Goal: Task Accomplishment & Management: Use online tool/utility

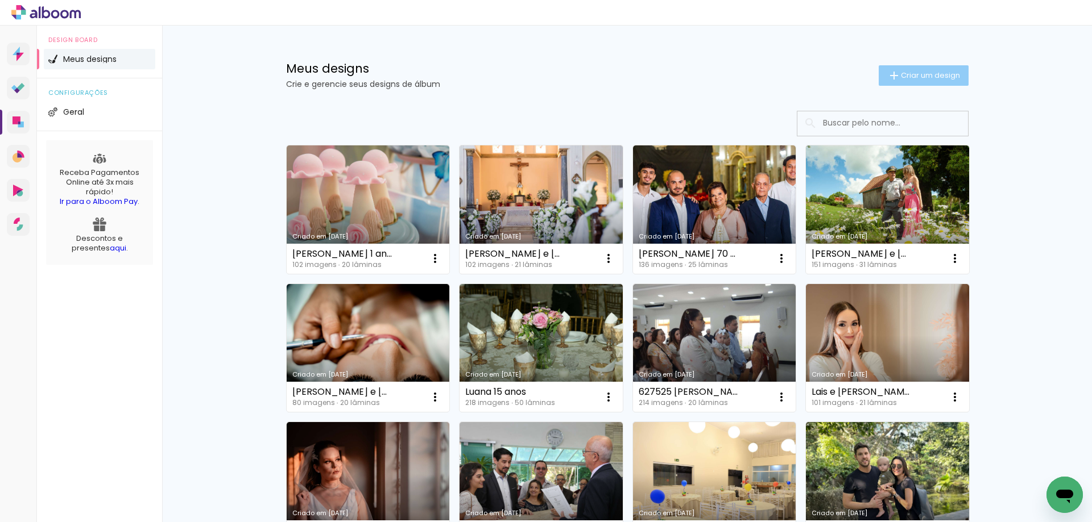
click at [915, 83] on paper-button "Criar um design" at bounding box center [923, 75] width 90 height 20
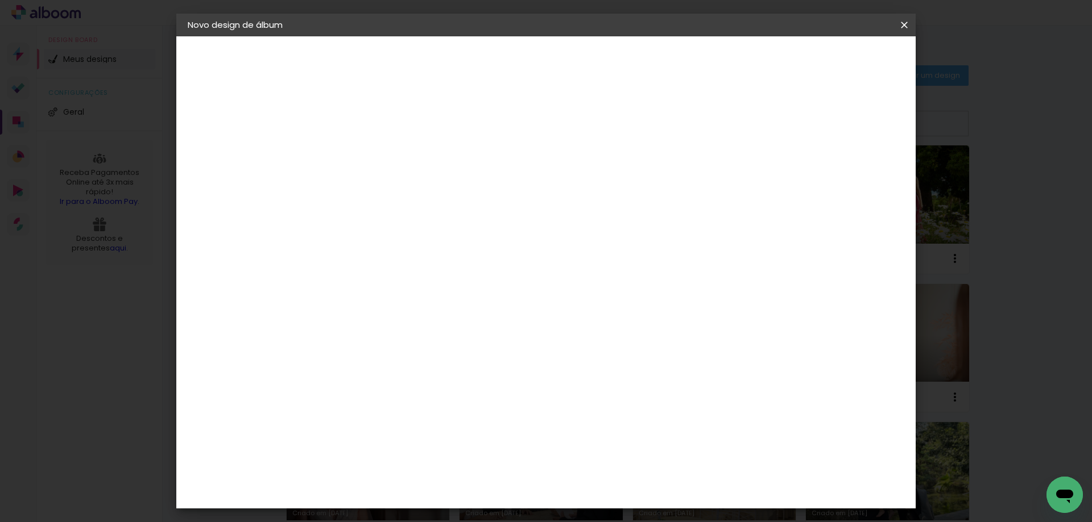
click at [0, 0] on paper-input-container "Título do álbum" at bounding box center [0, 0] width 0 height 0
type input "627602 GRF"
type paper-input "627602 GRF"
click at [0, 0] on slot "Avançar" at bounding box center [0, 0] width 0 height 0
click at [421, 211] on input at bounding box center [402, 216] width 115 height 14
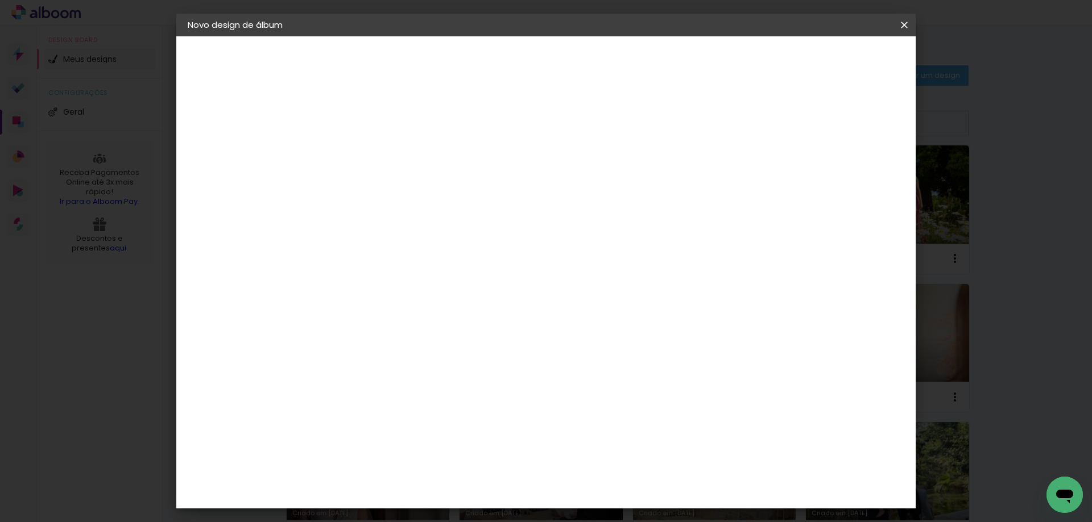
type input "d"
type paper-input "d"
click at [397, 276] on paper-item "Digipix Pro" at bounding box center [394, 287] width 106 height 30
click at [562, 66] on paper-button "Avançar" at bounding box center [534, 60] width 56 height 19
click at [418, 189] on input "text" at bounding box center [396, 198] width 44 height 18
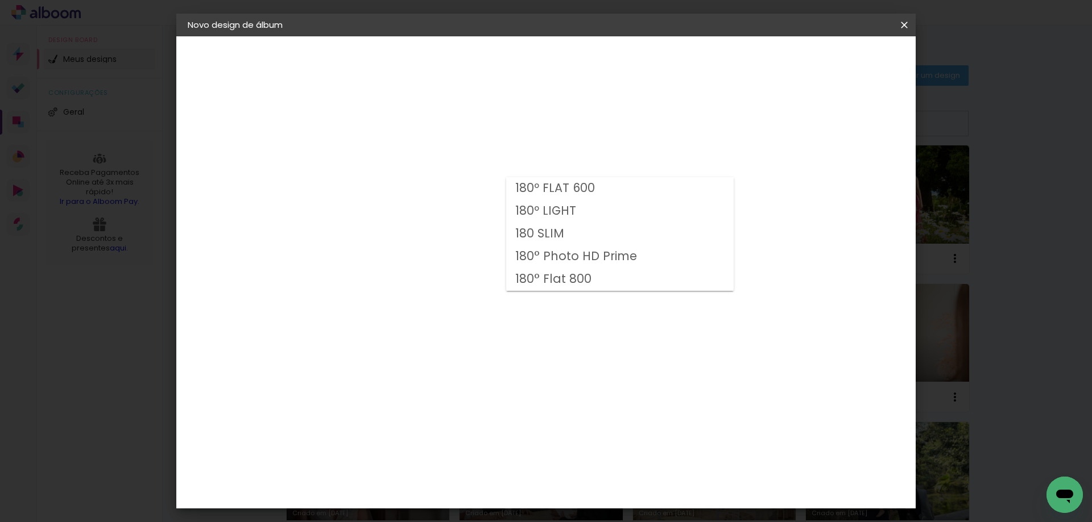
click at [0, 0] on slot "180º LIGHT" at bounding box center [0, 0] width 0 height 0
click at [513, 186] on input "180º LIGHT" at bounding box center [443, 187] width 139 height 18
click at [558, 236] on paper-item "180 SLIM" at bounding box center [615, 234] width 227 height 23
type input "180 SLIM"
click at [450, 269] on span "21.0 × 14.8" at bounding box center [423, 278] width 53 height 30
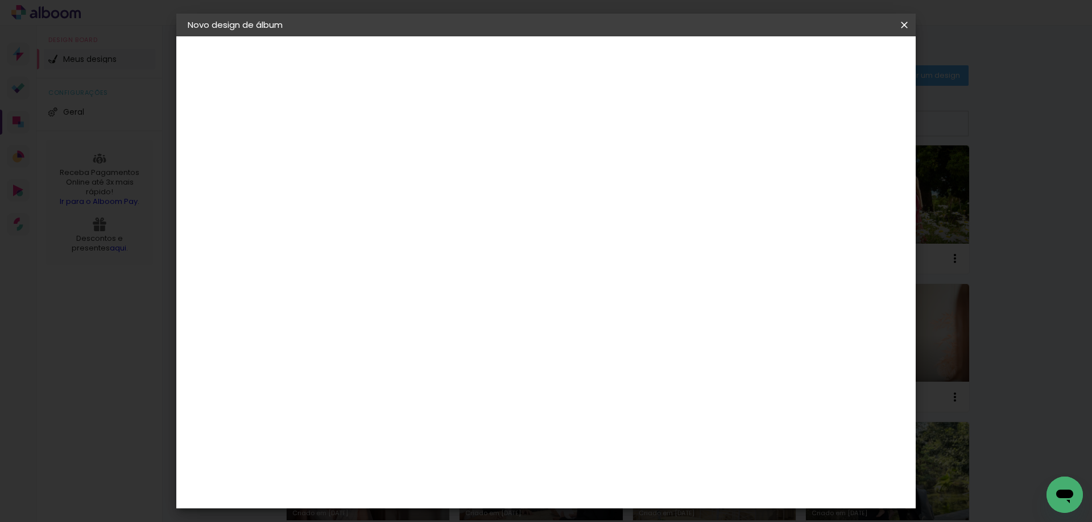
click at [450, 293] on span "29.7 × 21.0" at bounding box center [423, 304] width 53 height 23
click at [0, 0] on slot "Avançar" at bounding box center [0, 0] width 0 height 0
click at [833, 62] on span "Iniciar design" at bounding box center [807, 60] width 52 height 8
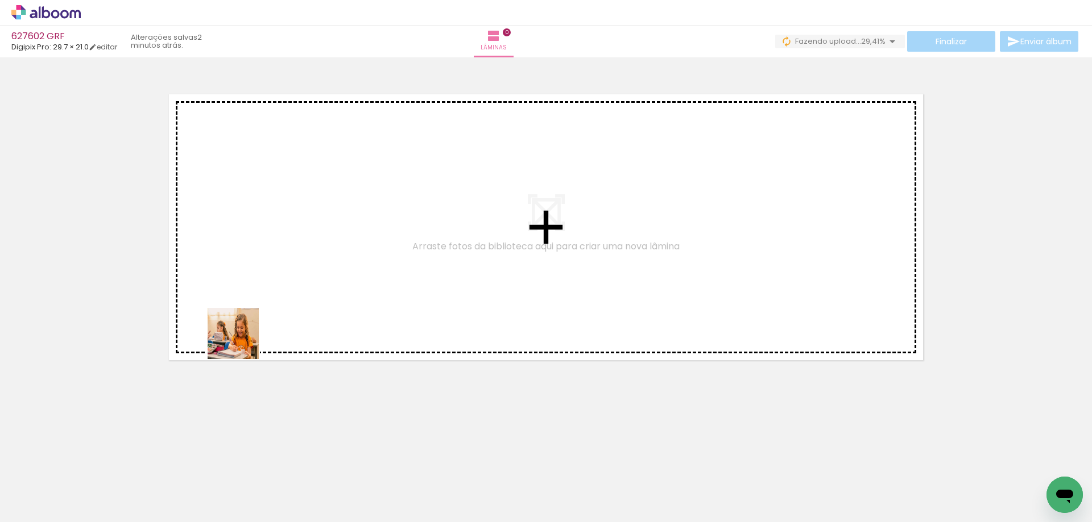
drag, startPoint x: 97, startPoint y: 492, endPoint x: 242, endPoint y: 338, distance: 211.5
click at [242, 340] on quentale-workspace at bounding box center [546, 261] width 1092 height 522
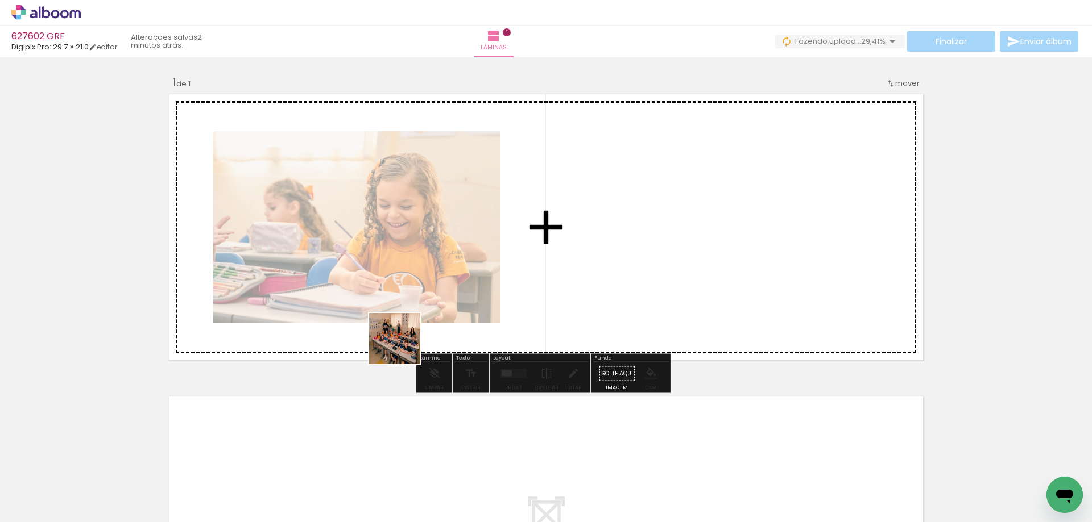
drag, startPoint x: 352, startPoint y: 385, endPoint x: 574, endPoint y: 222, distance: 275.7
click at [574, 222] on quentale-workspace at bounding box center [546, 261] width 1092 height 522
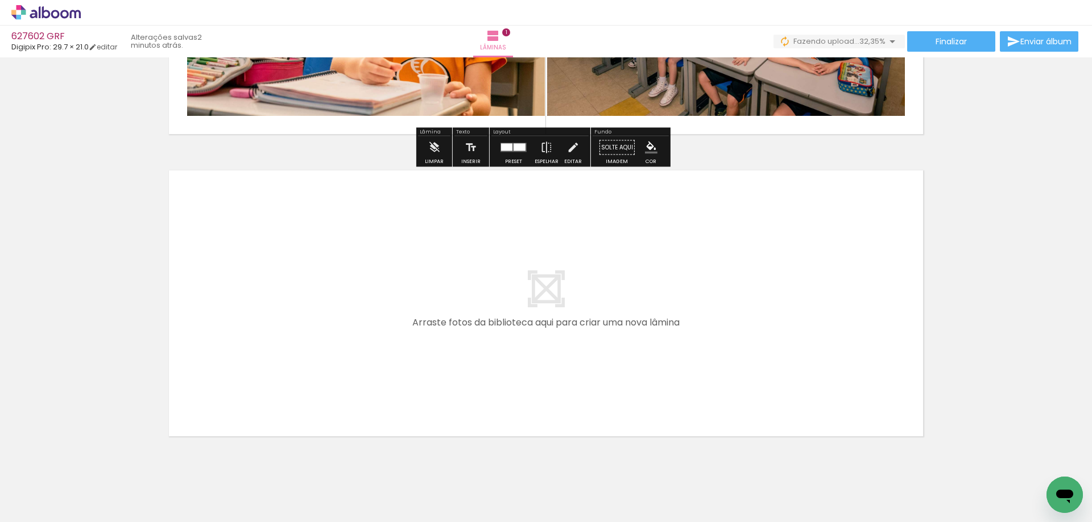
scroll to position [227, 0]
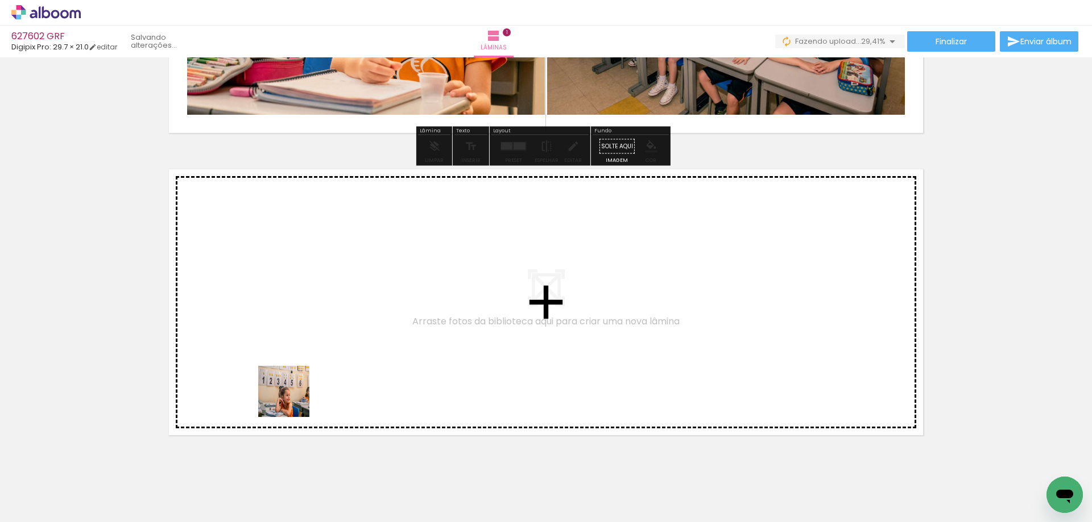
drag, startPoint x: 242, startPoint y: 485, endPoint x: 324, endPoint y: 442, distance: 93.3
click at [319, 313] on quentale-workspace at bounding box center [546, 261] width 1092 height 522
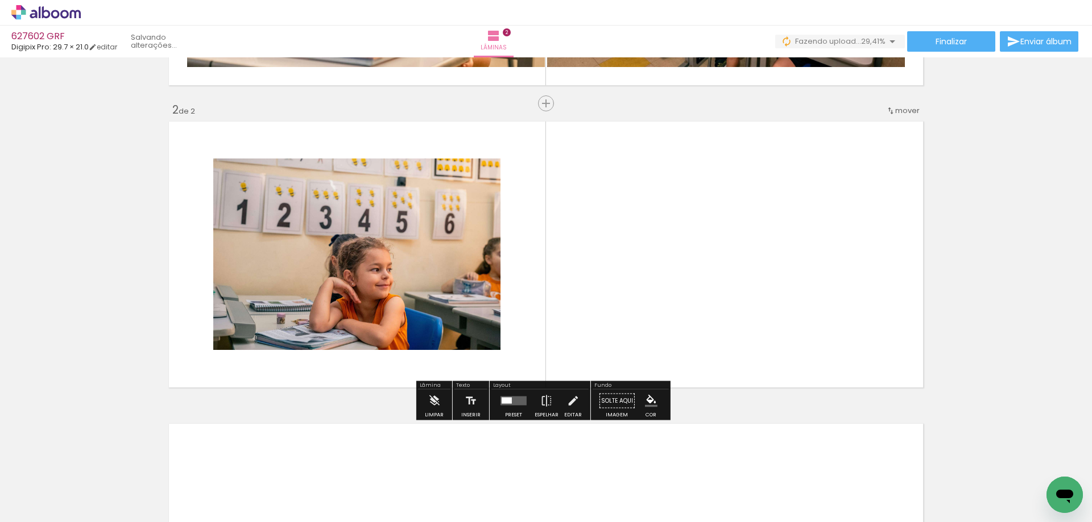
scroll to position [276, 0]
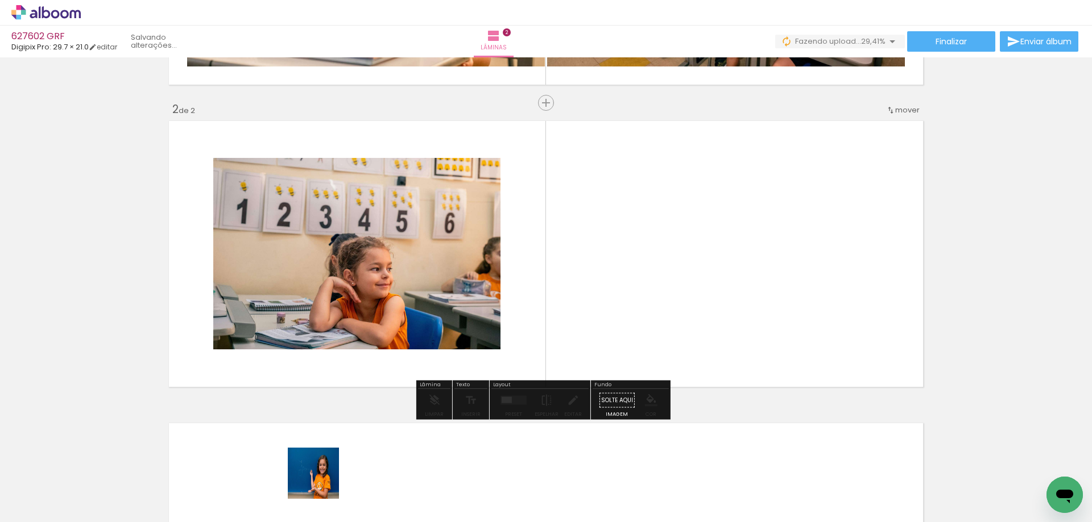
drag, startPoint x: 316, startPoint y: 483, endPoint x: 626, endPoint y: 269, distance: 376.9
click at [626, 269] on quentale-workspace at bounding box center [546, 261] width 1092 height 522
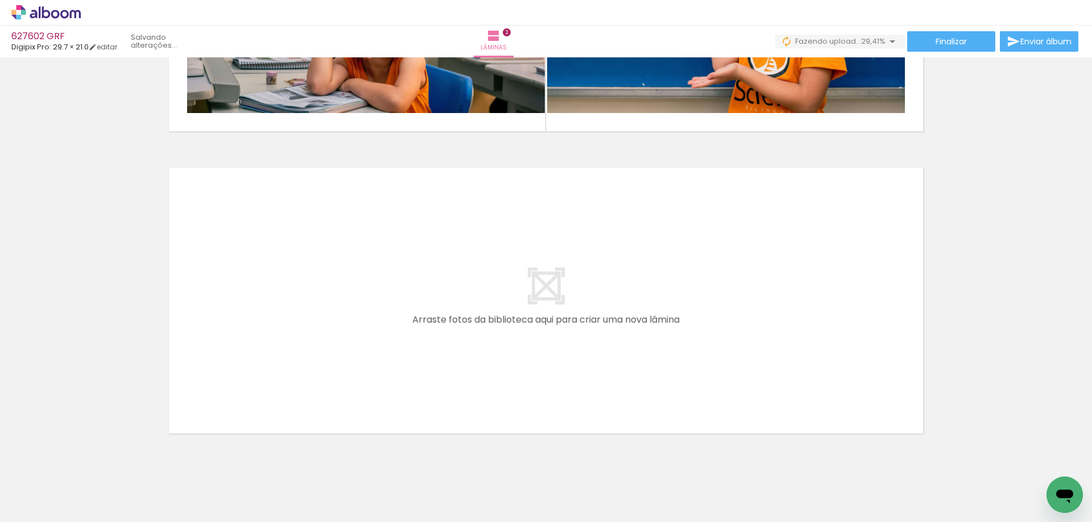
scroll to position [541, 0]
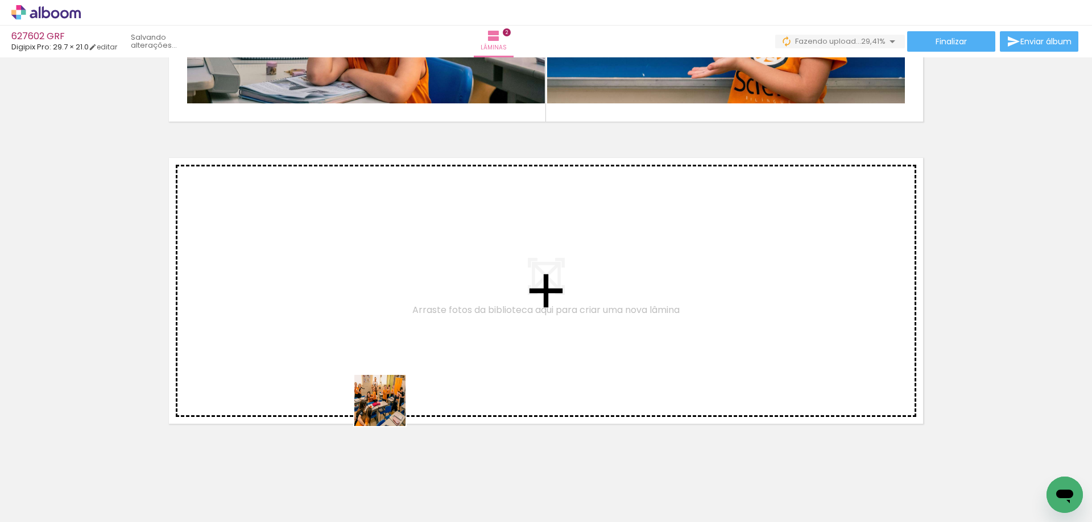
drag, startPoint x: 393, startPoint y: 496, endPoint x: 377, endPoint y: 282, distance: 214.4
click at [377, 282] on quentale-workspace at bounding box center [546, 261] width 1092 height 522
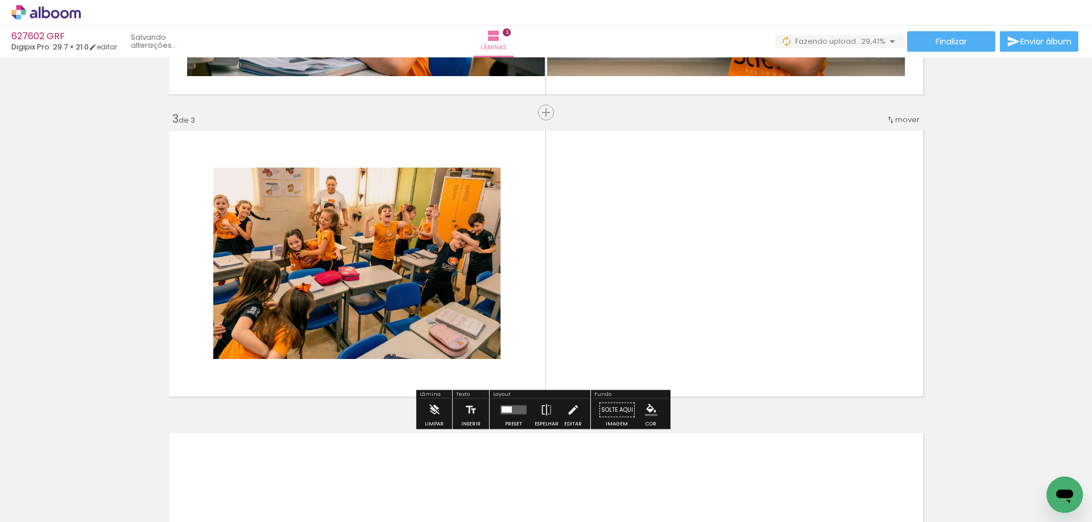
scroll to position [578, 0]
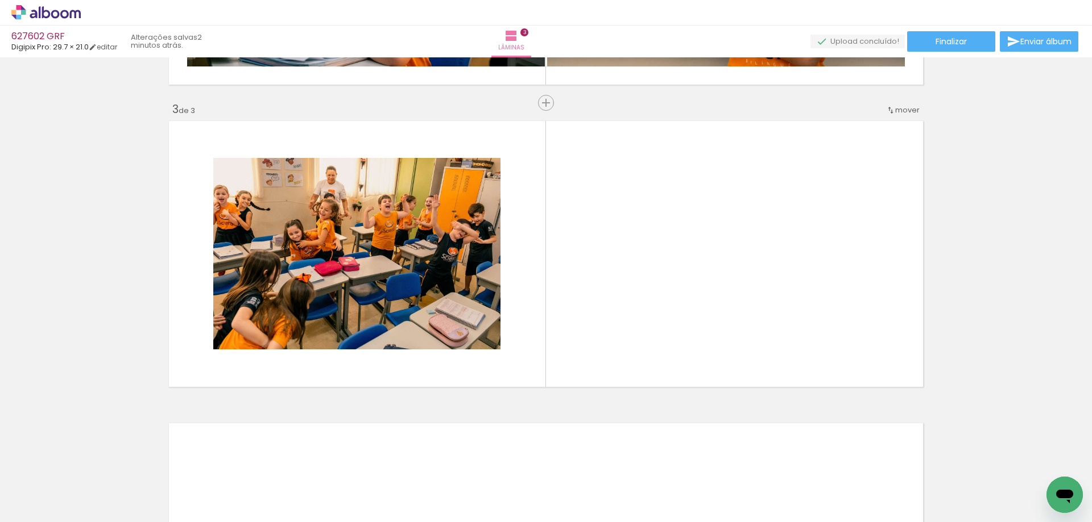
drag, startPoint x: 445, startPoint y: 492, endPoint x: 651, endPoint y: 276, distance: 298.3
click at [641, 279] on quentale-workspace at bounding box center [546, 261] width 1092 height 522
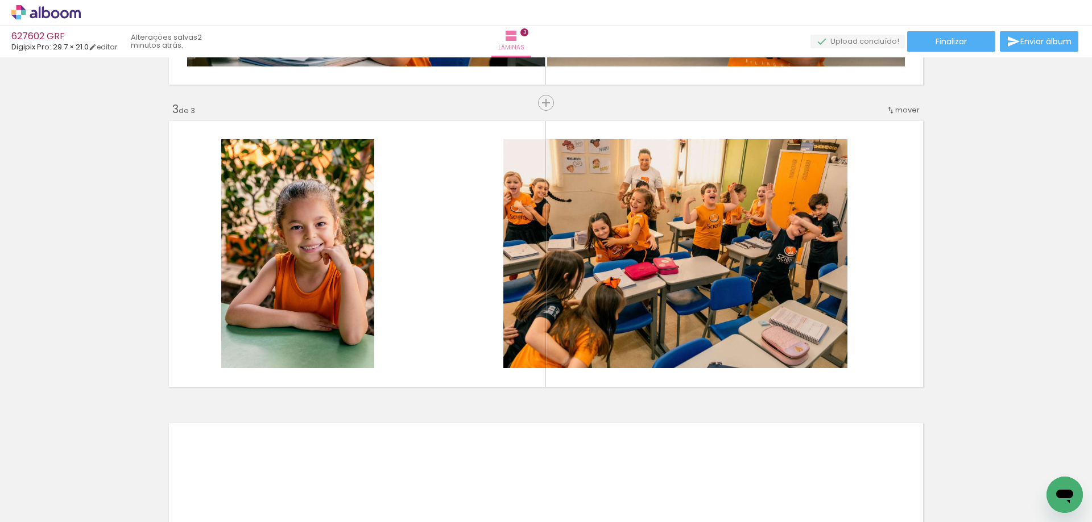
drag, startPoint x: 503, startPoint y: 479, endPoint x: 575, endPoint y: 318, distance: 176.9
click at [503, 271] on quentale-workspace at bounding box center [546, 261] width 1092 height 522
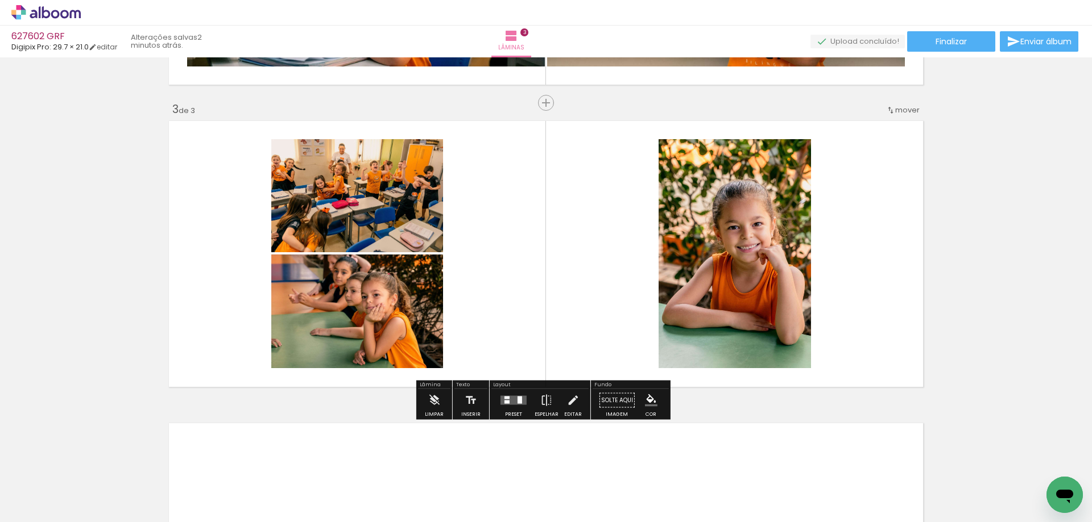
click at [504, 407] on div at bounding box center [513, 400] width 31 height 23
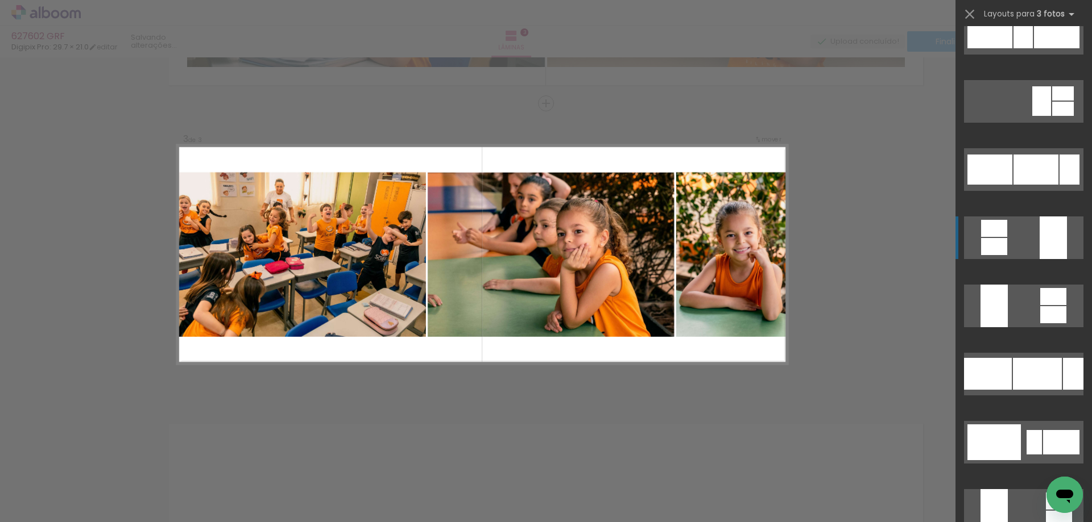
scroll to position [1326, 0]
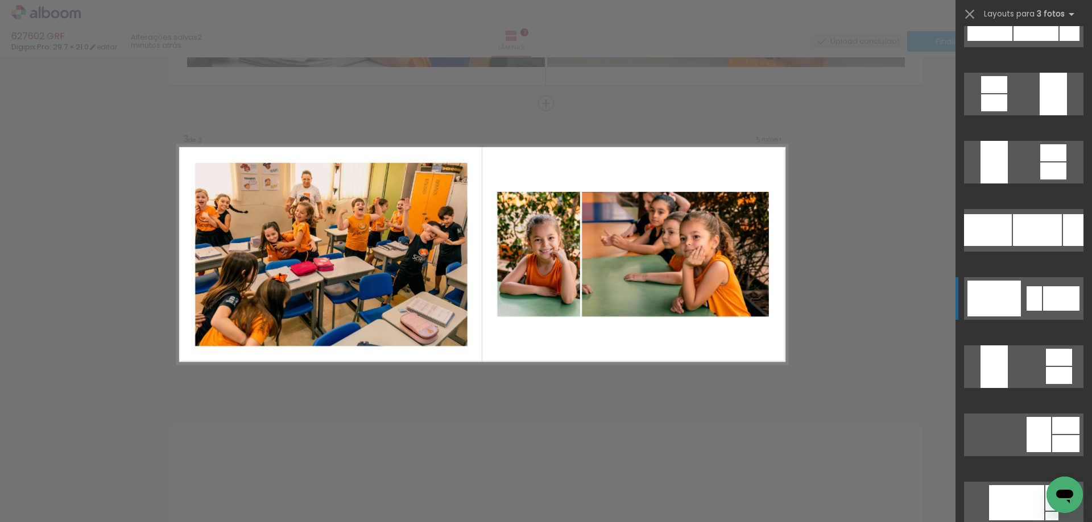
click at [1028, 41] on div at bounding box center [1035, 26] width 45 height 30
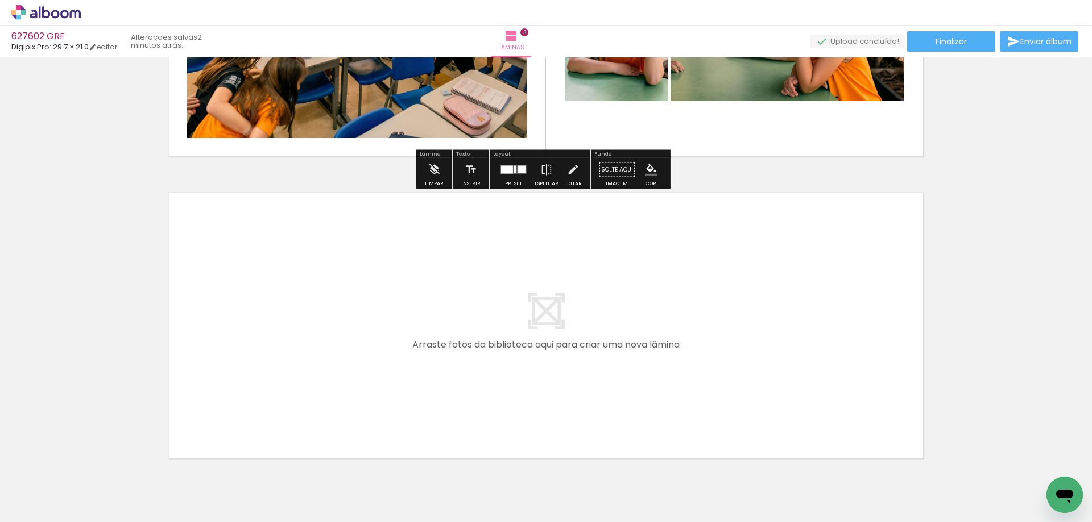
scroll to position [860, 0]
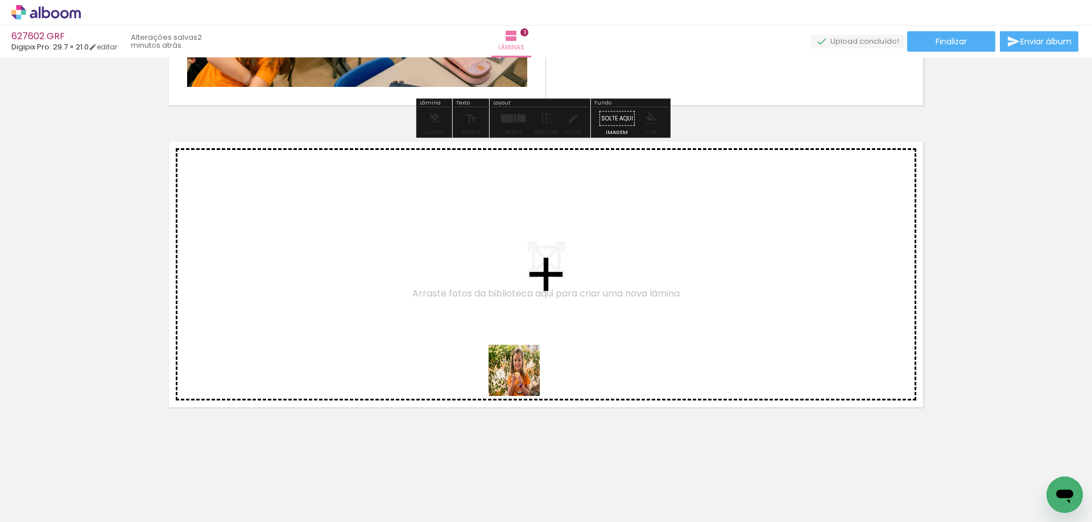
drag, startPoint x: 522, startPoint y: 379, endPoint x: 595, endPoint y: 454, distance: 104.5
click at [475, 293] on quentale-workspace at bounding box center [546, 261] width 1092 height 522
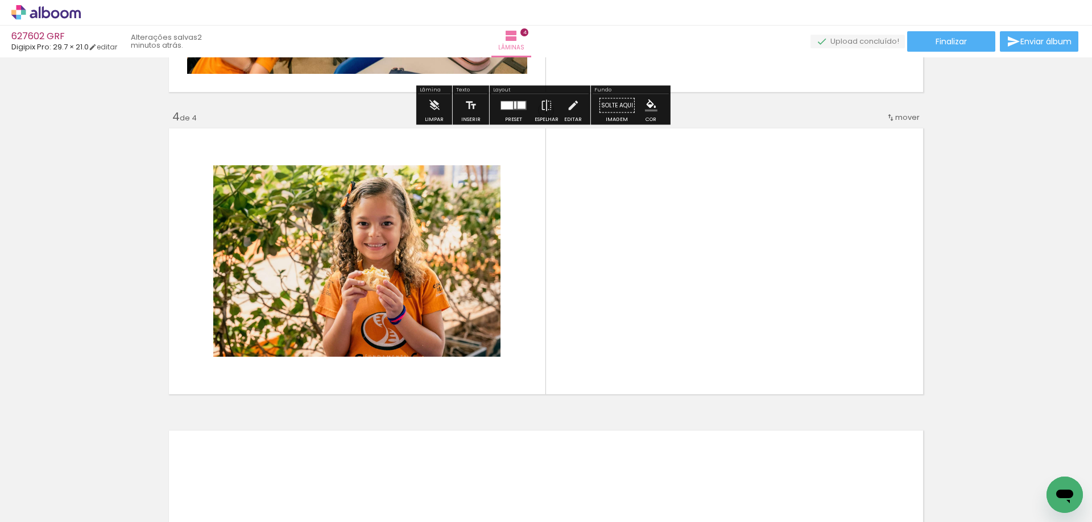
scroll to position [881, 0]
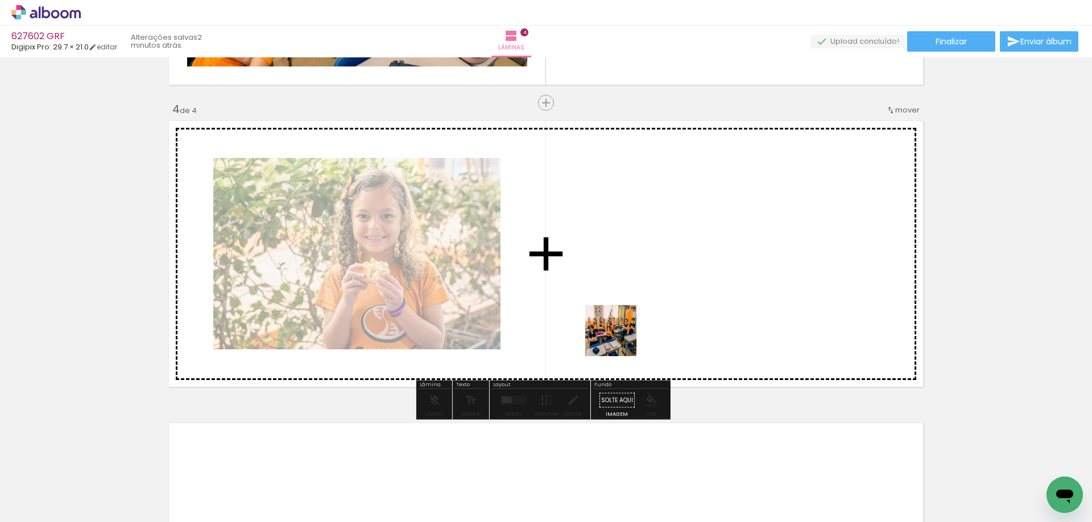
drag, startPoint x: 620, startPoint y: 485, endPoint x: 619, endPoint y: 303, distance: 182.5
click at [619, 303] on quentale-workspace at bounding box center [546, 261] width 1092 height 522
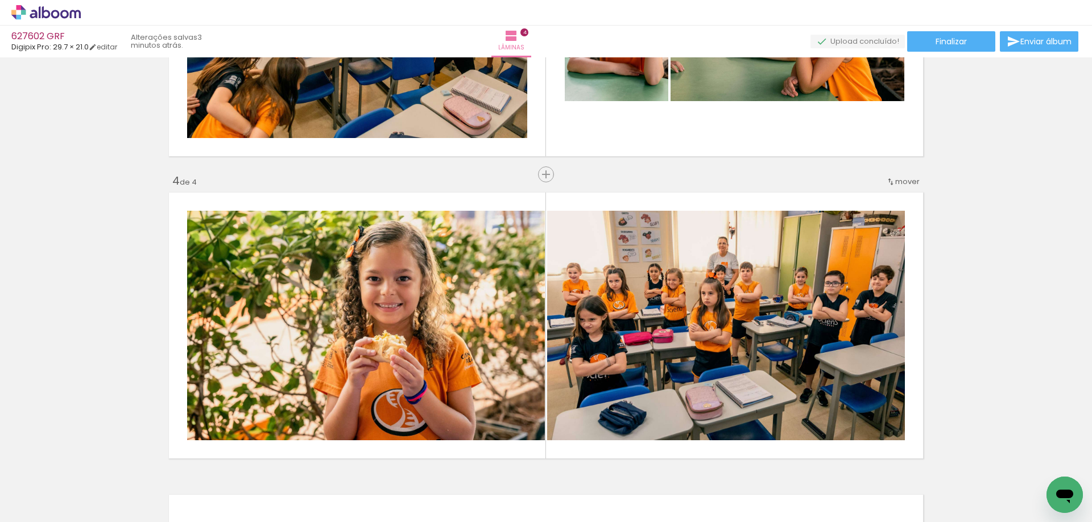
scroll to position [805, 0]
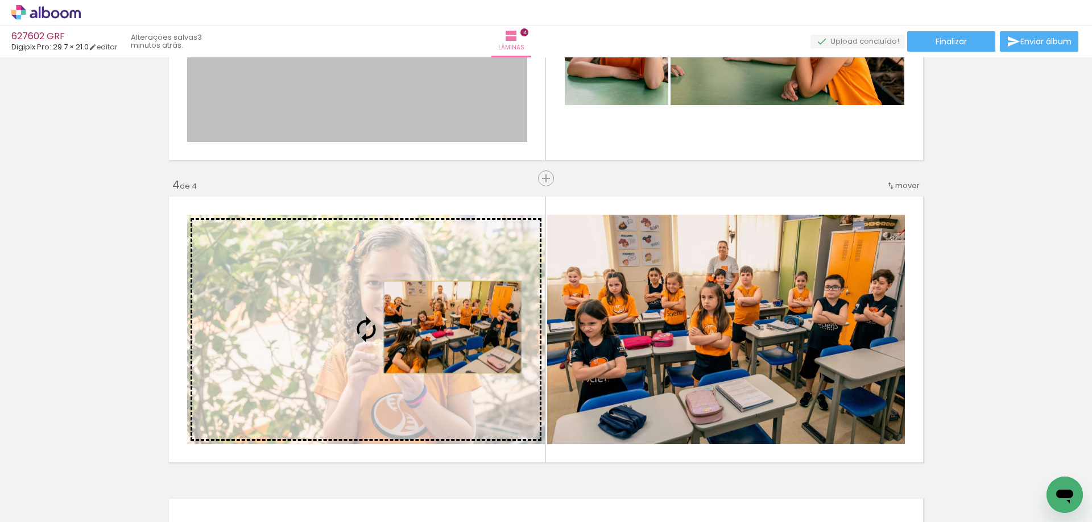
drag, startPoint x: 467, startPoint y: 136, endPoint x: 448, endPoint y: 327, distance: 192.6
click at [448, 327] on div "Inserir lâmina 1 de 4 Inserir lâmina 2 de 4 Inserir lâmina 3 de 4 Inserir lâmin…" at bounding box center [546, 12] width 1092 height 1513
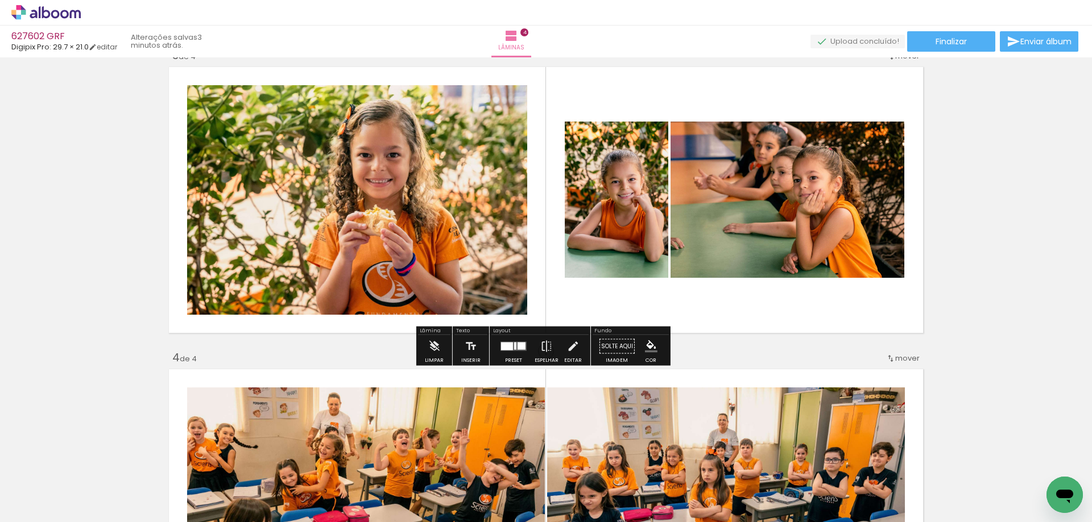
scroll to position [615, 0]
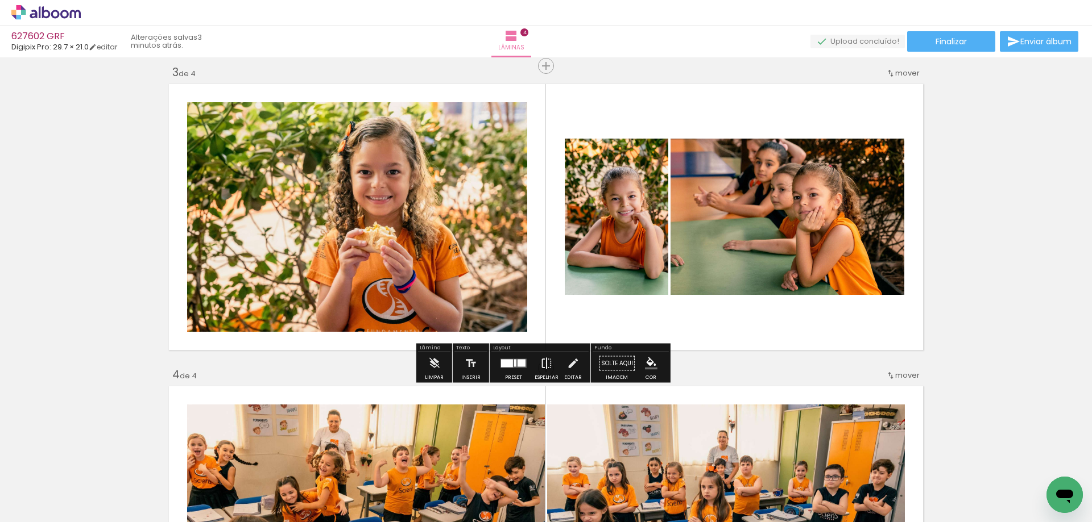
click at [543, 363] on iron-icon at bounding box center [546, 363] width 13 height 23
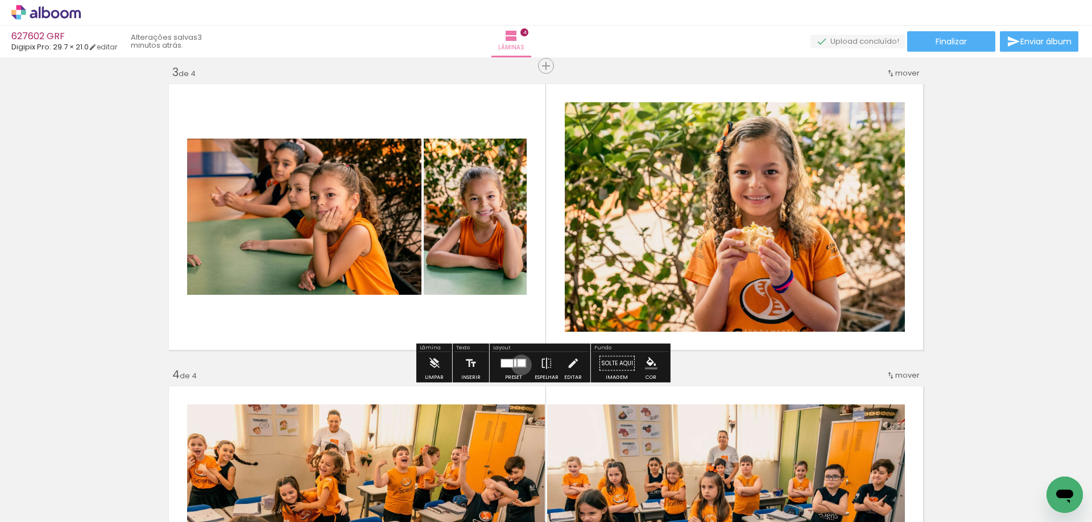
click at [518, 365] on div at bounding box center [521, 363] width 8 height 7
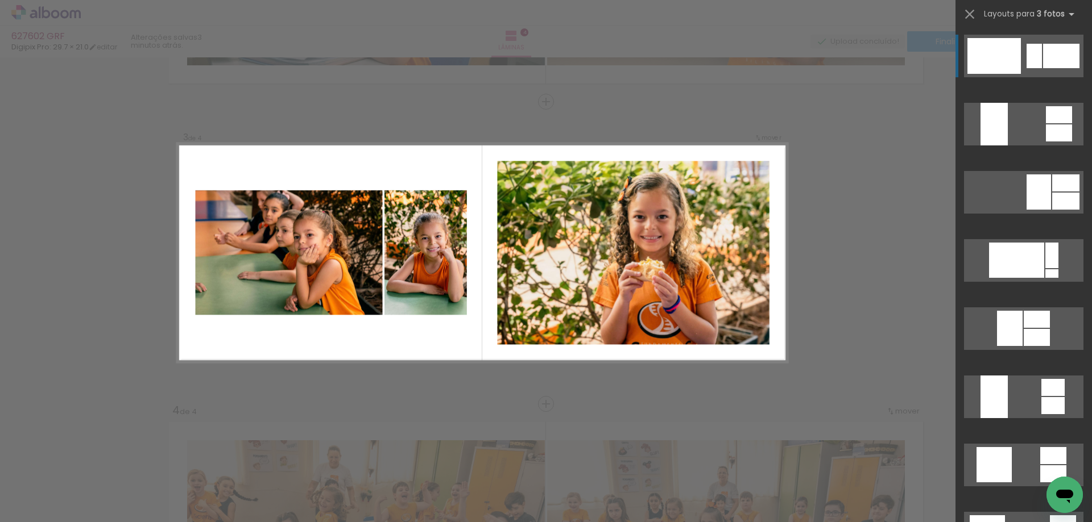
scroll to position [578, 0]
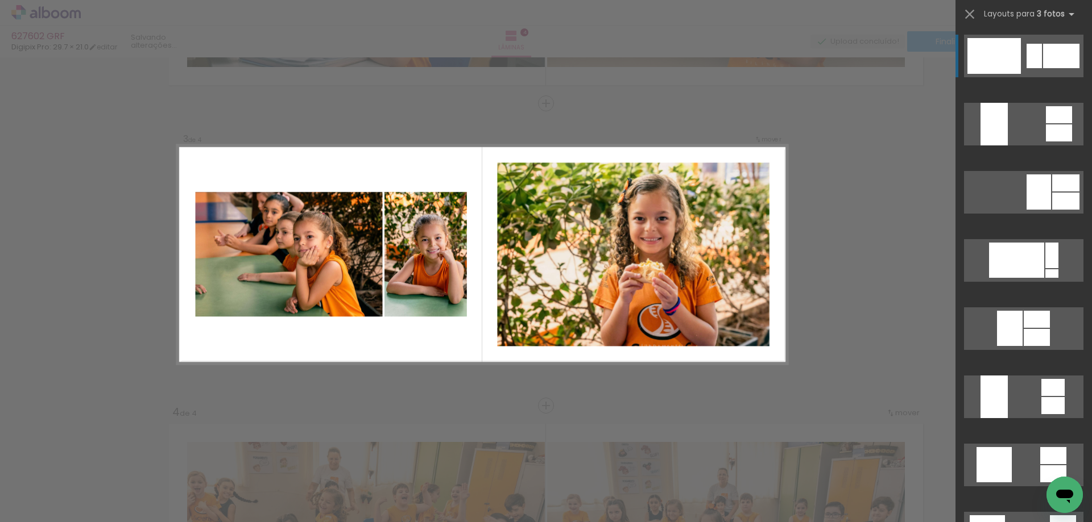
click at [882, 304] on div "Confirmar Cancelar" at bounding box center [546, 249] width 1092 height 1539
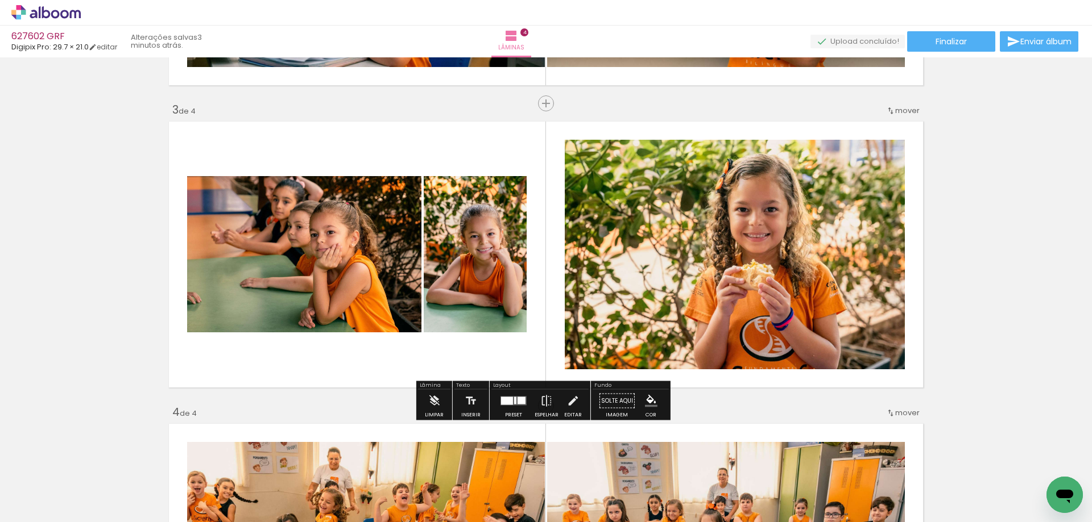
click at [683, 297] on quentale-photo at bounding box center [735, 255] width 340 height 230
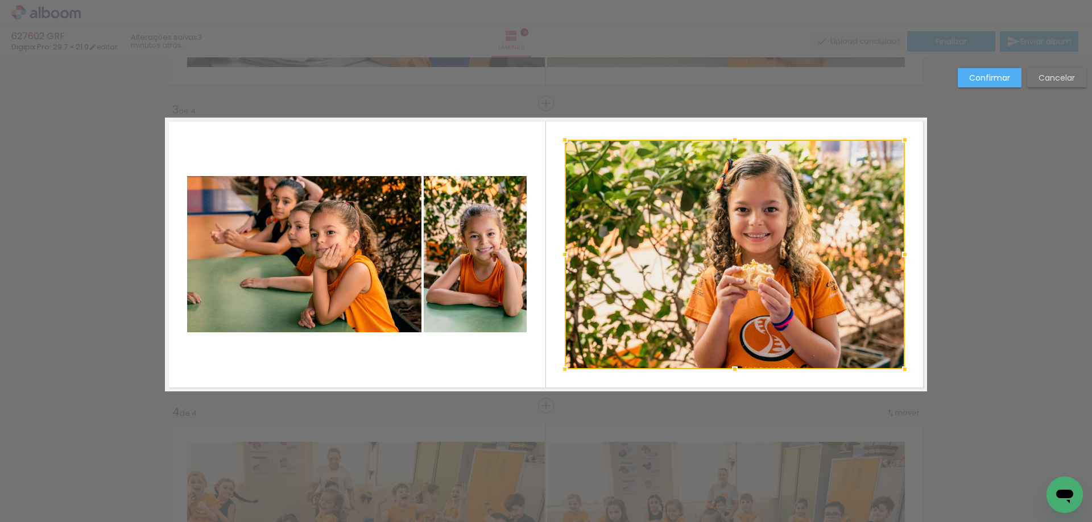
scroll to position [578, 0]
click at [940, 245] on div "Confirmar Cancelar" at bounding box center [546, 248] width 1092 height 1539
click at [989, 233] on div "Confirmar Cancelar" at bounding box center [546, 248] width 1092 height 1539
click at [1034, 81] on paper-button "Cancelar" at bounding box center [1056, 77] width 59 height 19
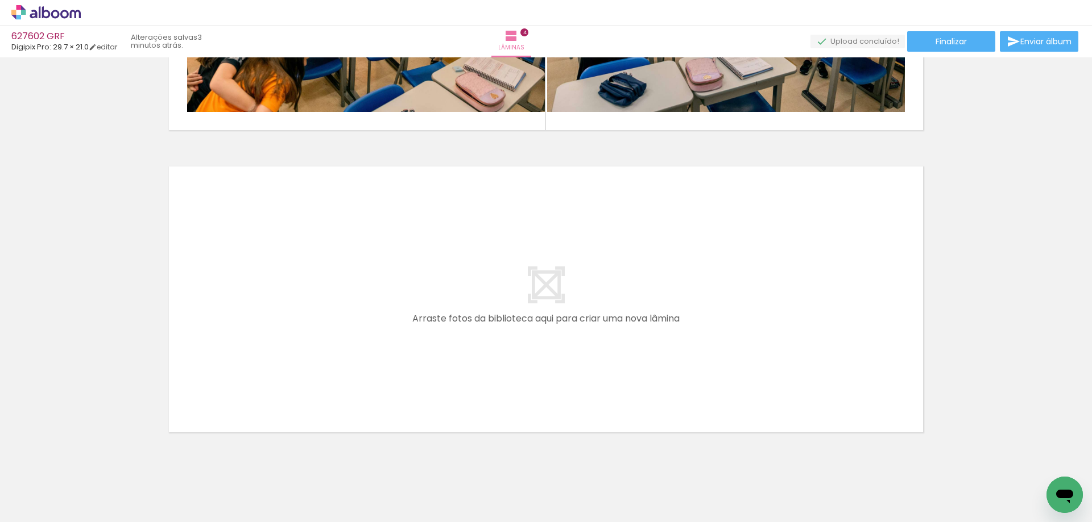
scroll to position [1124, 0]
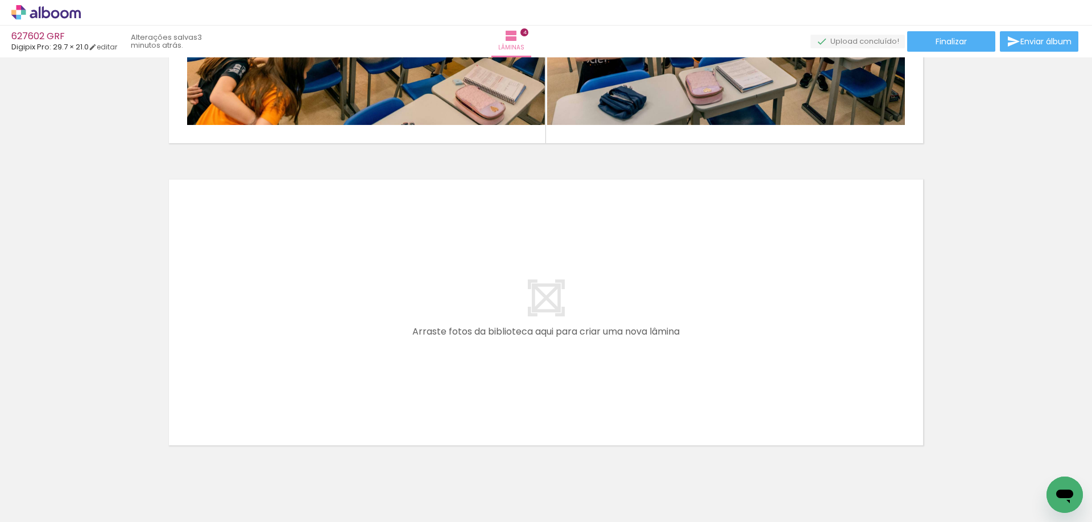
drag, startPoint x: 435, startPoint y: 484, endPoint x: 381, endPoint y: 343, distance: 150.8
click at [381, 343] on quentale-workspace at bounding box center [546, 261] width 1092 height 522
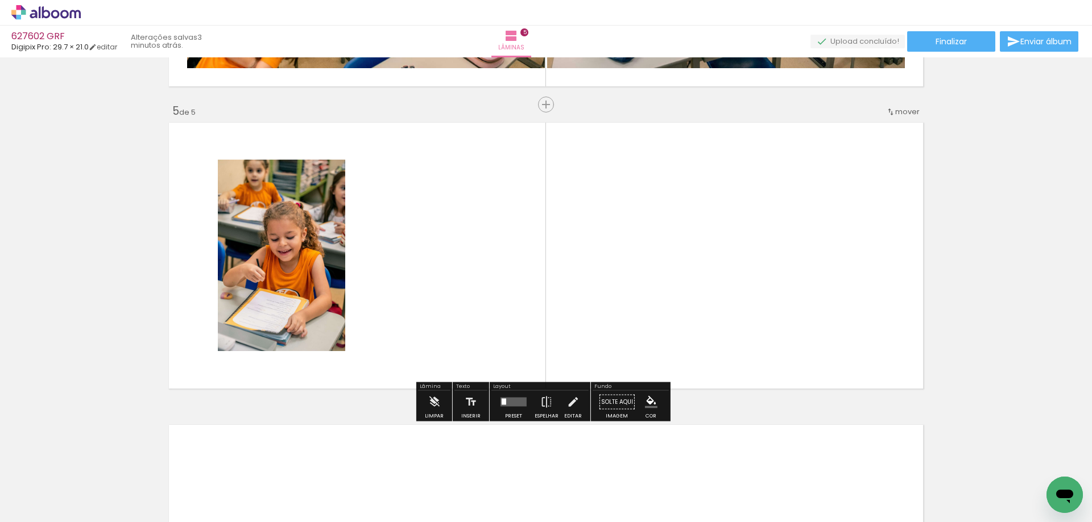
scroll to position [1183, 0]
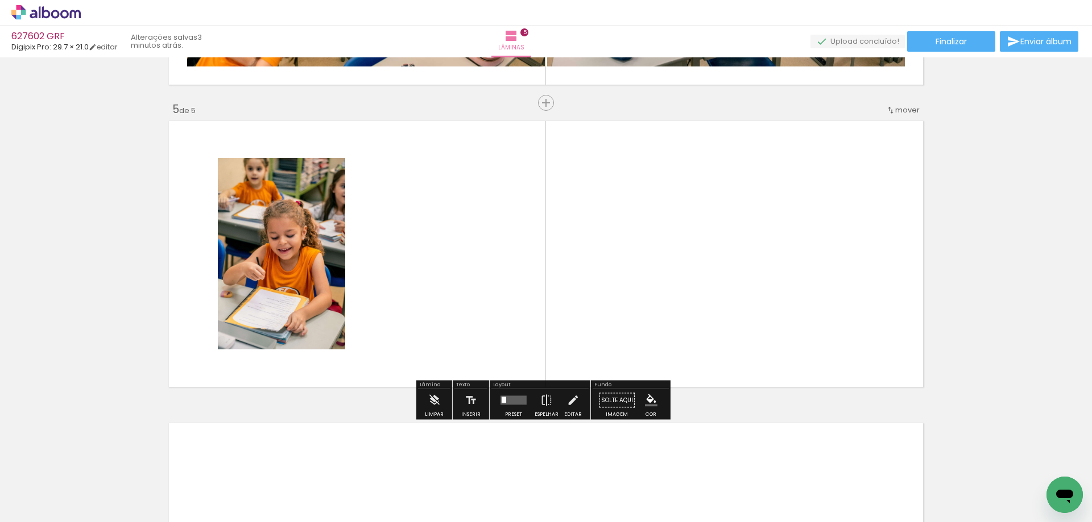
drag, startPoint x: 495, startPoint y: 479, endPoint x: 488, endPoint y: 341, distance: 138.9
click at [488, 341] on quentale-workspace at bounding box center [546, 261] width 1092 height 522
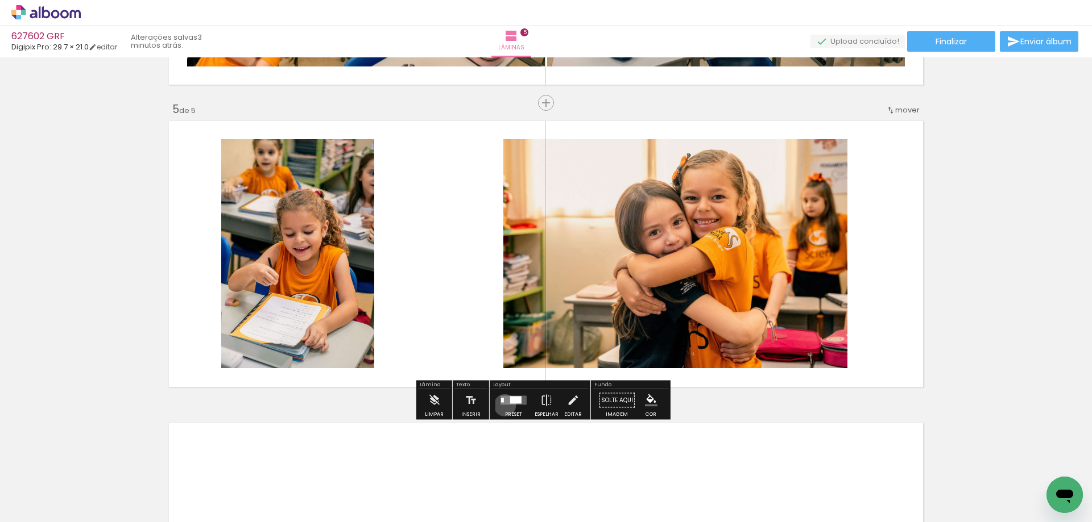
click at [502, 405] on div at bounding box center [513, 400] width 31 height 23
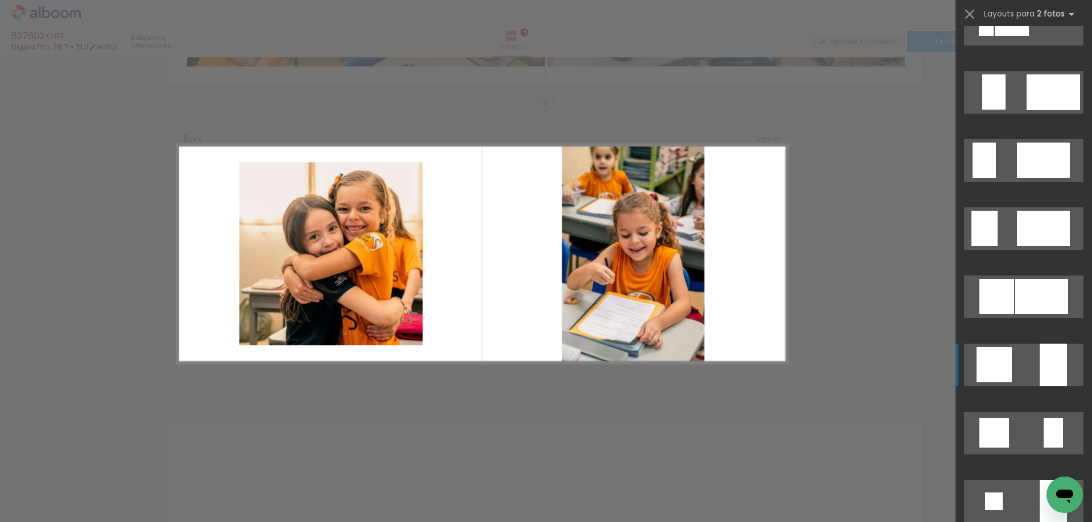
scroll to position [910, 0]
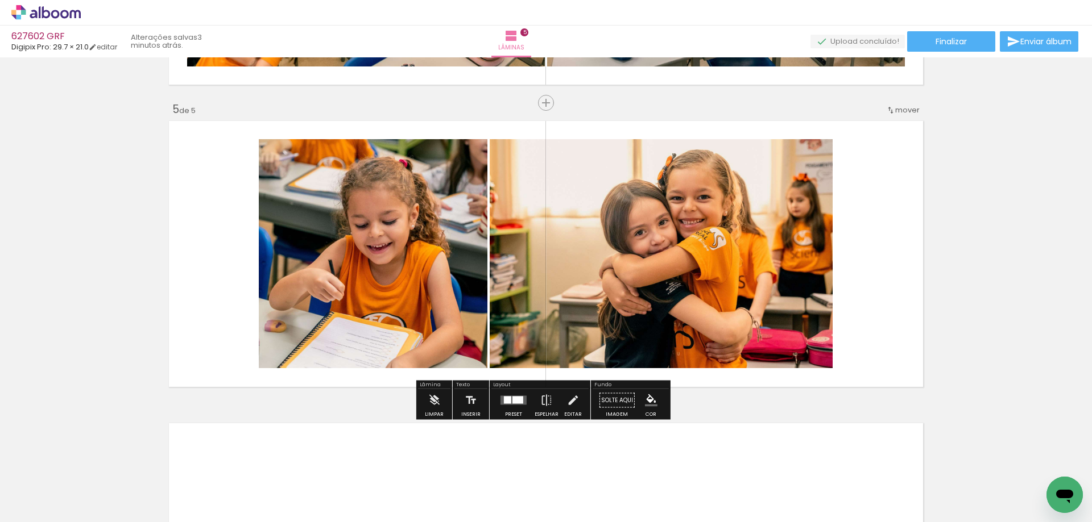
click at [745, 271] on quentale-photo at bounding box center [660, 253] width 343 height 229
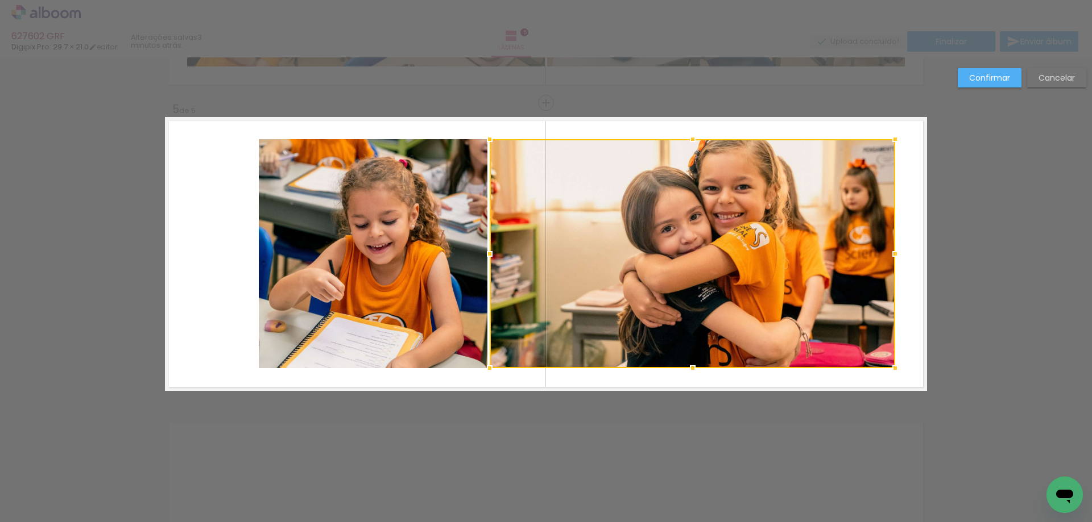
drag, startPoint x: 826, startPoint y: 255, endPoint x: 889, endPoint y: 263, distance: 63.0
click at [889, 263] on div at bounding box center [894, 254] width 23 height 23
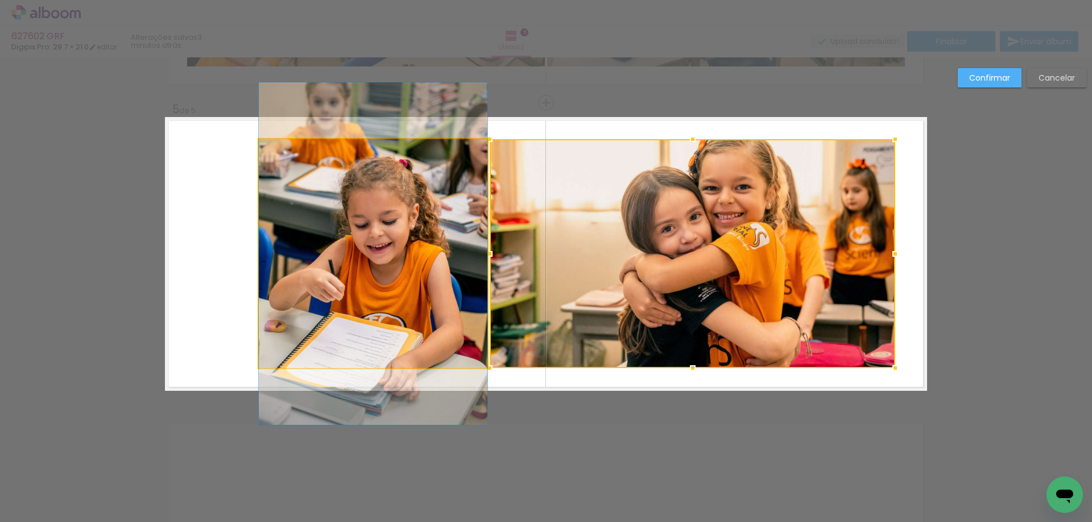
click at [404, 292] on quentale-photo at bounding box center [373, 253] width 229 height 229
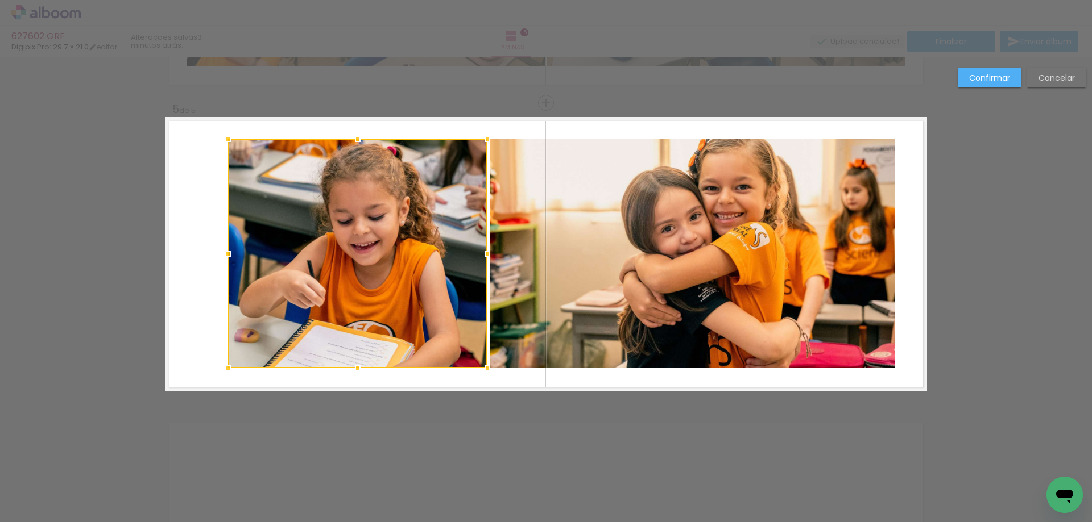
drag, startPoint x: 251, startPoint y: 255, endPoint x: 220, endPoint y: 259, distance: 31.0
click at [220, 259] on div at bounding box center [228, 254] width 23 height 23
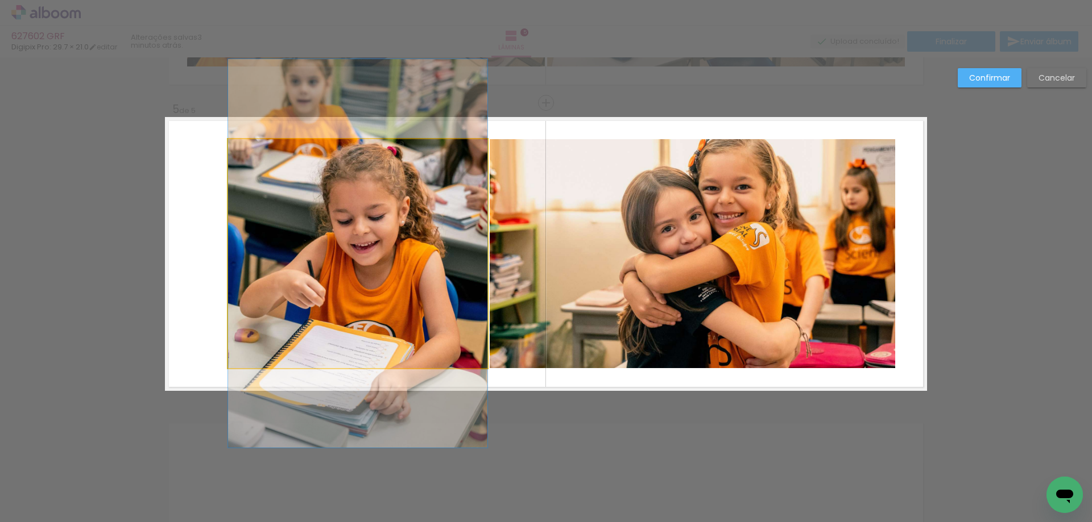
click at [371, 256] on quentale-photo at bounding box center [357, 253] width 259 height 229
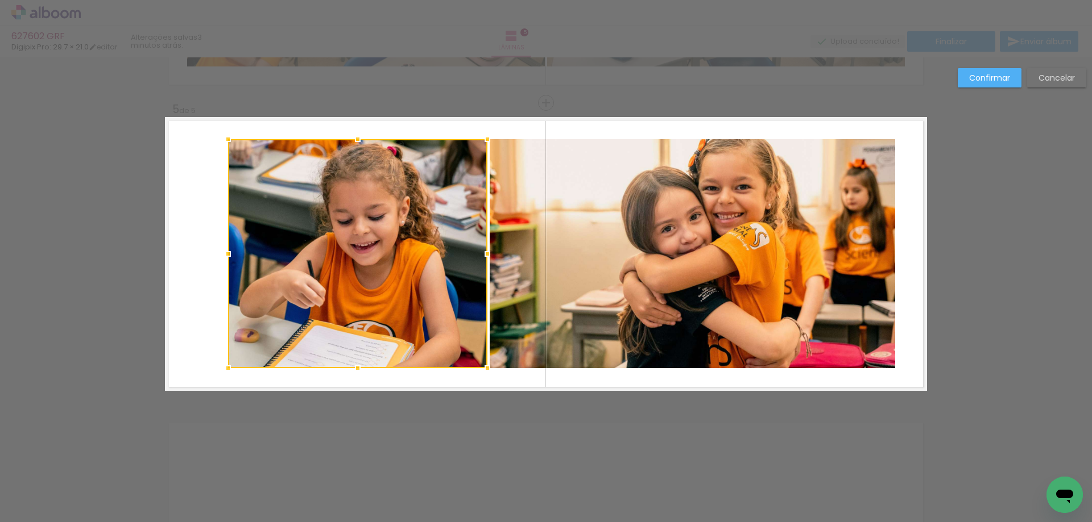
click at [609, 279] on quentale-photo at bounding box center [691, 253] width 405 height 229
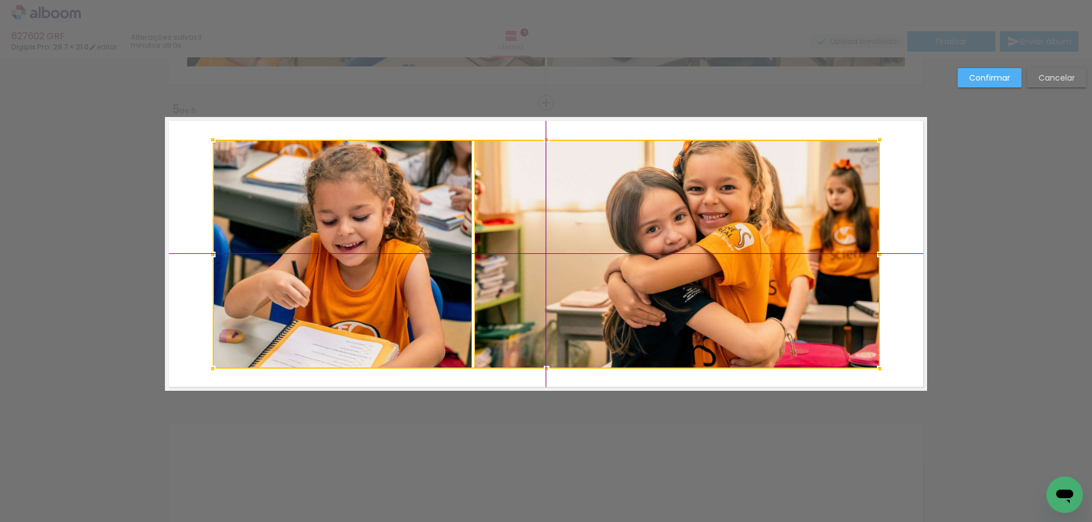
drag, startPoint x: 629, startPoint y: 291, endPoint x: 610, endPoint y: 292, distance: 19.4
click at [610, 292] on div at bounding box center [546, 254] width 667 height 229
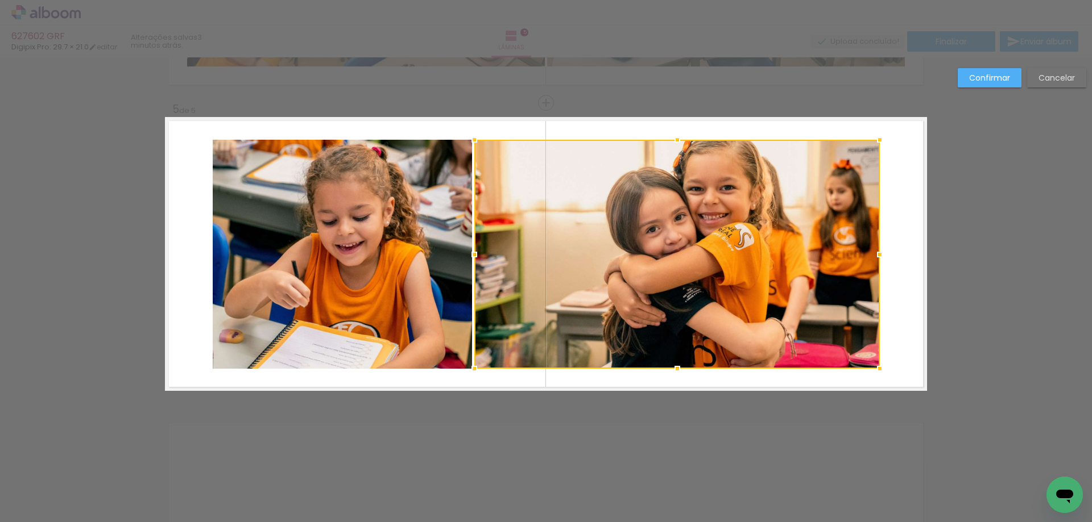
click at [0, 0] on slot "Confirmar" at bounding box center [0, 0] width 0 height 0
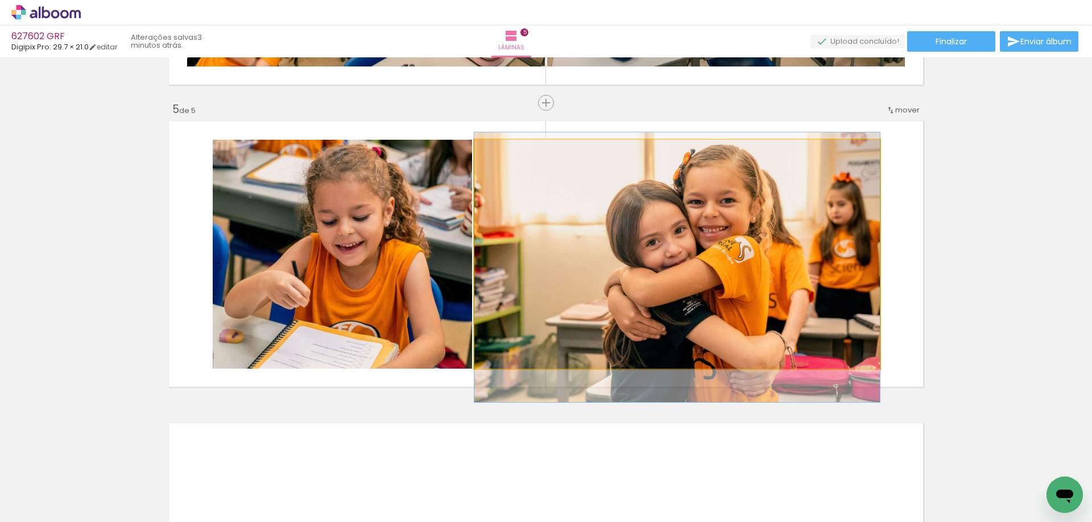
drag, startPoint x: 796, startPoint y: 214, endPoint x: 796, endPoint y: 227, distance: 13.1
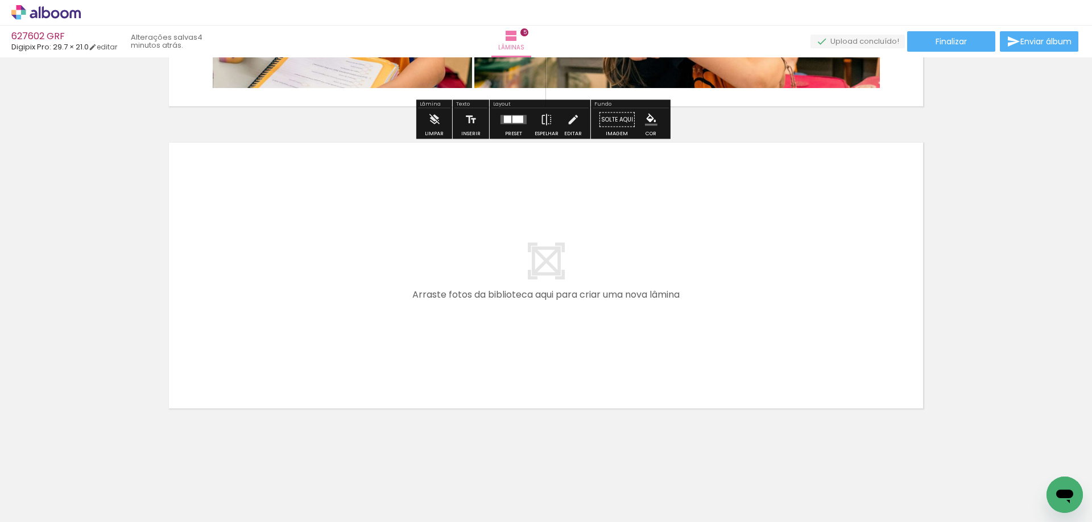
scroll to position [1465, 0]
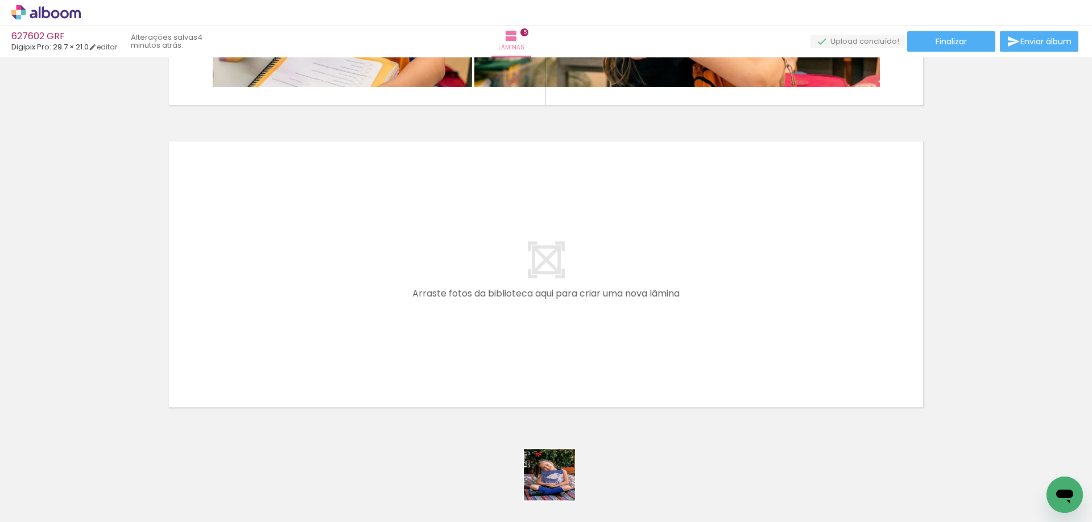
drag, startPoint x: 558, startPoint y: 484, endPoint x: 601, endPoint y: 474, distance: 44.4
click at [535, 351] on quentale-workspace at bounding box center [546, 261] width 1092 height 522
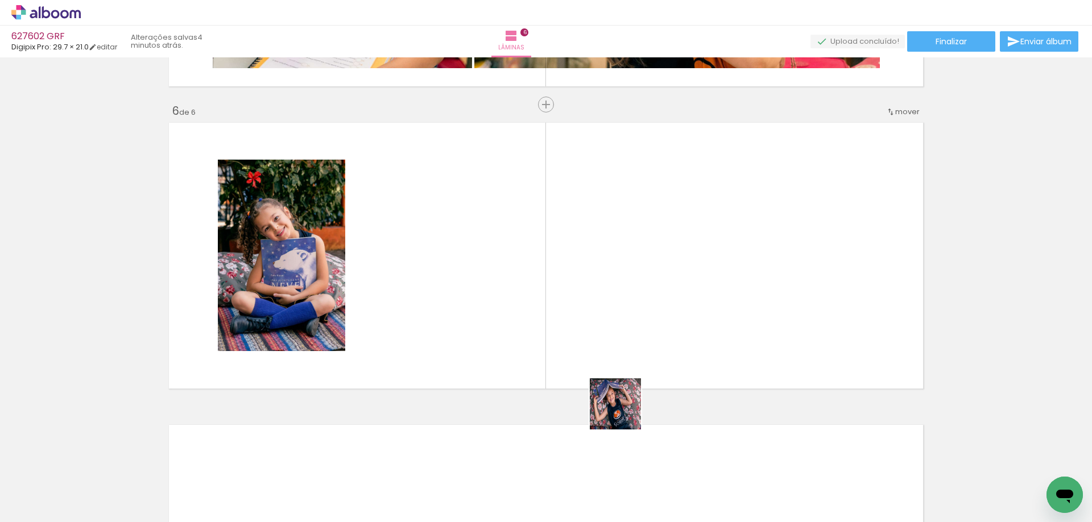
scroll to position [1485, 0]
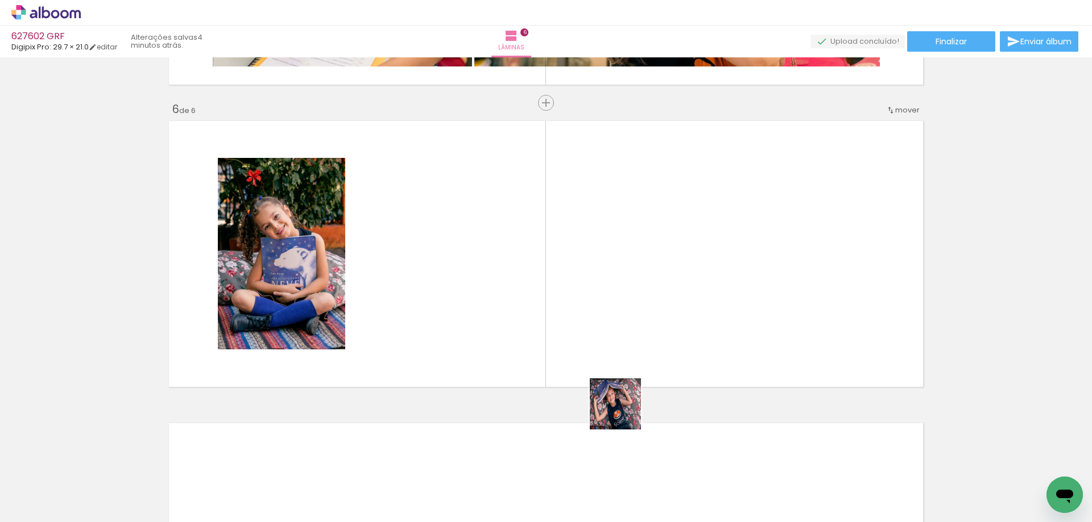
drag, startPoint x: 629, startPoint y: 479, endPoint x: 620, endPoint y: 304, distance: 175.3
click at [620, 304] on quentale-workspace at bounding box center [546, 261] width 1092 height 522
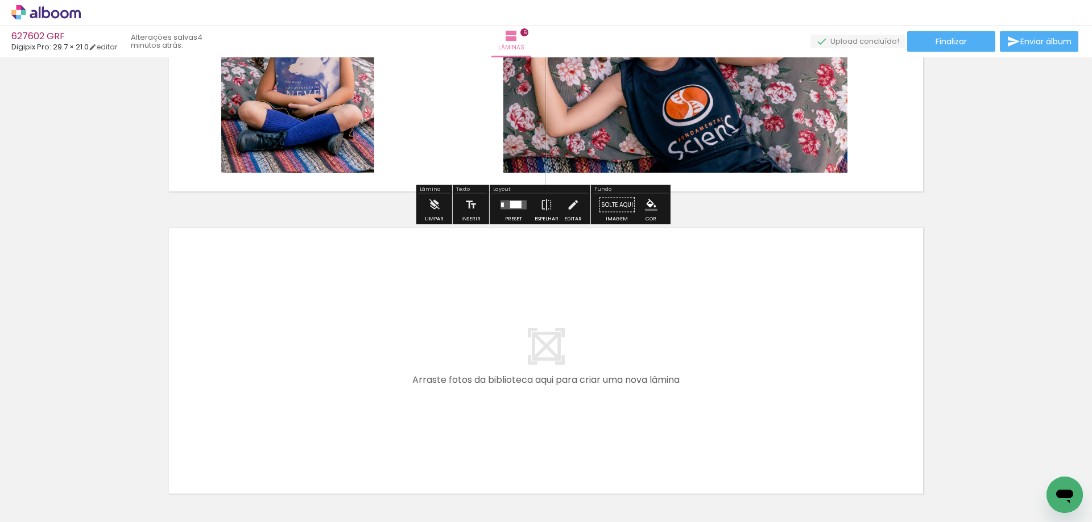
scroll to position [1692, 0]
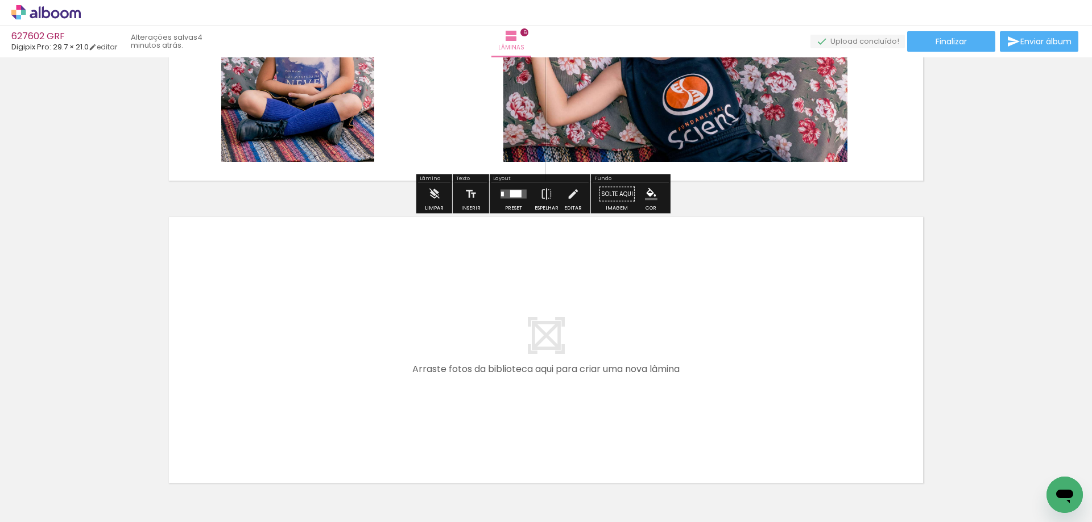
drag, startPoint x: 440, startPoint y: 428, endPoint x: 515, endPoint y: 497, distance: 102.2
click at [434, 390] on quentale-workspace at bounding box center [546, 261] width 1092 height 522
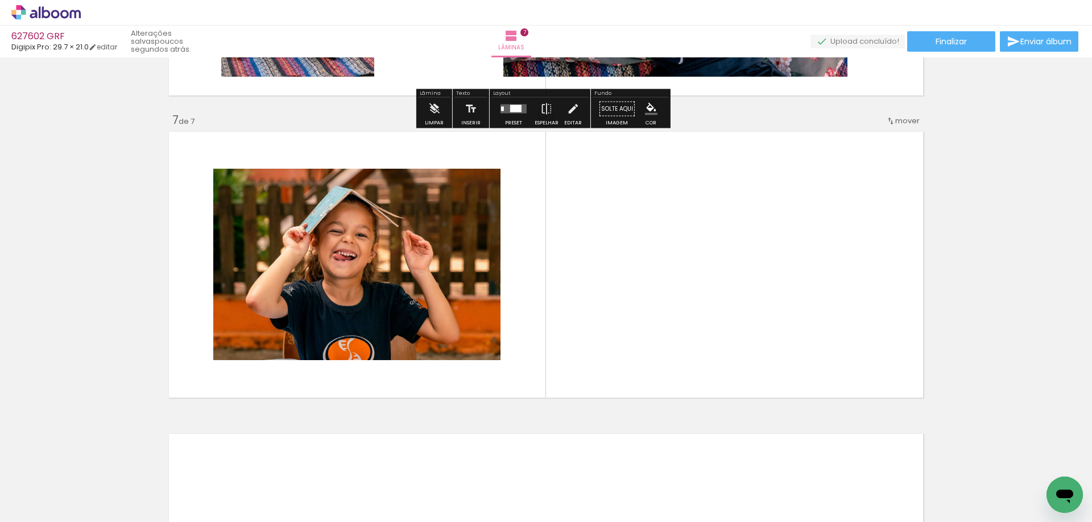
scroll to position [1788, 0]
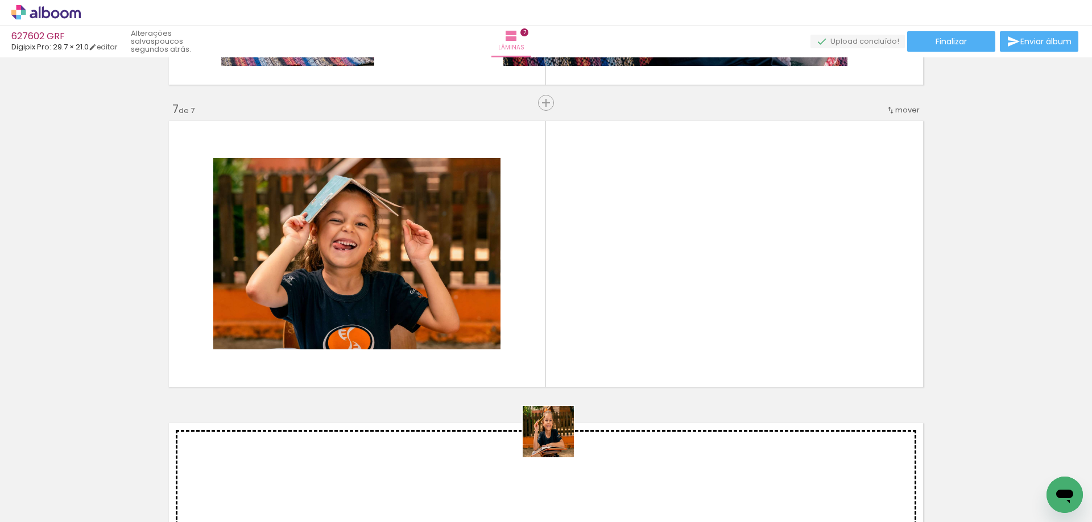
drag, startPoint x: 514, startPoint y: 500, endPoint x: 610, endPoint y: 308, distance: 215.3
click at [610, 308] on quentale-workspace at bounding box center [546, 261] width 1092 height 522
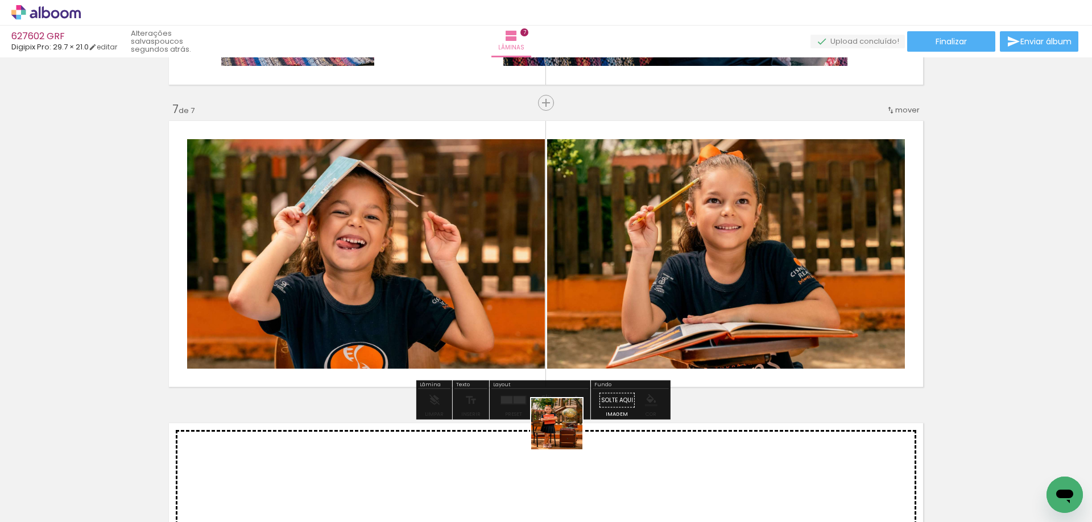
drag, startPoint x: 551, startPoint y: 497, endPoint x: 585, endPoint y: 277, distance: 223.2
click at [584, 285] on quentale-workspace at bounding box center [546, 261] width 1092 height 522
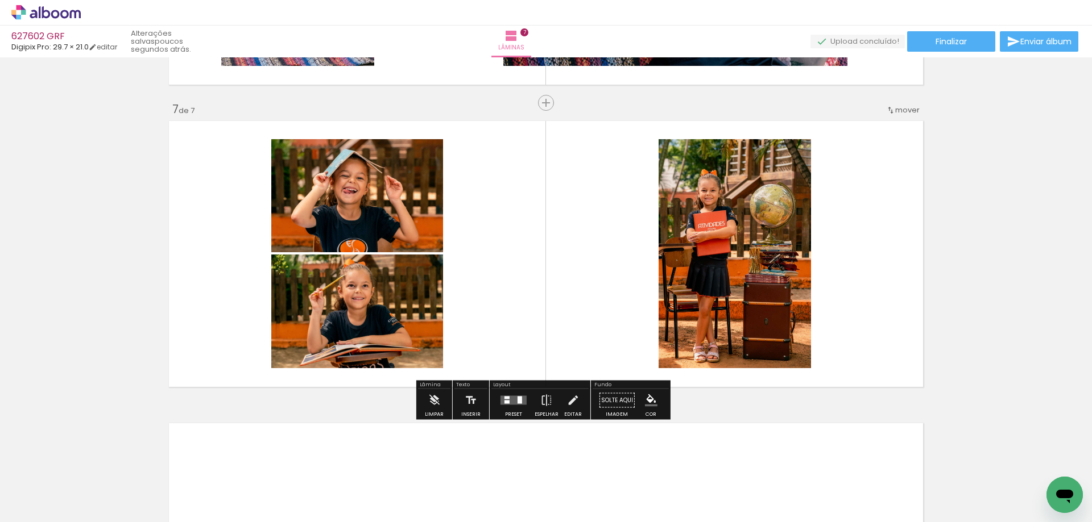
click at [512, 405] on quentale-layouter at bounding box center [513, 400] width 26 height 9
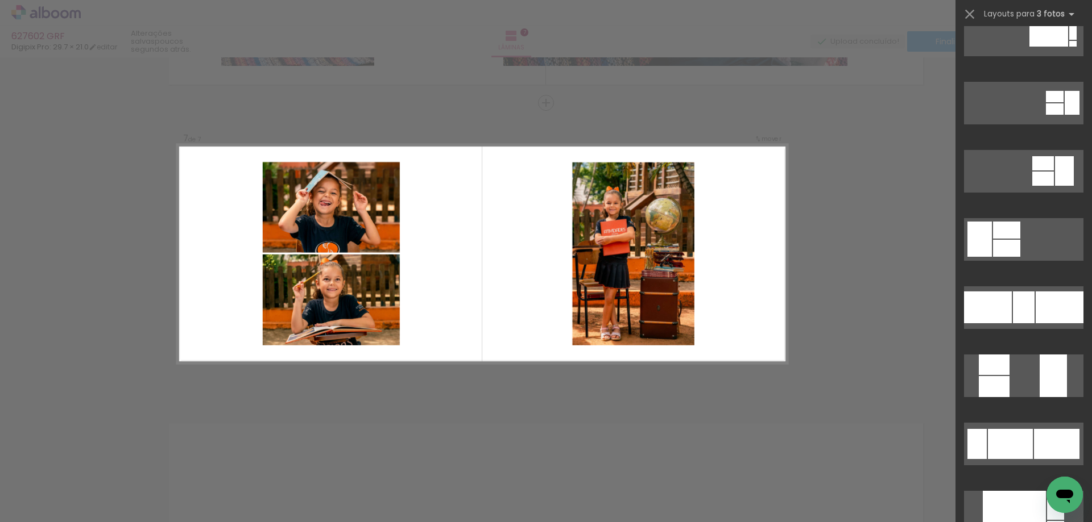
scroll to position [0, 0]
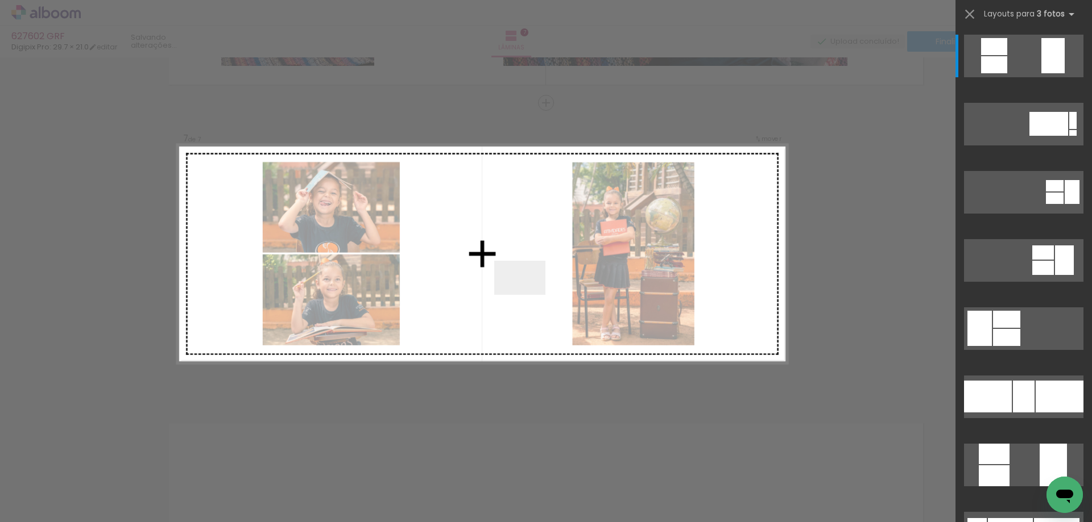
drag, startPoint x: 528, startPoint y: 295, endPoint x: 471, endPoint y: 405, distance: 123.8
click at [519, 272] on quentale-workspace at bounding box center [546, 261] width 1092 height 522
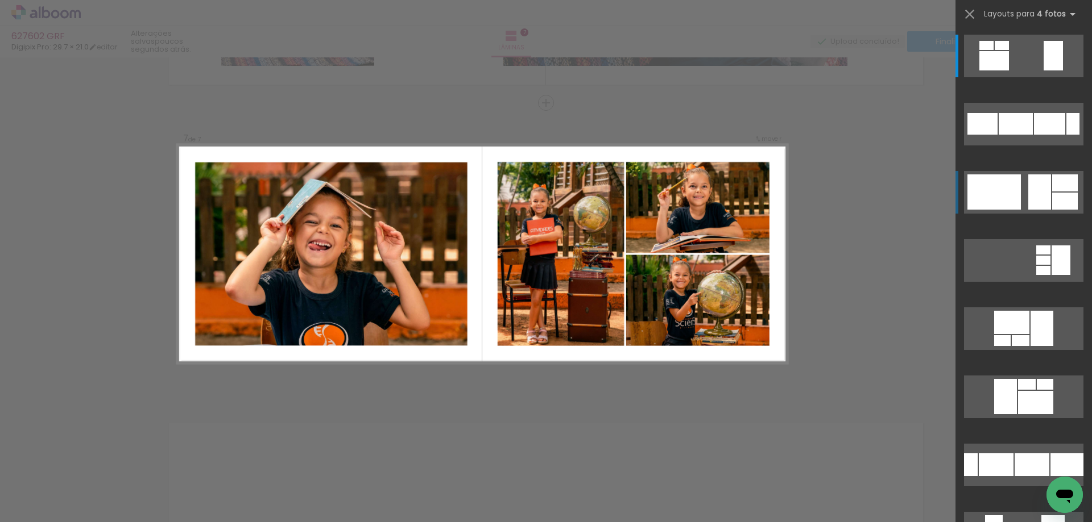
click at [1030, 135] on div at bounding box center [1015, 124] width 34 height 22
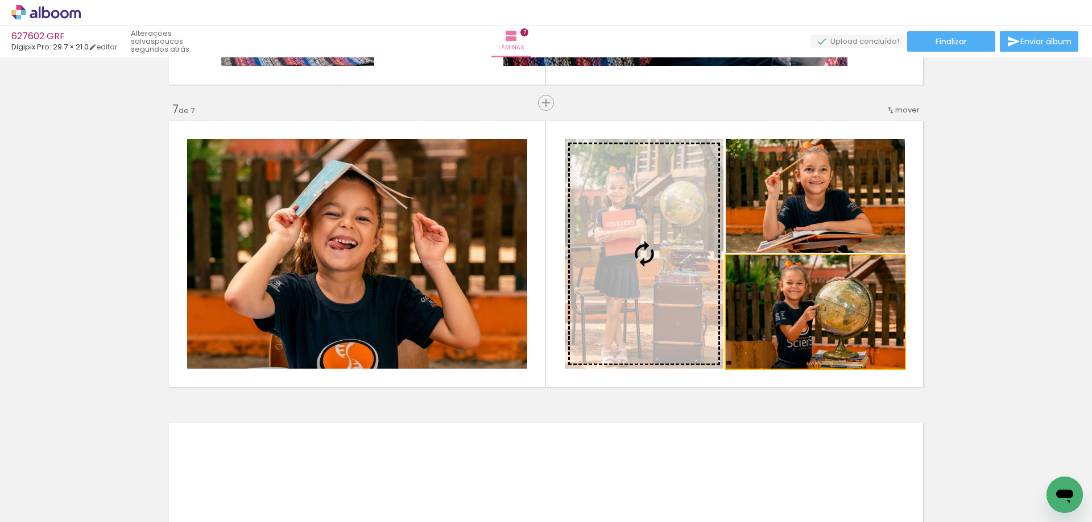
drag, startPoint x: 807, startPoint y: 325, endPoint x: 330, endPoint y: 284, distance: 478.2
click at [0, 0] on slot at bounding box center [0, 0] width 0 height 0
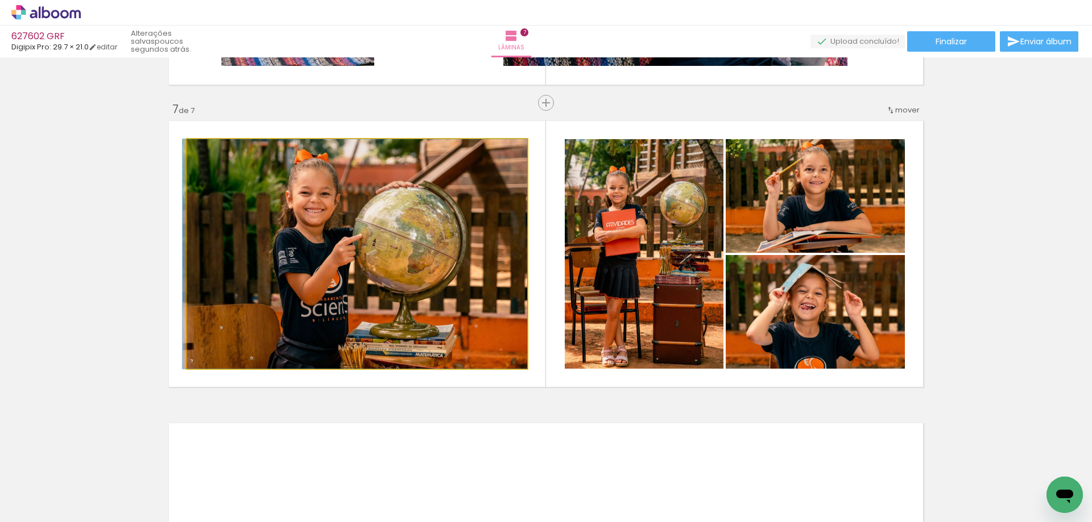
drag, startPoint x: 356, startPoint y: 283, endPoint x: 335, endPoint y: 280, distance: 21.3
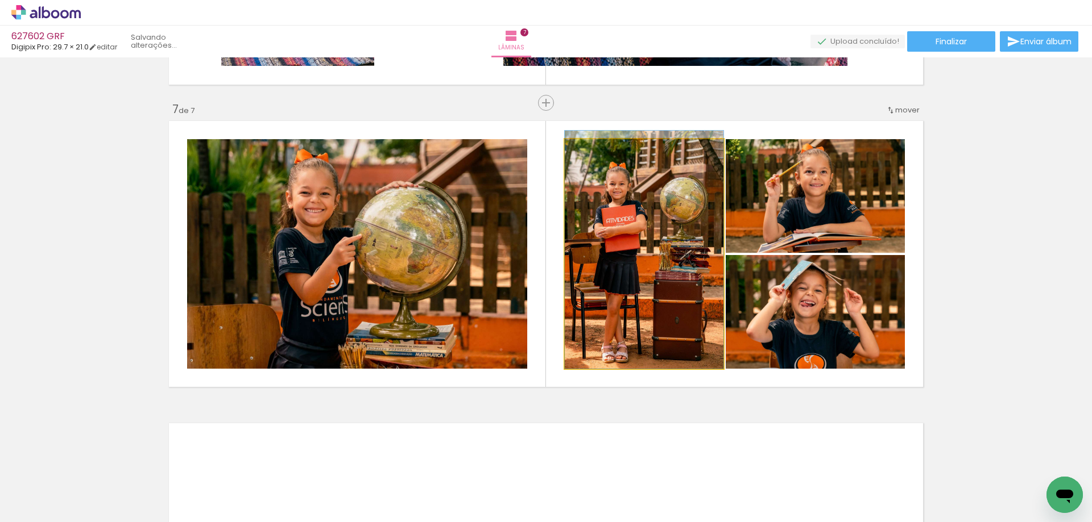
drag, startPoint x: 675, startPoint y: 302, endPoint x: 678, endPoint y: 290, distance: 12.3
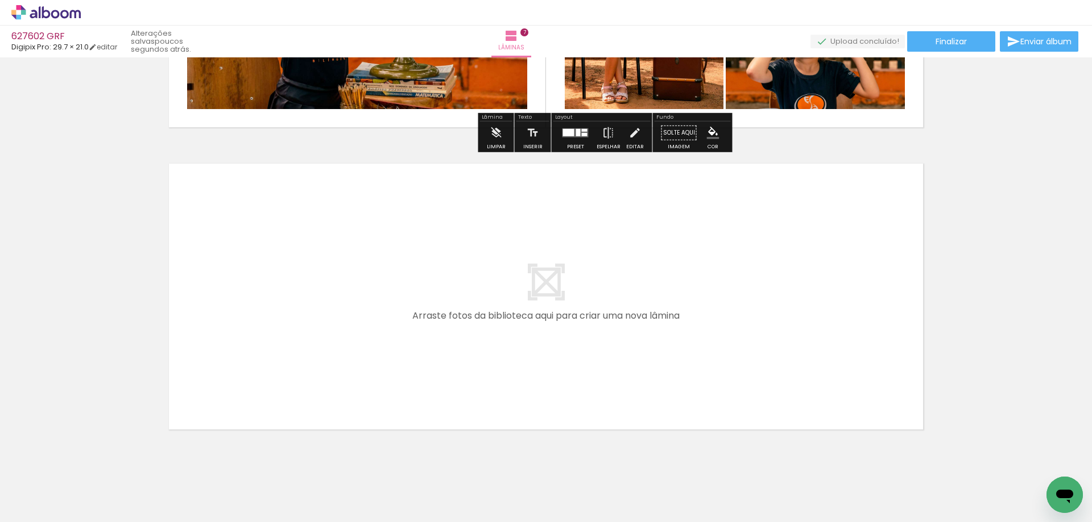
scroll to position [2070, 0]
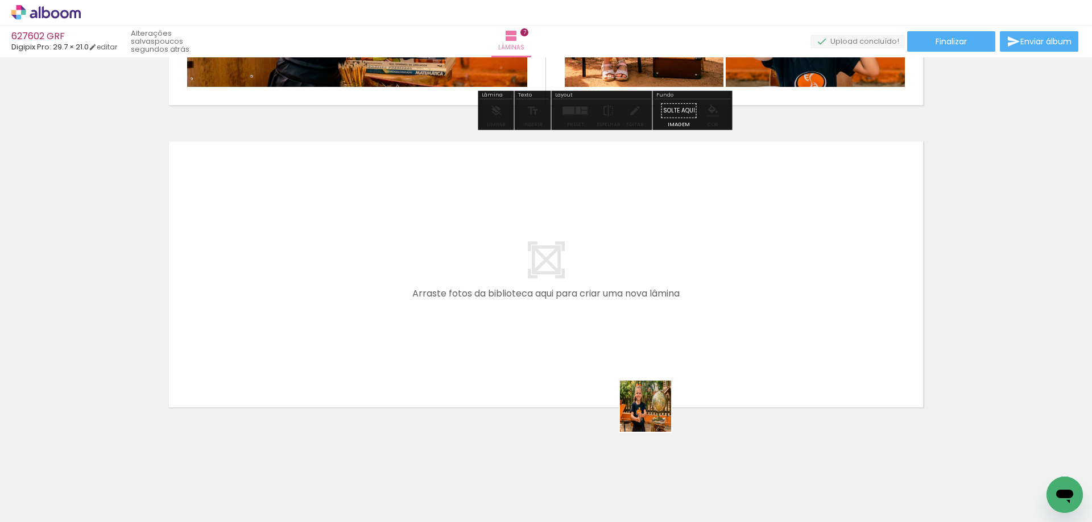
drag, startPoint x: 701, startPoint y: 479, endPoint x: 597, endPoint y: 318, distance: 191.1
click at [597, 318] on quentale-workspace at bounding box center [546, 261] width 1092 height 522
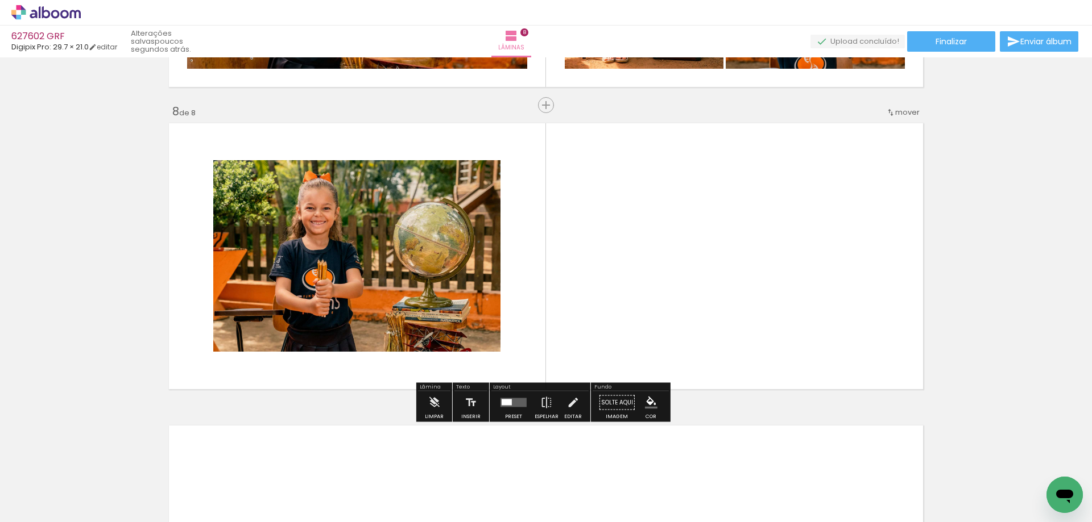
scroll to position [2090, 0]
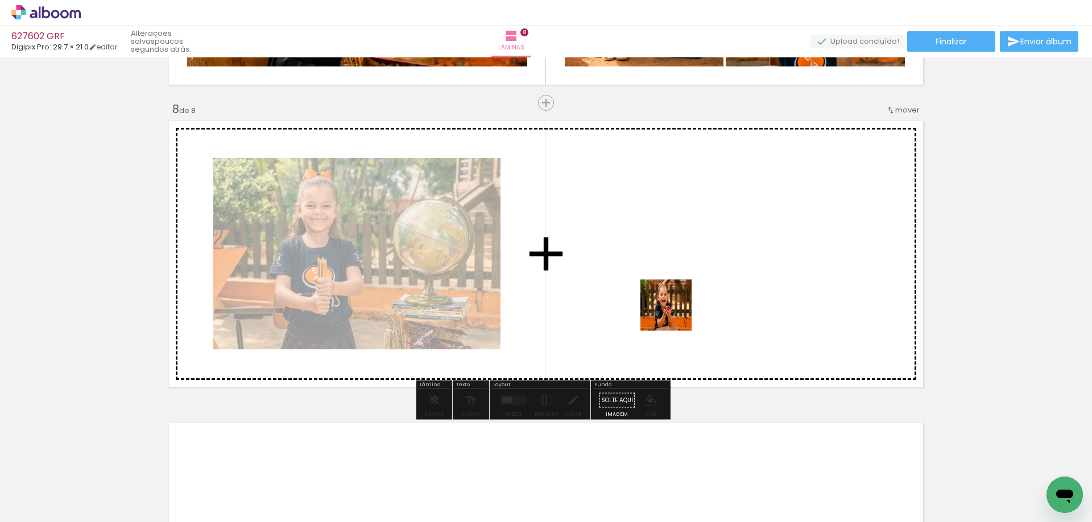
drag, startPoint x: 758, startPoint y: 478, endPoint x: 753, endPoint y: 391, distance: 87.1
click at [659, 278] on quentale-workspace at bounding box center [546, 261] width 1092 height 522
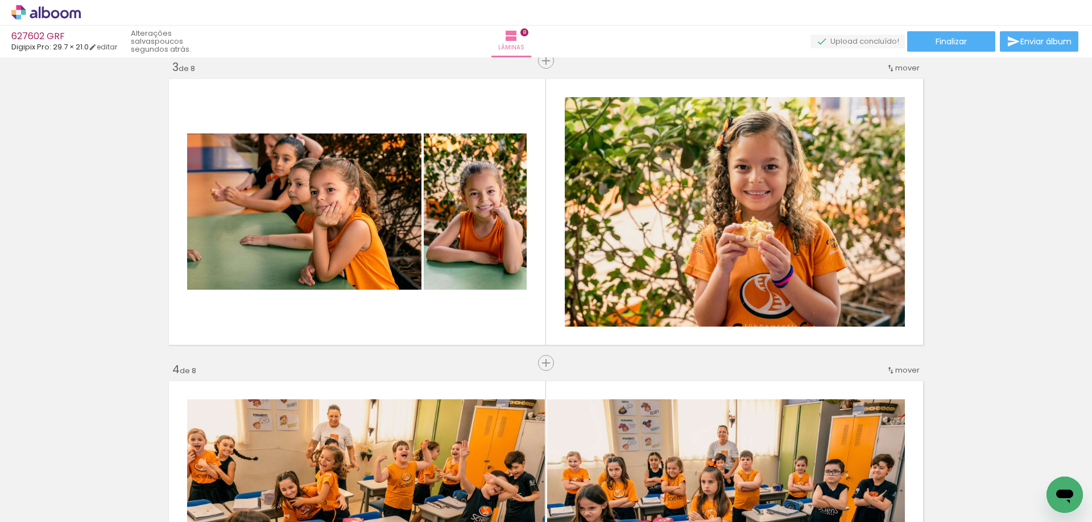
scroll to position [726, 0]
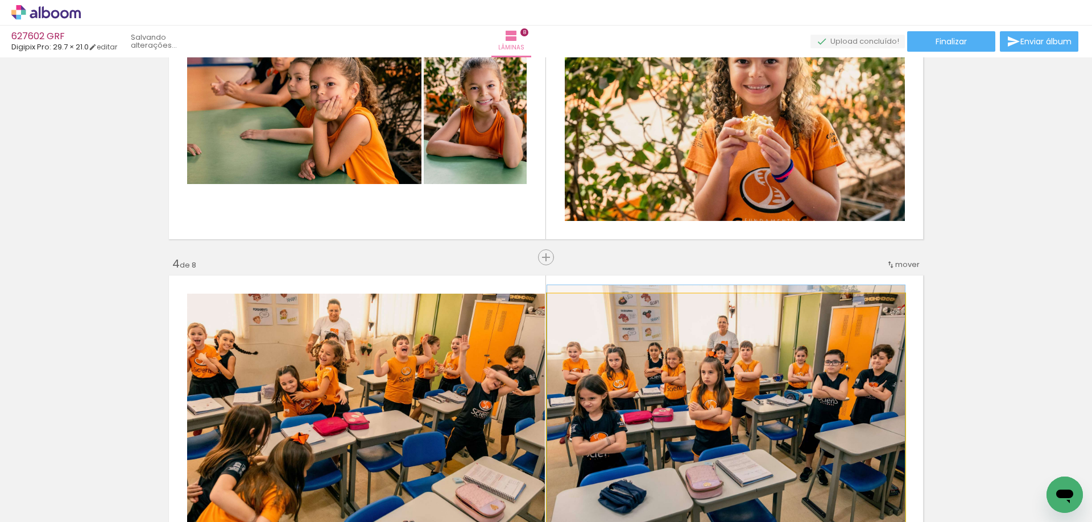
drag, startPoint x: 817, startPoint y: 322, endPoint x: 449, endPoint y: 385, distance: 374.3
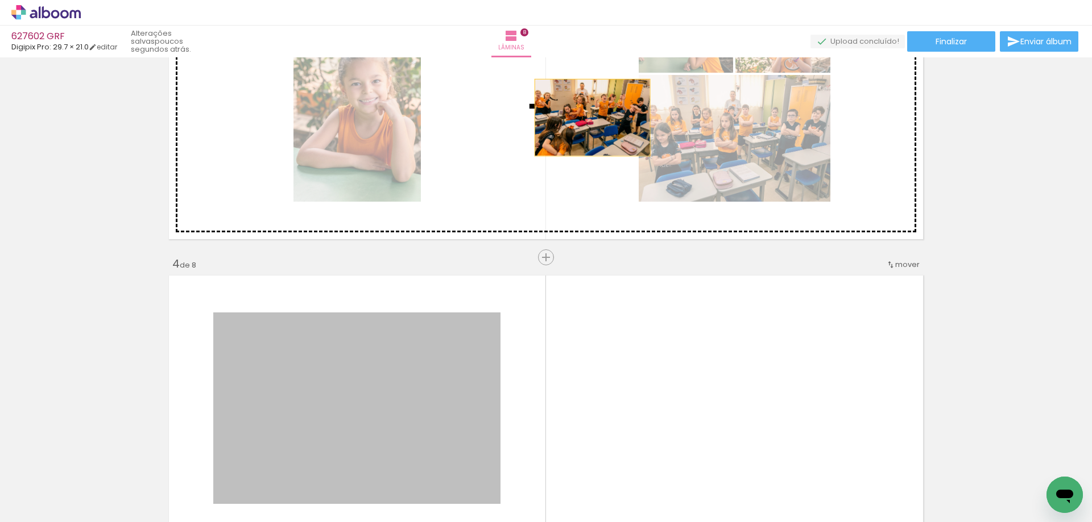
drag, startPoint x: 467, startPoint y: 367, endPoint x: 595, endPoint y: 89, distance: 305.8
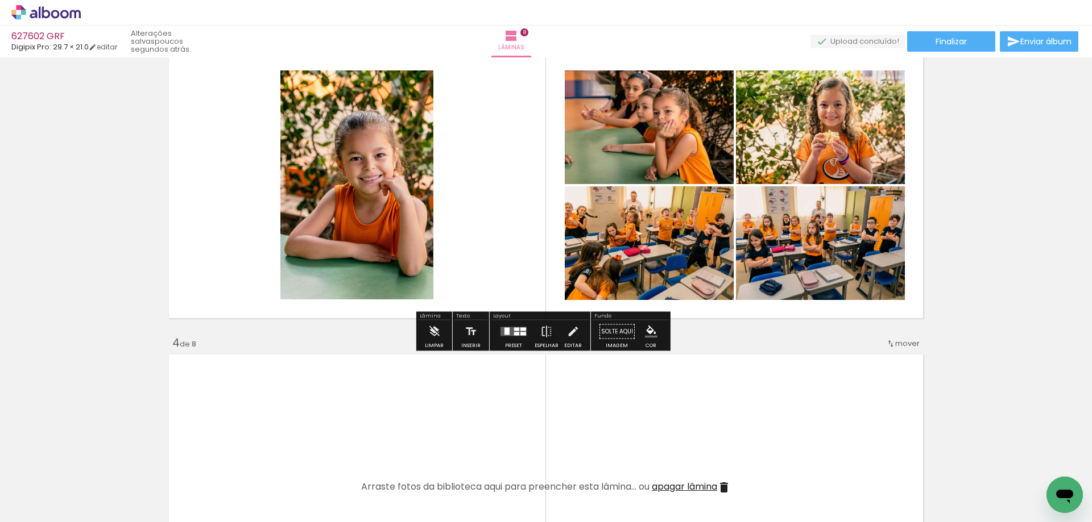
scroll to position [612, 0]
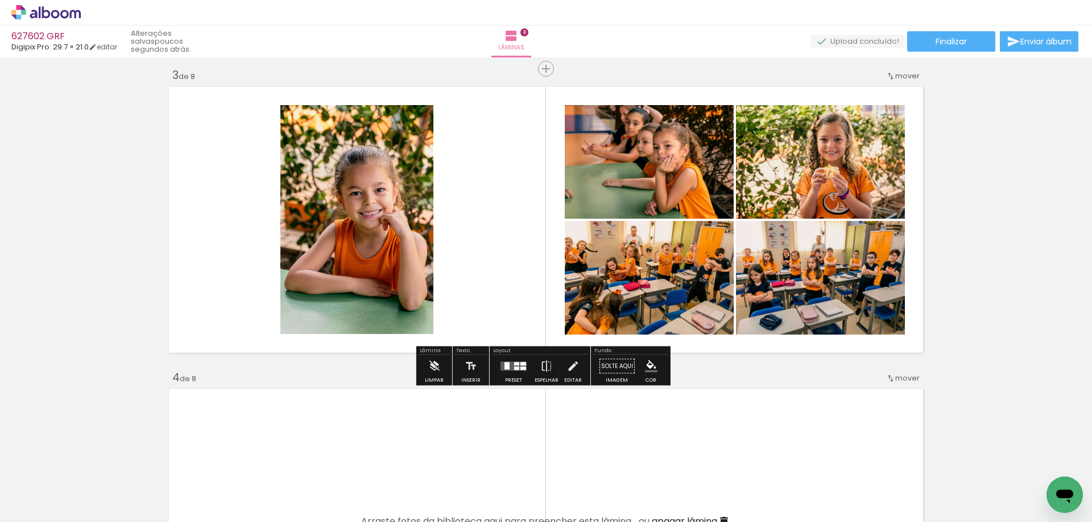
click at [521, 368] on div at bounding box center [523, 368] width 6 height 3
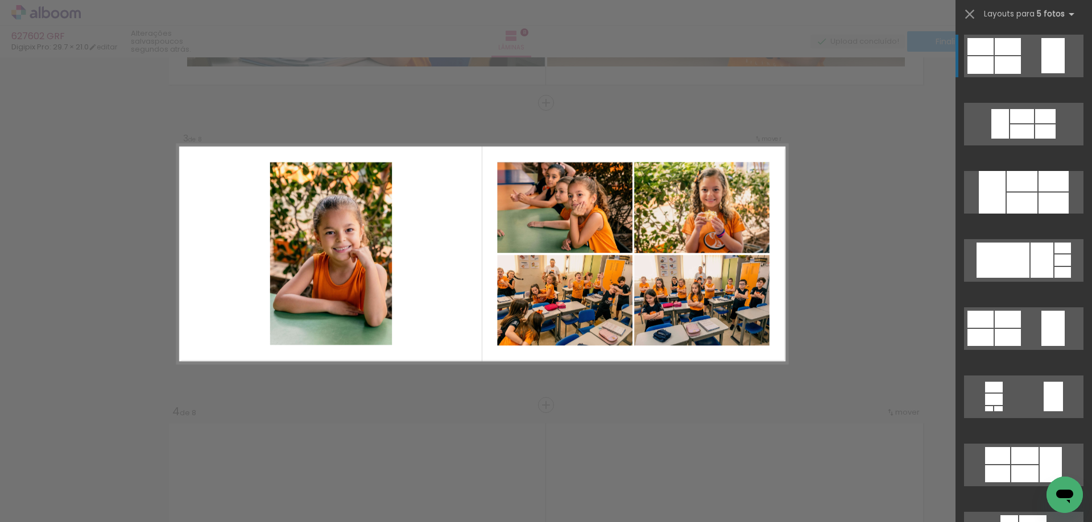
scroll to position [578, 0]
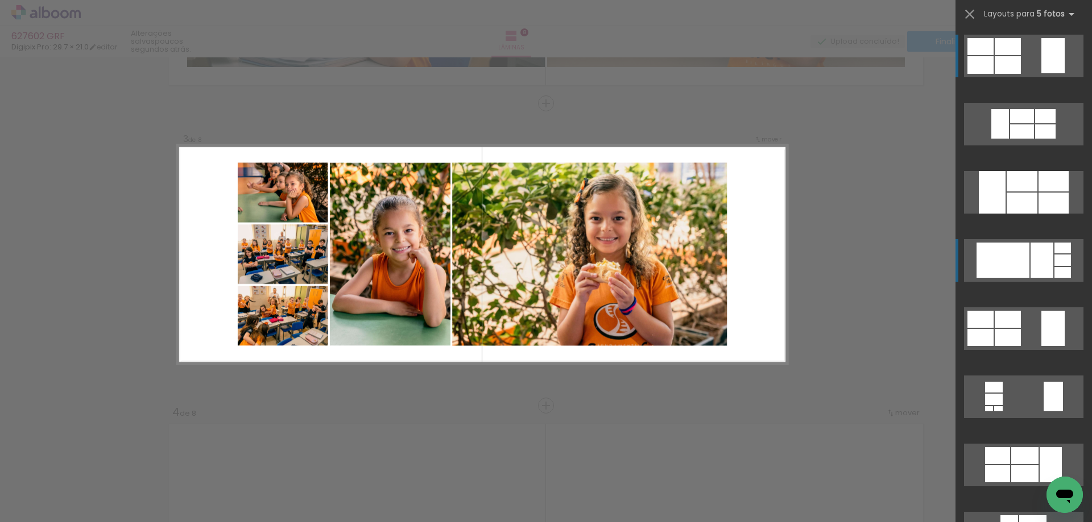
click at [1031, 123] on div at bounding box center [1022, 116] width 24 height 14
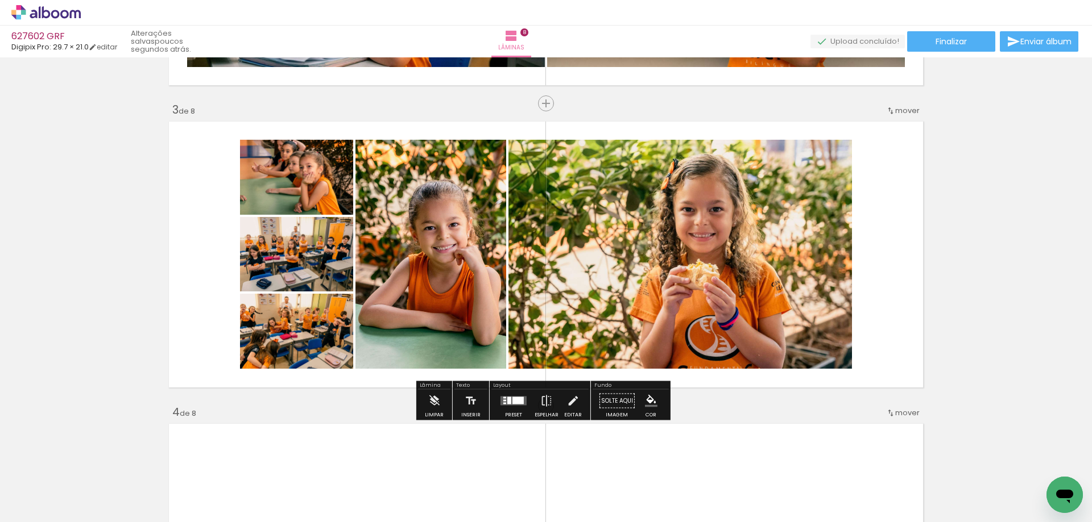
click at [624, 281] on quentale-photo at bounding box center [679, 254] width 343 height 229
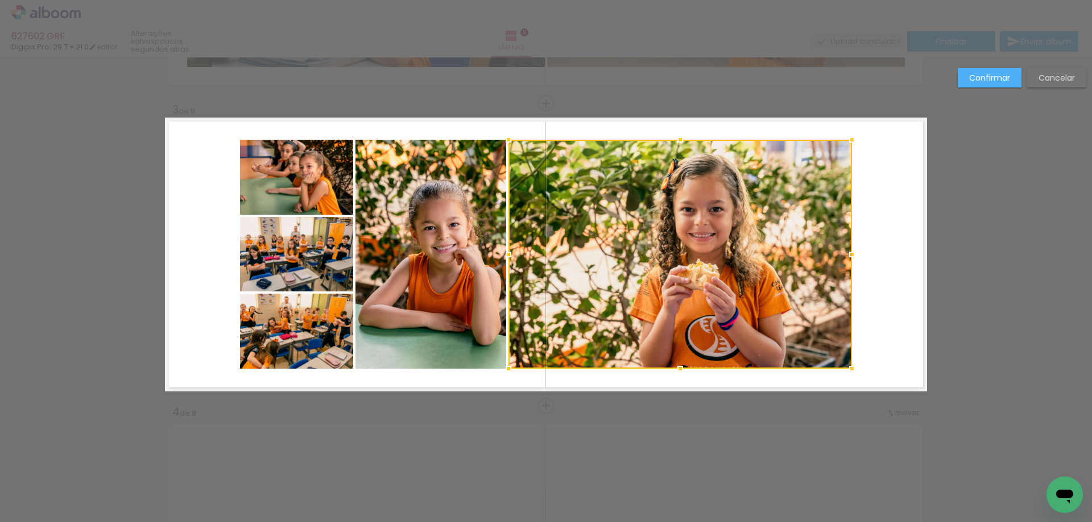
scroll to position [578, 0]
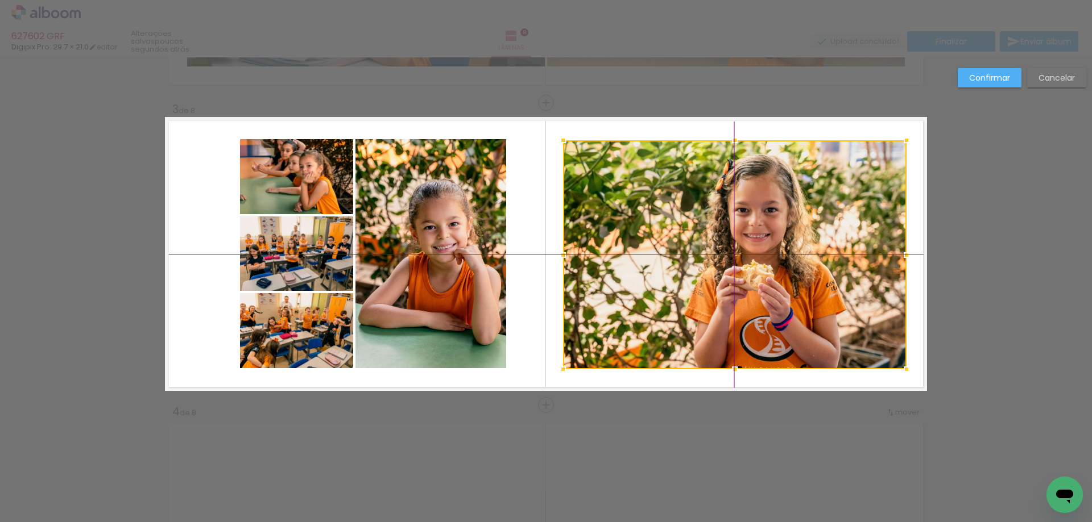
drag, startPoint x: 649, startPoint y: 275, endPoint x: 704, endPoint y: 277, distance: 55.2
click at [704, 277] on div at bounding box center [734, 254] width 343 height 229
click at [267, 181] on quentale-photo at bounding box center [296, 176] width 113 height 75
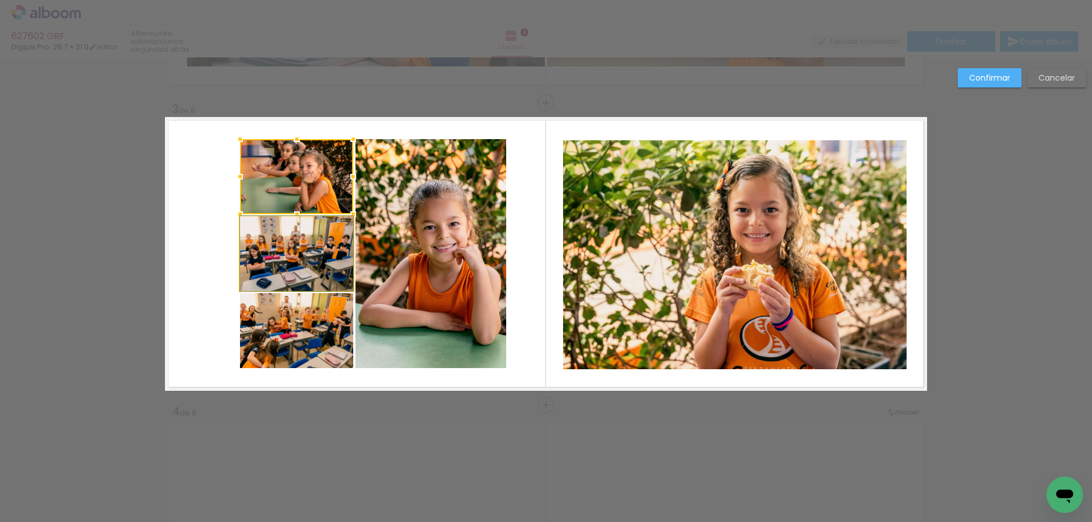
click at [277, 235] on quentale-photo at bounding box center [296, 254] width 113 height 74
drag, startPoint x: 293, startPoint y: 325, endPoint x: 376, endPoint y: 303, distance: 85.9
click at [293, 326] on quentale-photo at bounding box center [296, 330] width 113 height 75
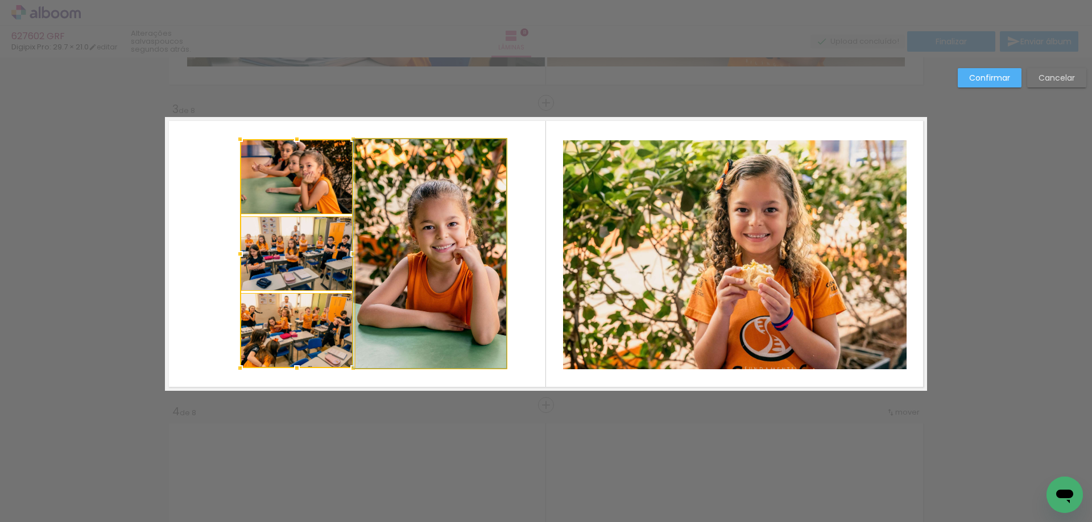
drag, startPoint x: 388, startPoint y: 298, endPoint x: 362, endPoint y: 298, distance: 25.6
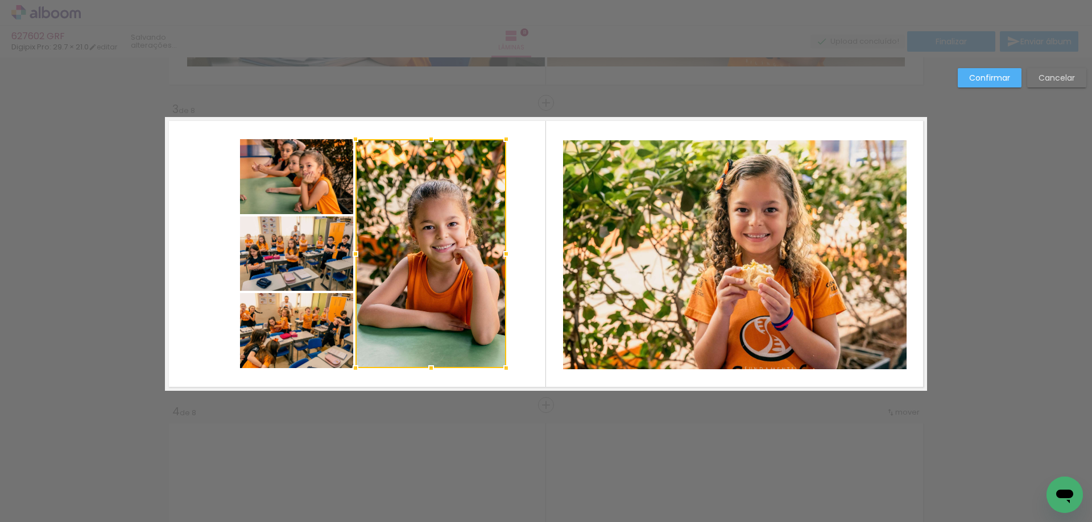
click at [314, 196] on quentale-photo at bounding box center [296, 176] width 113 height 75
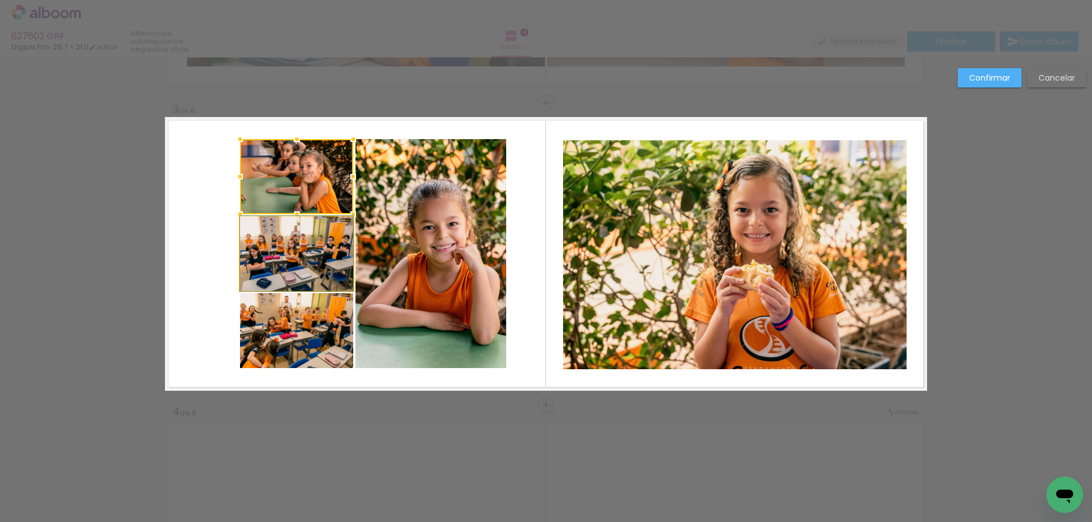
click at [308, 251] on quentale-photo at bounding box center [296, 254] width 113 height 74
click at [304, 321] on quentale-photo at bounding box center [296, 330] width 113 height 75
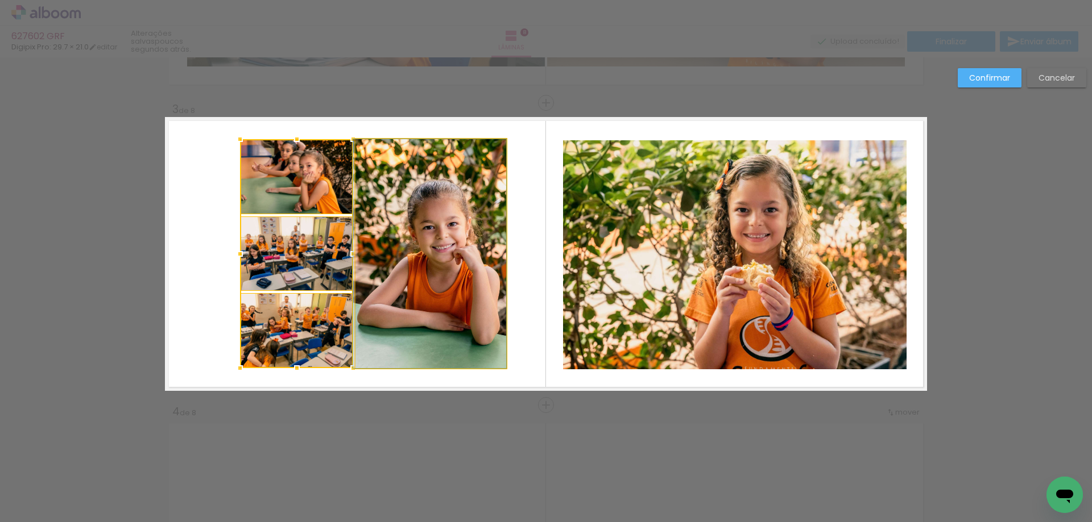
click at [410, 295] on quentale-photo at bounding box center [430, 253] width 151 height 229
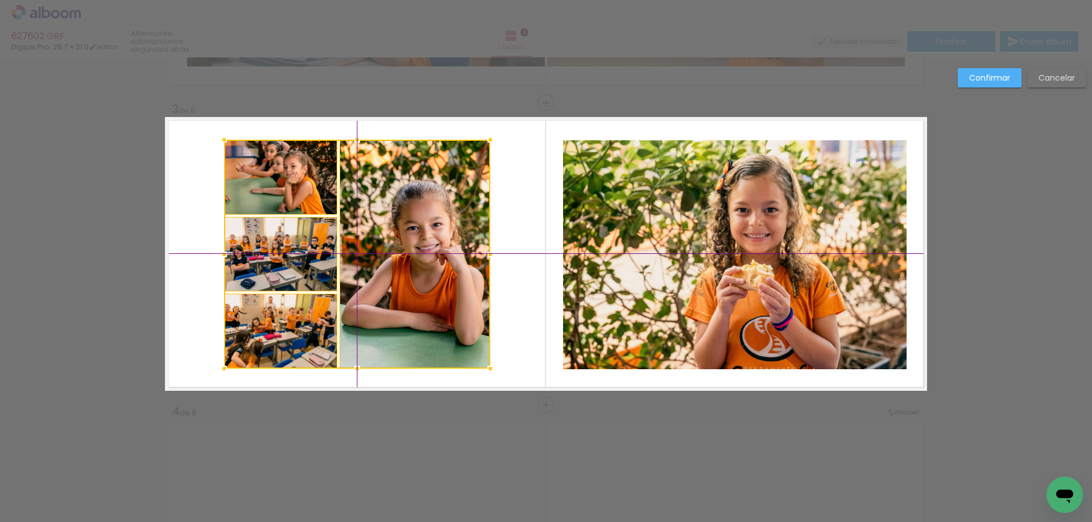
drag, startPoint x: 407, startPoint y: 280, endPoint x: 388, endPoint y: 278, distance: 19.4
click at [388, 278] on div at bounding box center [357, 254] width 266 height 229
click at [0, 0] on slot "Confirmar" at bounding box center [0, 0] width 0 height 0
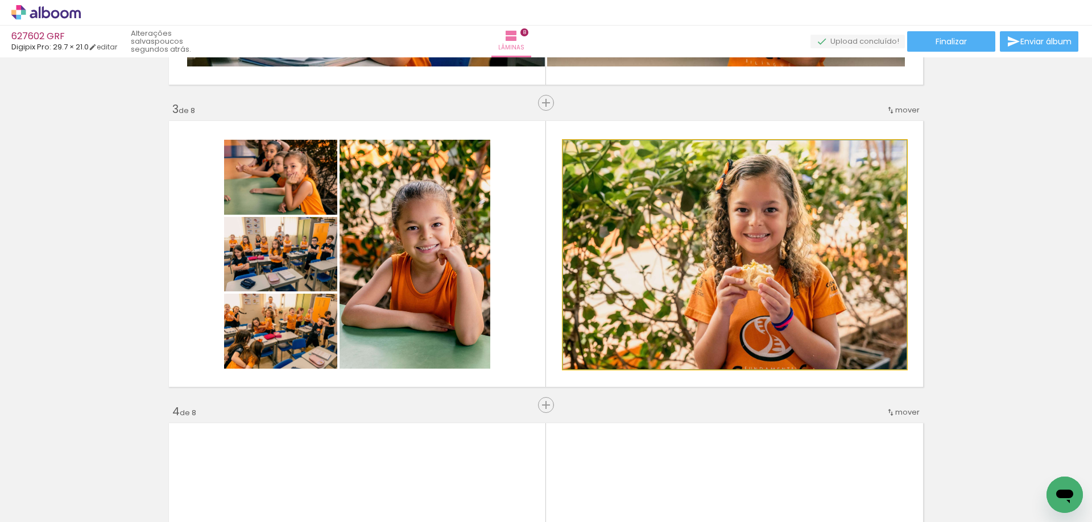
drag, startPoint x: 761, startPoint y: 246, endPoint x: 762, endPoint y: 232, distance: 14.3
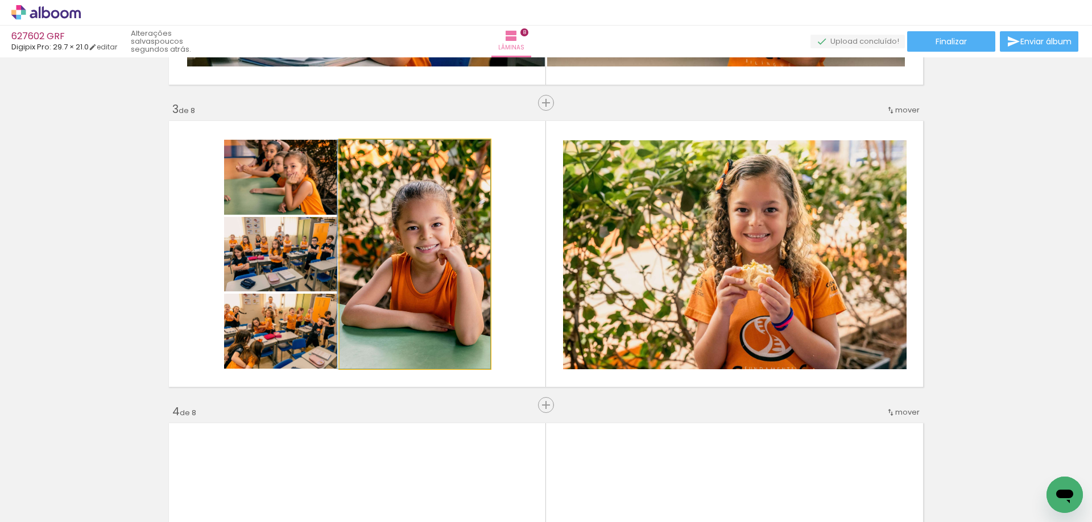
drag, startPoint x: 442, startPoint y: 303, endPoint x: 441, endPoint y: 292, distance: 11.4
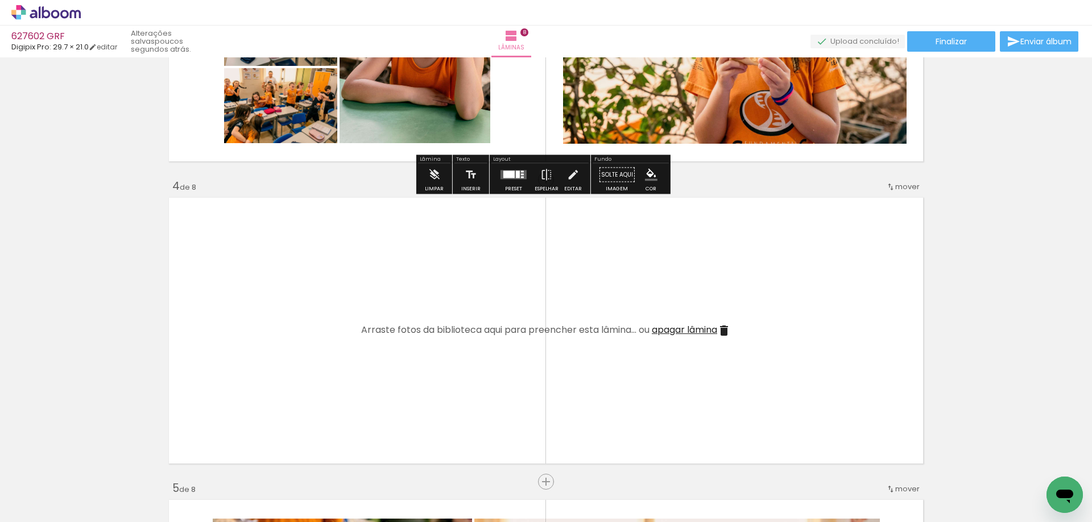
scroll to position [844, 0]
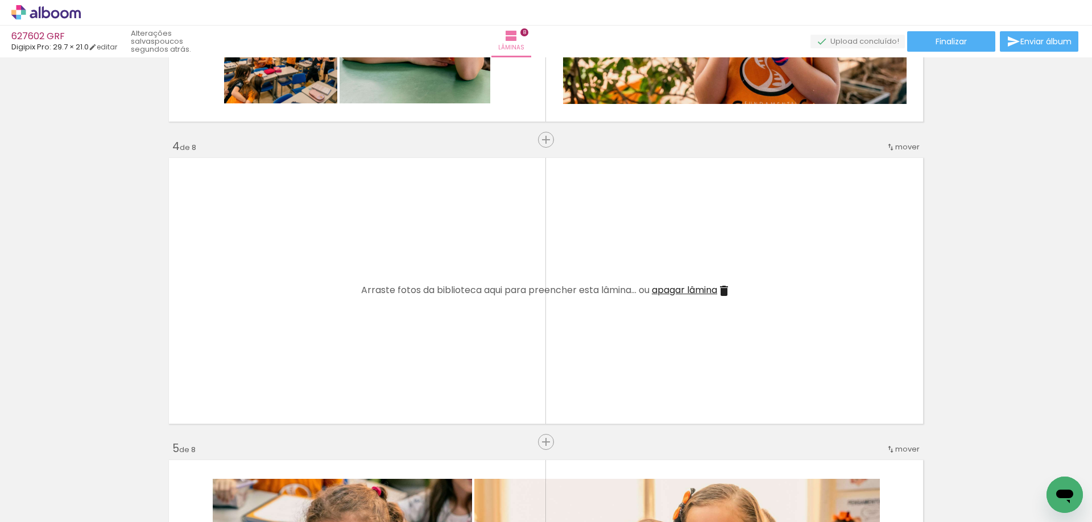
click at [687, 283] on quentale-layouter at bounding box center [546, 291] width 762 height 274
click at [691, 286] on span "apagar lâmina" at bounding box center [683, 290] width 65 height 13
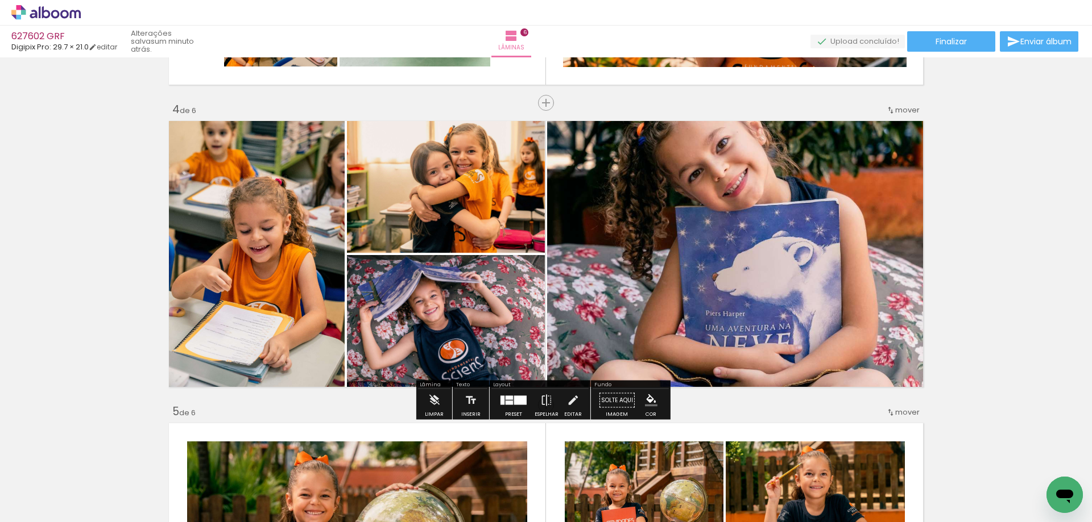
scroll to position [0, 761]
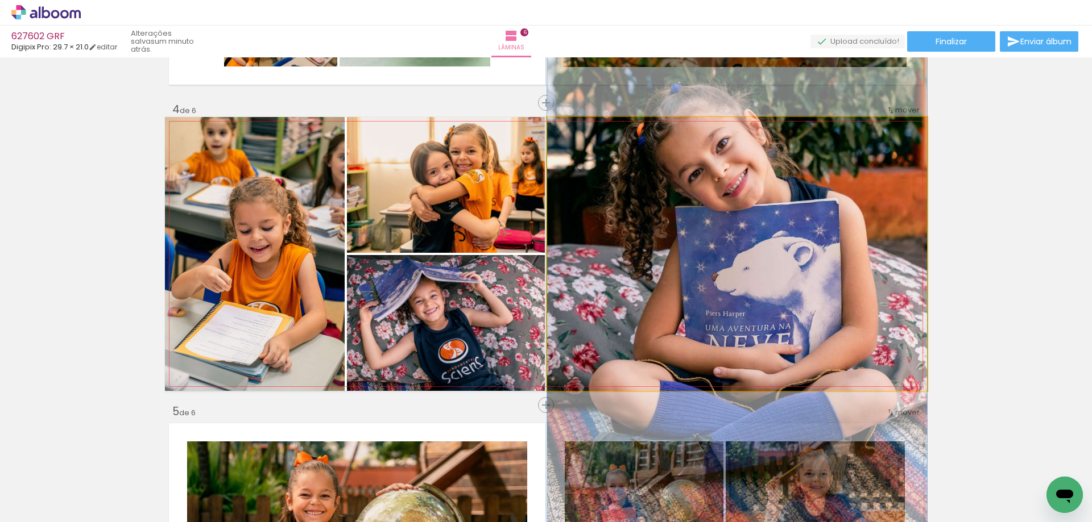
click at [749, 256] on quentale-photo at bounding box center [737, 254] width 380 height 274
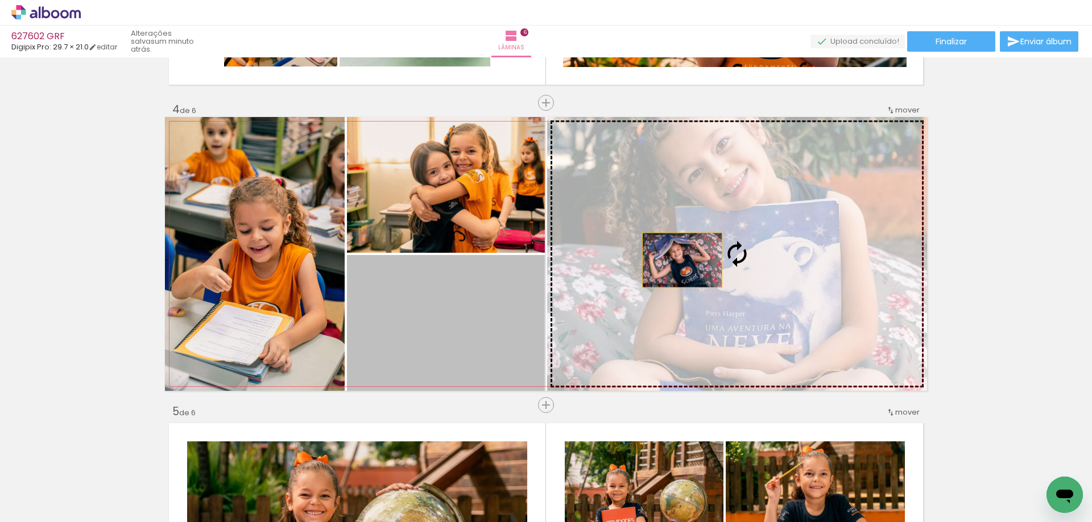
drag, startPoint x: 476, startPoint y: 299, endPoint x: 704, endPoint y: 247, distance: 233.9
click at [0, 0] on slot at bounding box center [0, 0] width 0 height 0
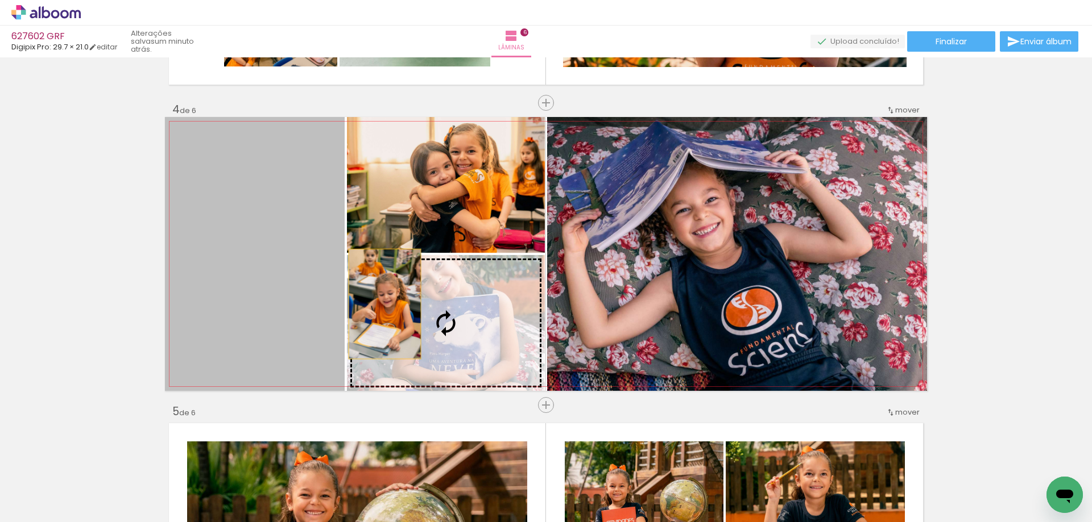
drag, startPoint x: 306, startPoint y: 267, endPoint x: 432, endPoint y: 316, distance: 135.3
click at [0, 0] on slot at bounding box center [0, 0] width 0 height 0
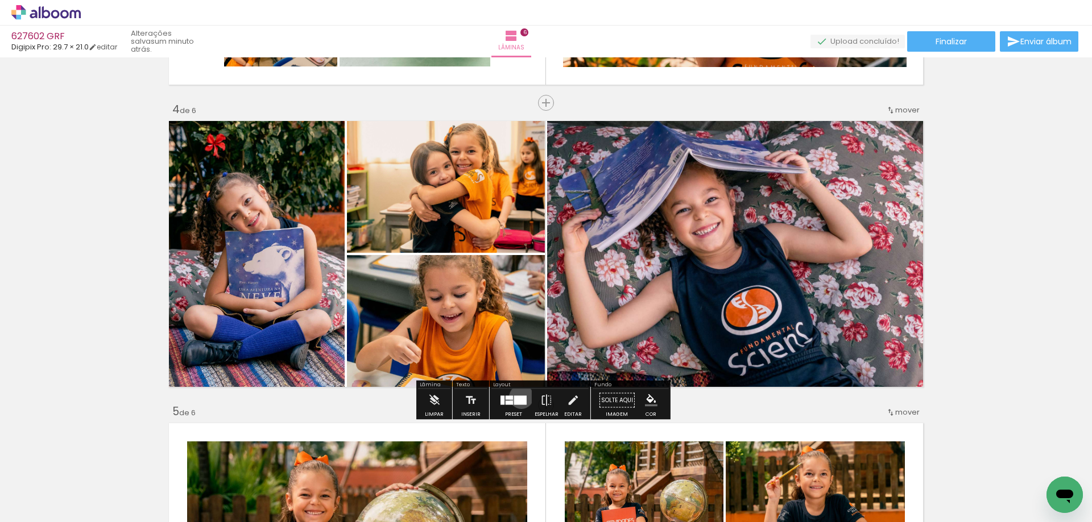
click at [519, 397] on div at bounding box center [520, 400] width 13 height 9
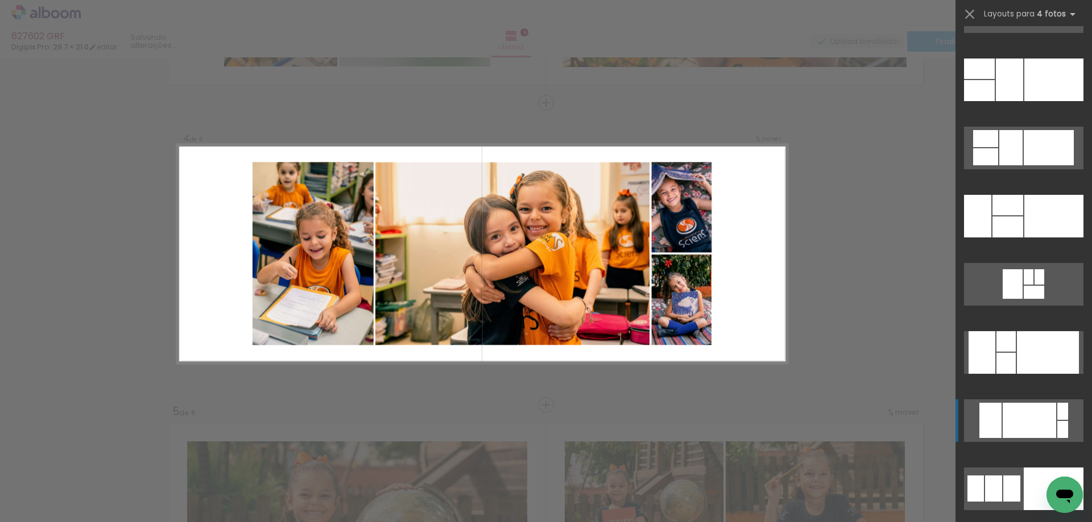
scroll to position [4207, 0]
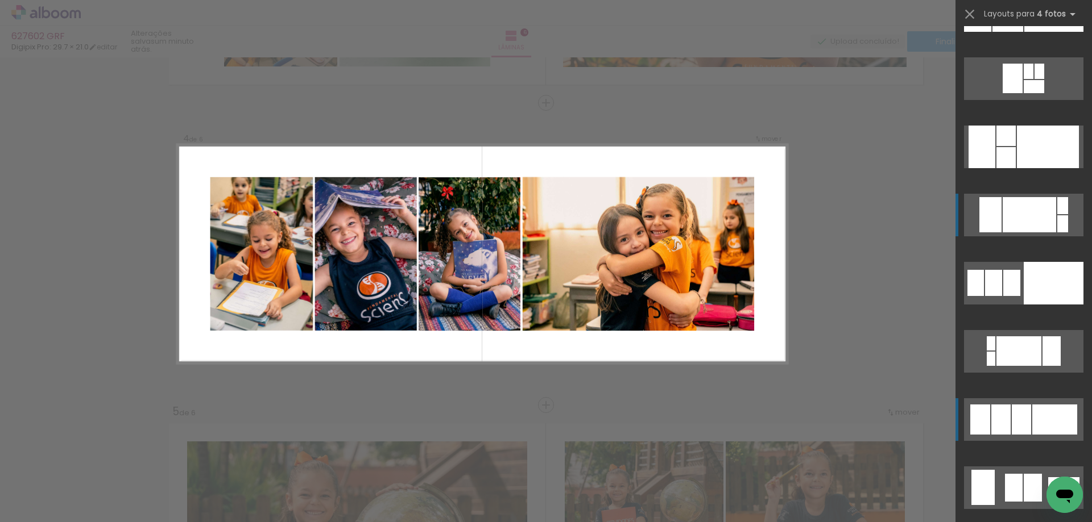
click at [1023, 412] on div at bounding box center [1020, 420] width 19 height 30
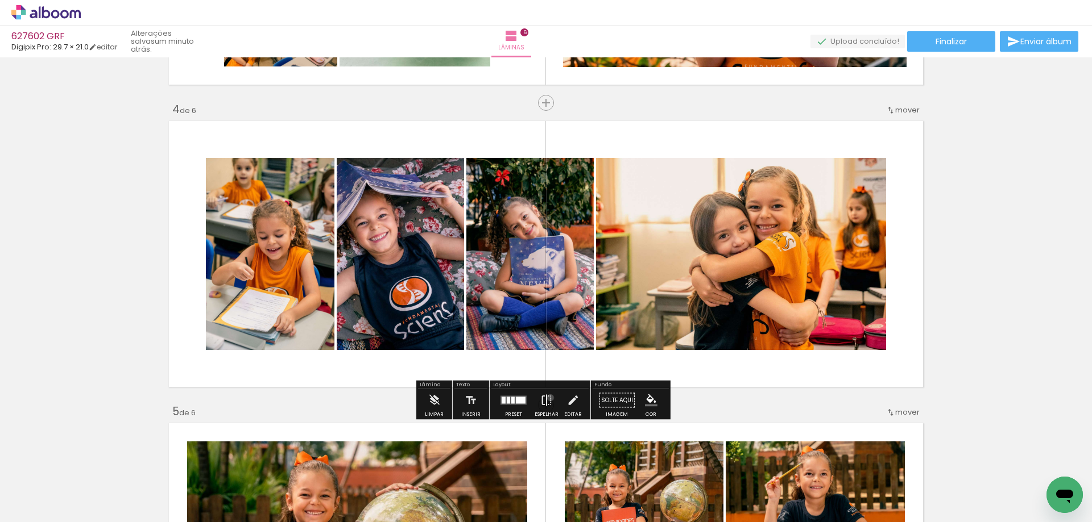
click at [547, 398] on iron-icon at bounding box center [546, 400] width 13 height 23
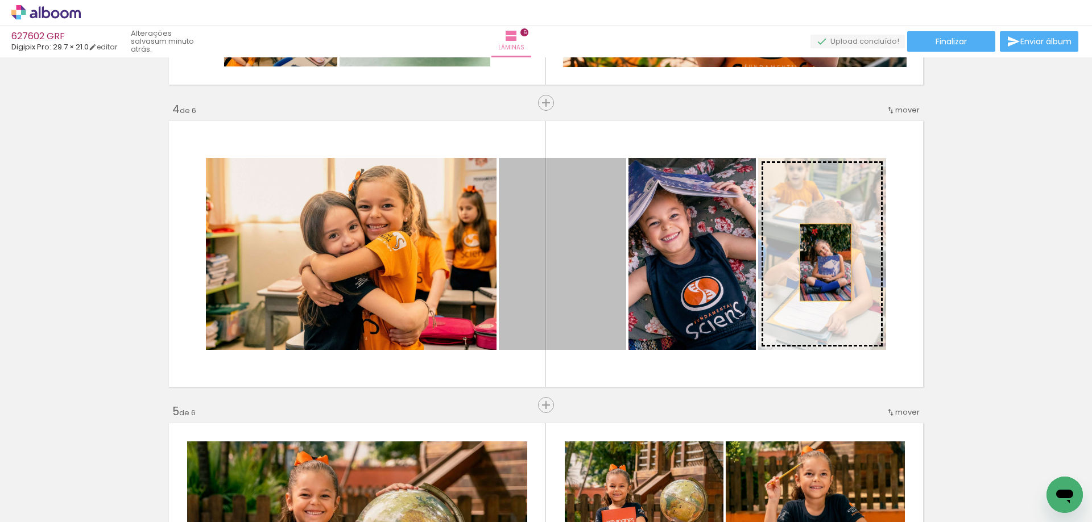
drag, startPoint x: 600, startPoint y: 263, endPoint x: 821, endPoint y: 263, distance: 220.6
click at [0, 0] on slot at bounding box center [0, 0] width 0 height 0
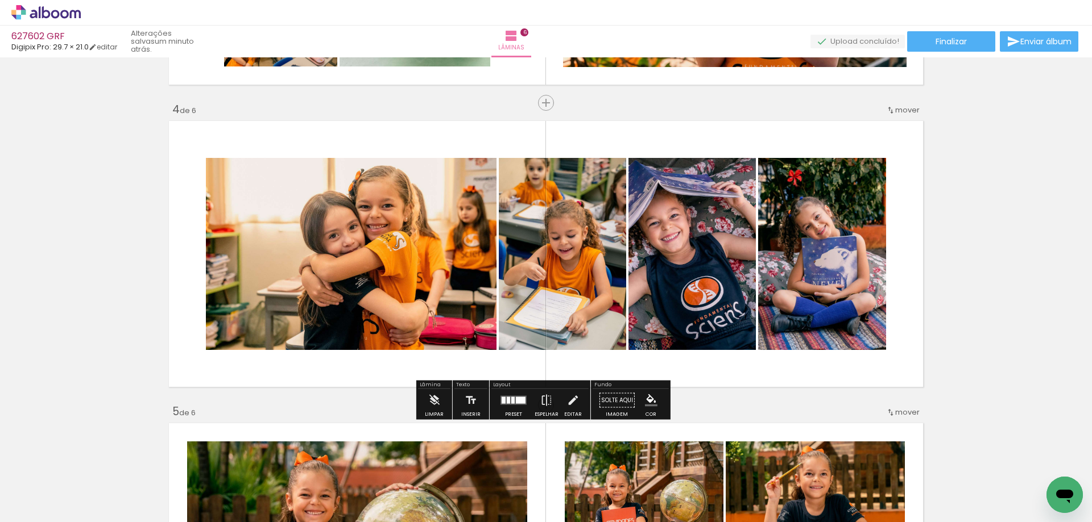
click at [569, 250] on quentale-photo at bounding box center [562, 254] width 127 height 192
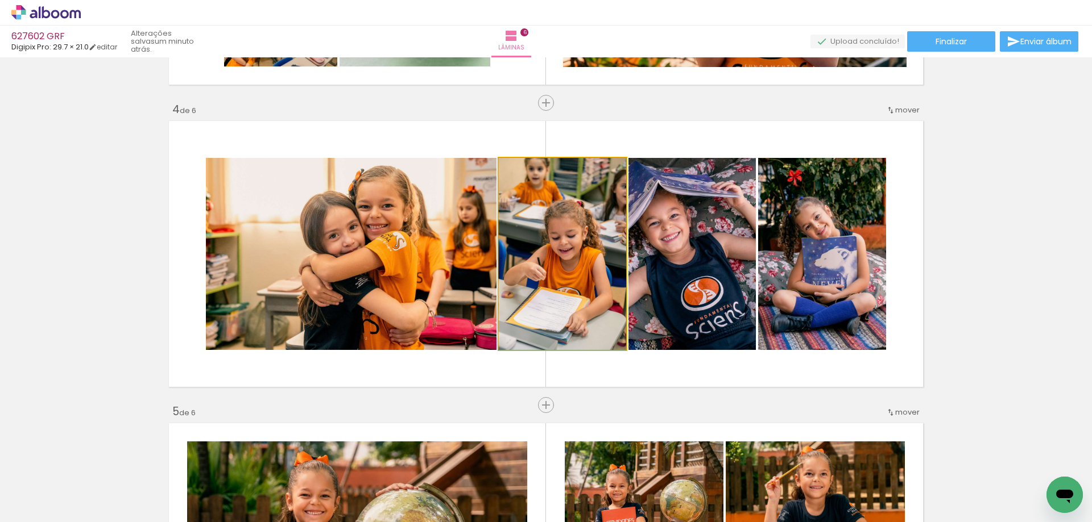
click at [569, 250] on quentale-photo at bounding box center [562, 254] width 127 height 192
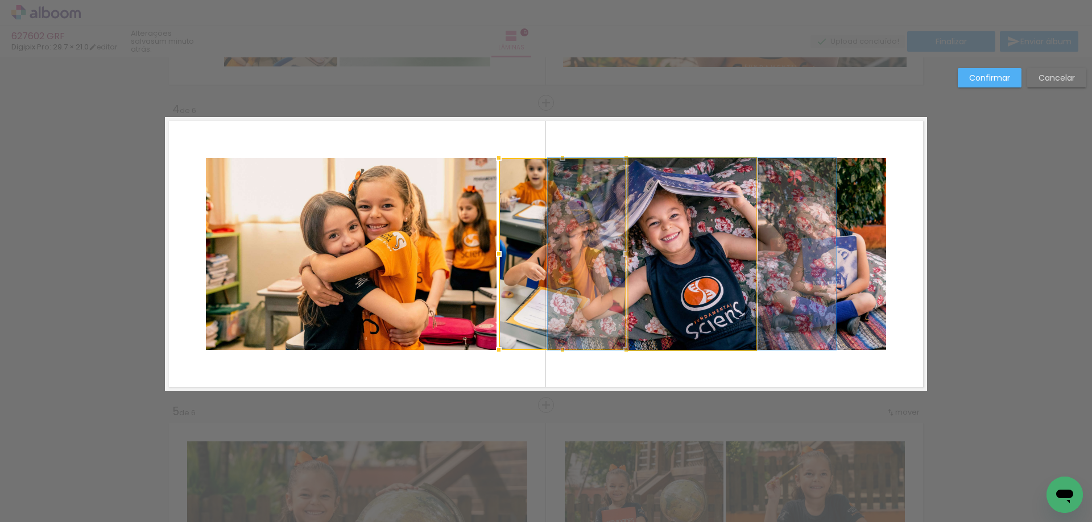
click at [678, 256] on quentale-photo at bounding box center [691, 254] width 127 height 192
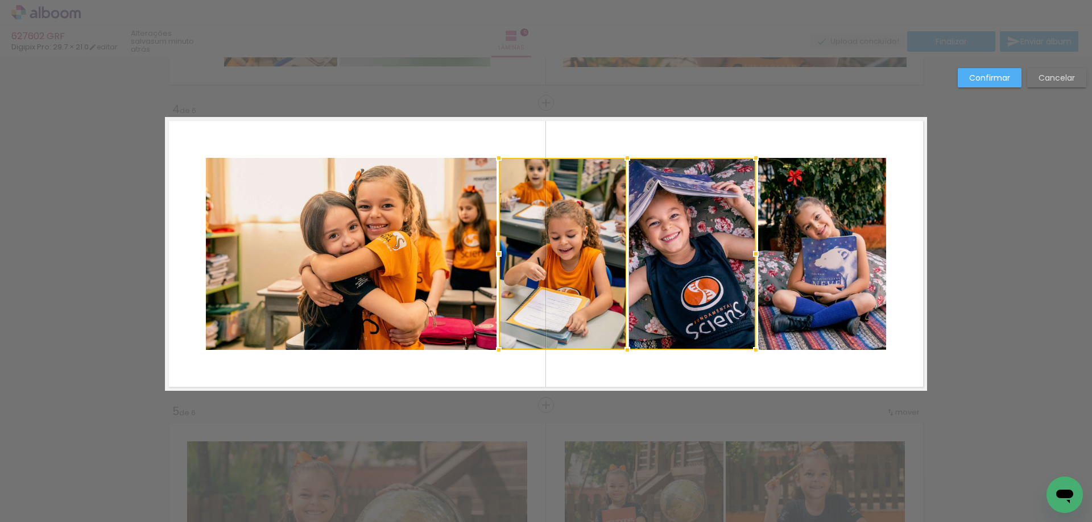
click at [845, 255] on quentale-photo at bounding box center [822, 254] width 128 height 192
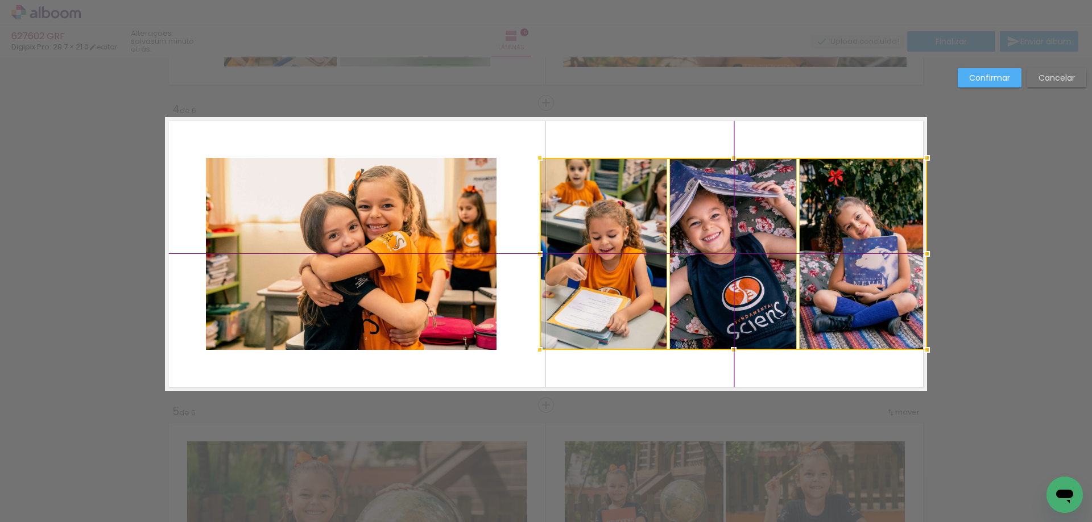
drag, startPoint x: 713, startPoint y: 257, endPoint x: 754, endPoint y: 258, distance: 40.9
click at [754, 258] on div at bounding box center [733, 254] width 387 height 192
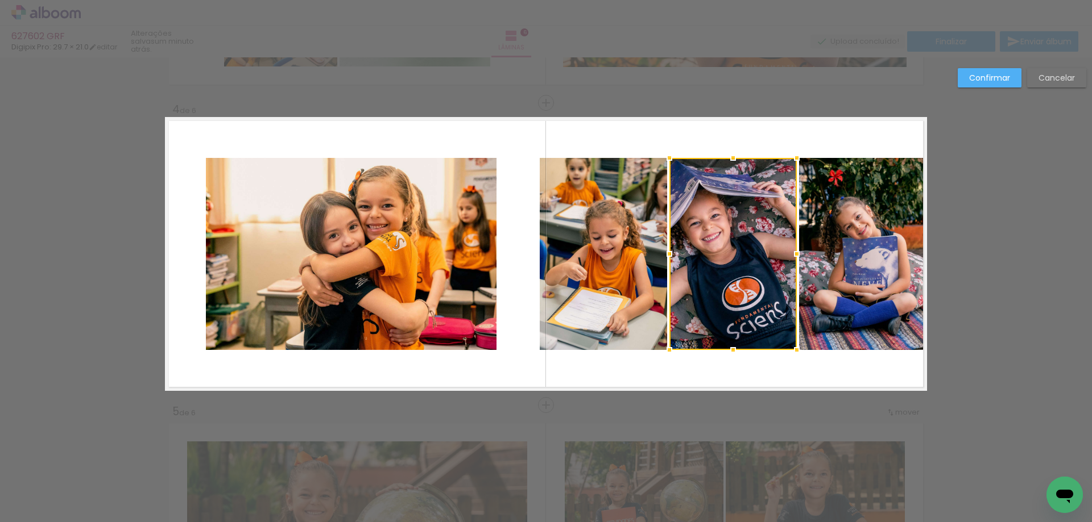
click at [968, 267] on div "Confirmar Cancelar" at bounding box center [546, 249] width 1092 height 2144
click at [599, 269] on quentale-photo at bounding box center [603, 254] width 127 height 192
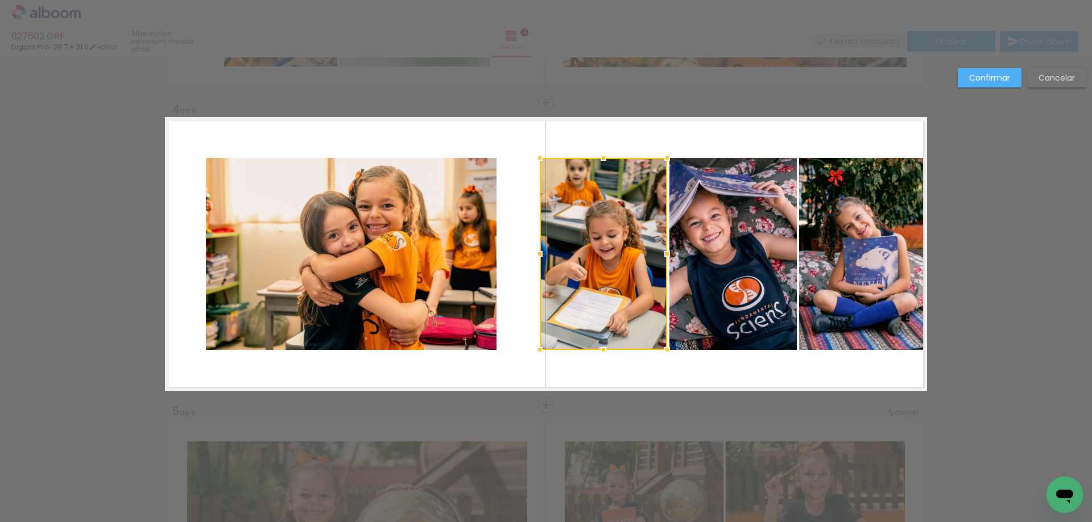
click at [599, 269] on div at bounding box center [603, 254] width 127 height 192
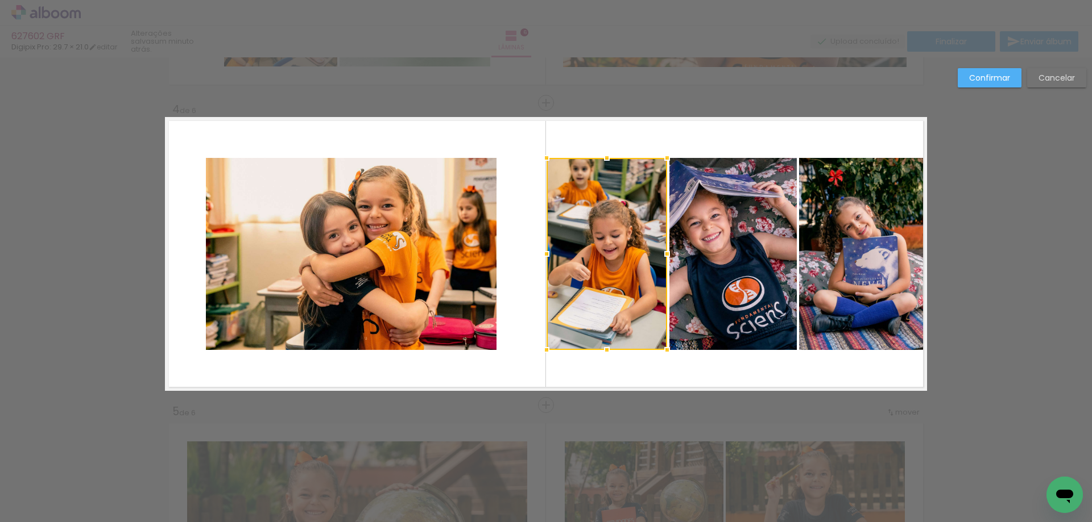
drag, startPoint x: 537, startPoint y: 258, endPoint x: 544, endPoint y: 258, distance: 6.8
click at [544, 258] on div at bounding box center [546, 254] width 23 height 23
click at [1006, 281] on div "Confirmar Cancelar" at bounding box center [546, 249] width 1092 height 2144
click at [425, 300] on quentale-photo at bounding box center [351, 254] width 291 height 192
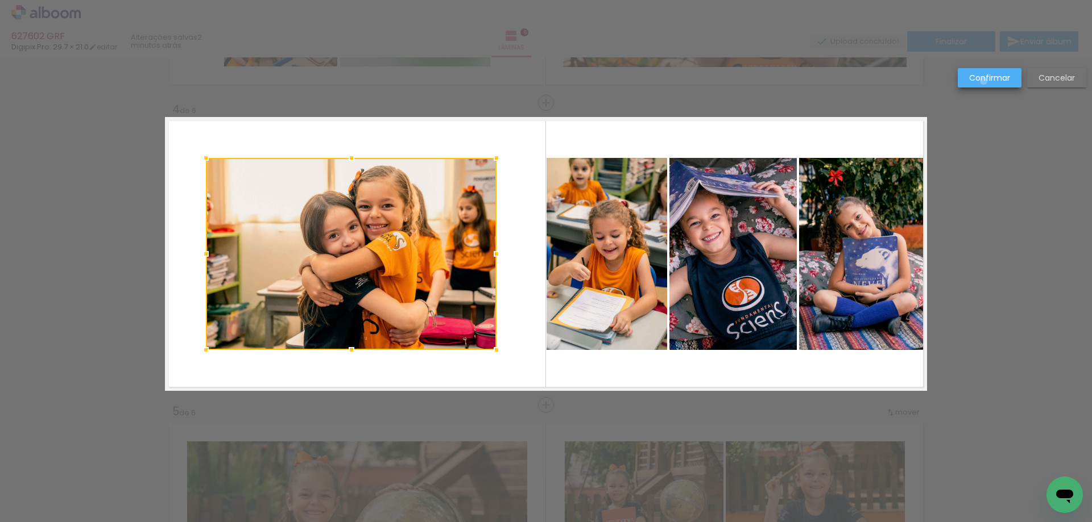
click at [0, 0] on slot "Confirmar" at bounding box center [0, 0] width 0 height 0
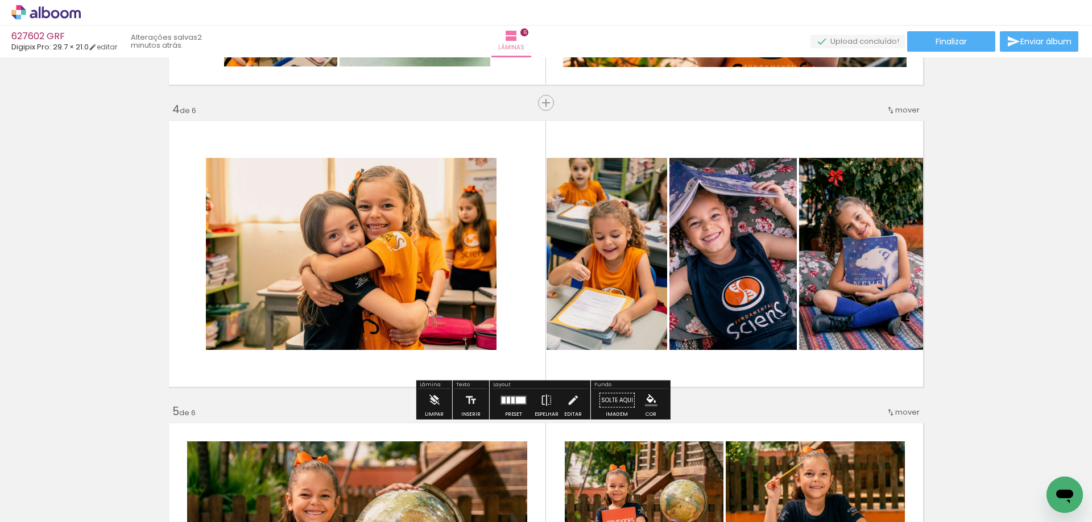
click at [1012, 195] on div "Inserir lâmina 1 de 6 Inserir lâmina 2 de 6 Inserir lâmina 3 de 6 Inserir lâmin…" at bounding box center [546, 240] width 1092 height 2118
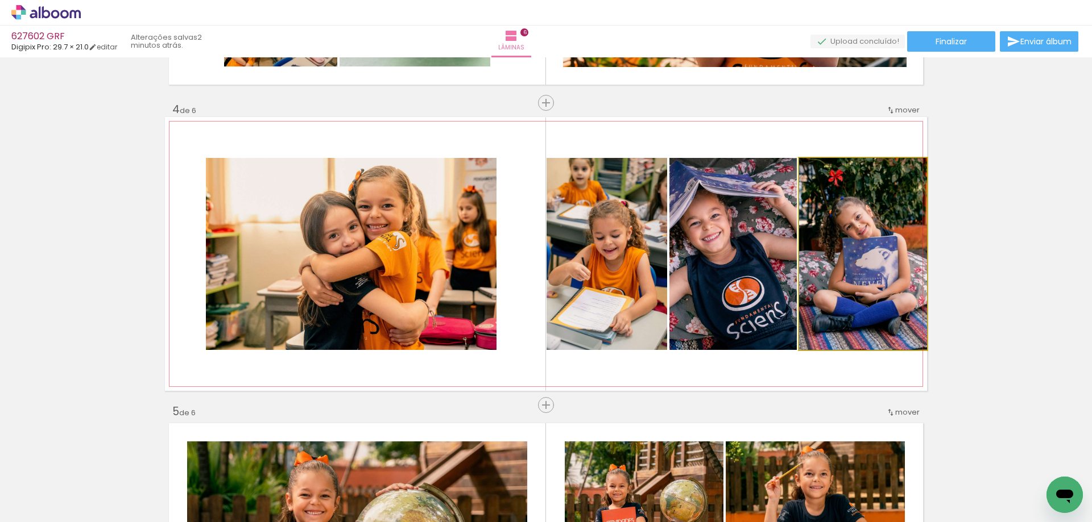
drag, startPoint x: 897, startPoint y: 242, endPoint x: 886, endPoint y: 242, distance: 11.4
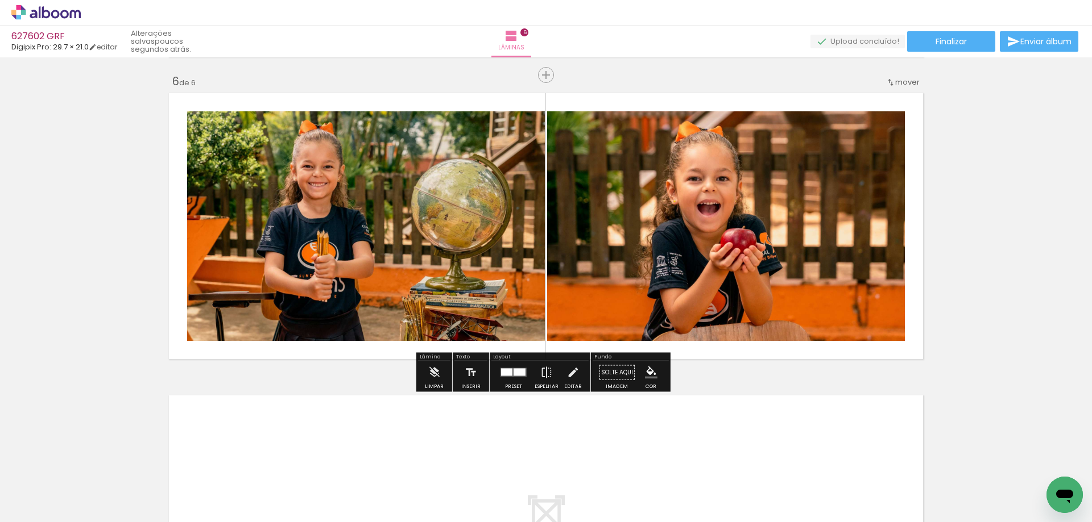
scroll to position [1525, 0]
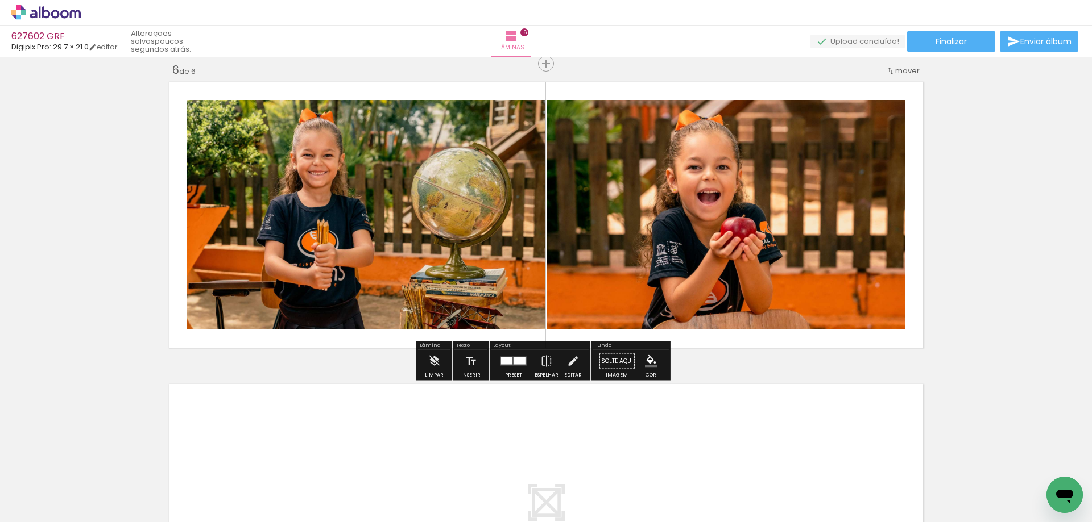
drag, startPoint x: 443, startPoint y: 485, endPoint x: 529, endPoint y: 278, distance: 224.6
click at [529, 278] on quentale-workspace at bounding box center [546, 261] width 1092 height 522
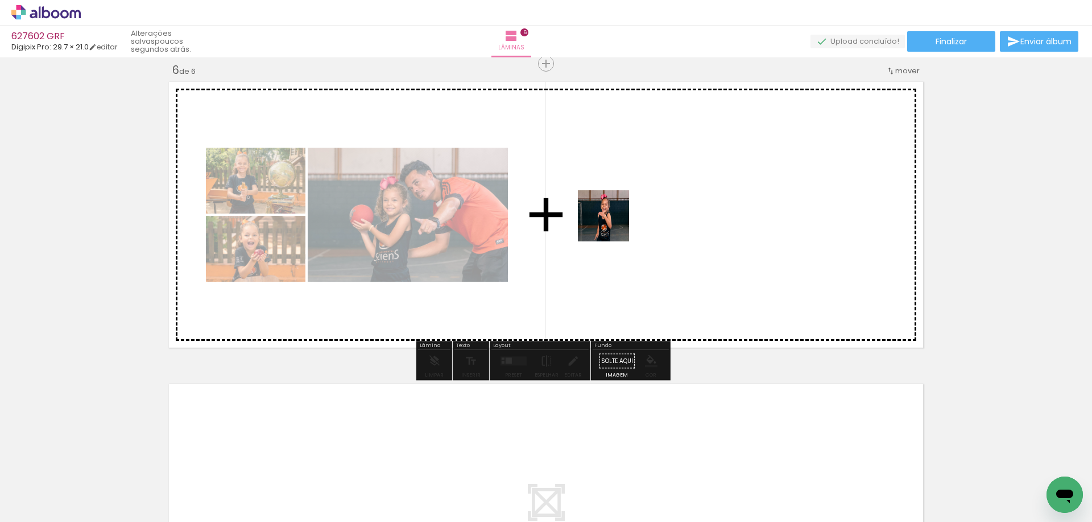
drag, startPoint x: 504, startPoint y: 482, endPoint x: 588, endPoint y: 254, distance: 243.0
click at [616, 210] on quentale-workspace at bounding box center [546, 261] width 1092 height 522
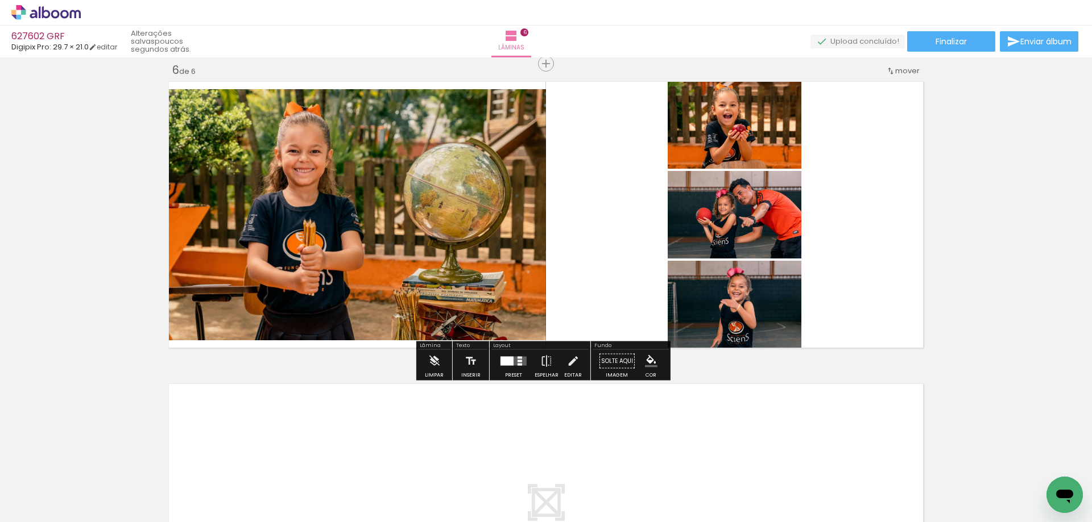
click at [520, 367] on div at bounding box center [513, 361] width 31 height 23
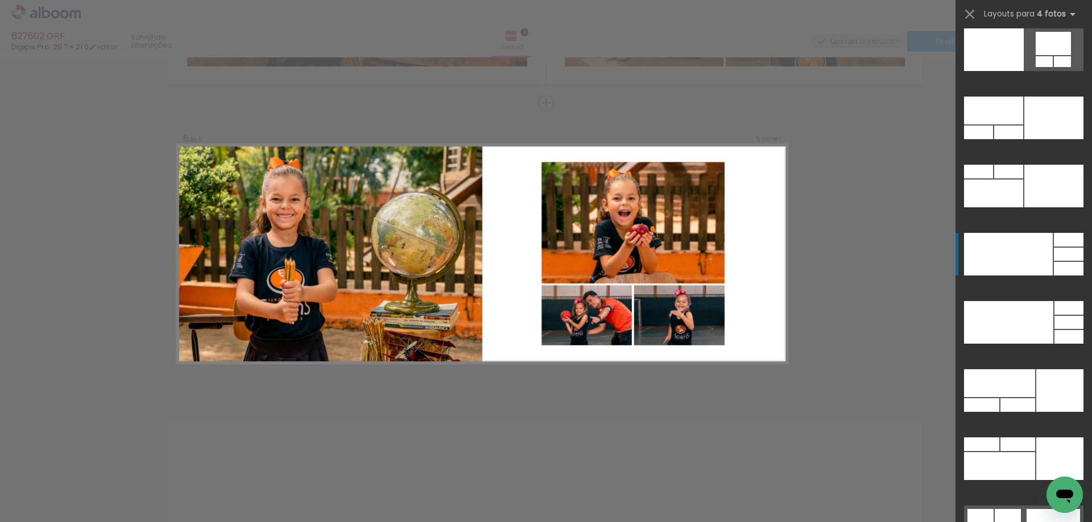
scroll to position [24040, 0]
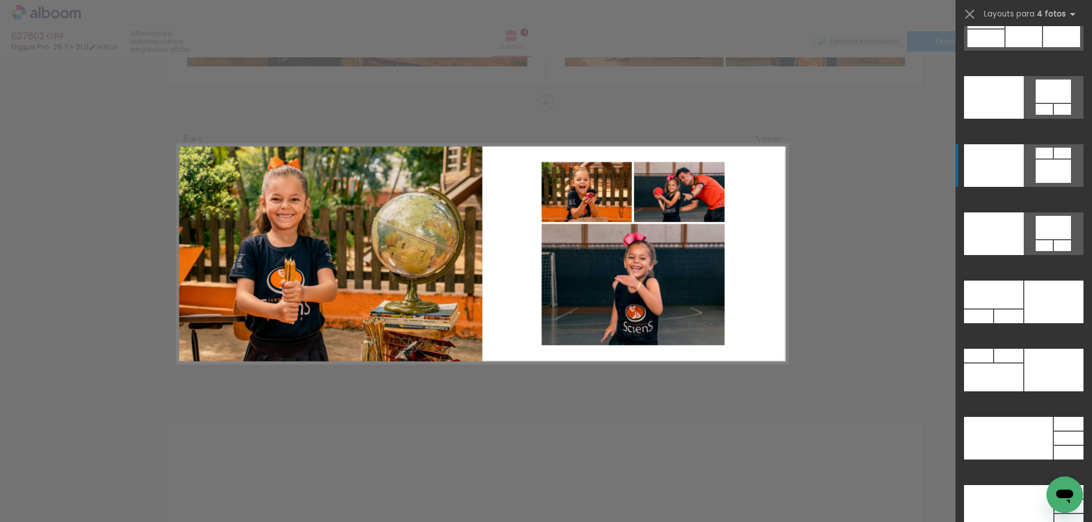
click at [1028, 51] on quentale-layouter at bounding box center [1023, 29] width 119 height 43
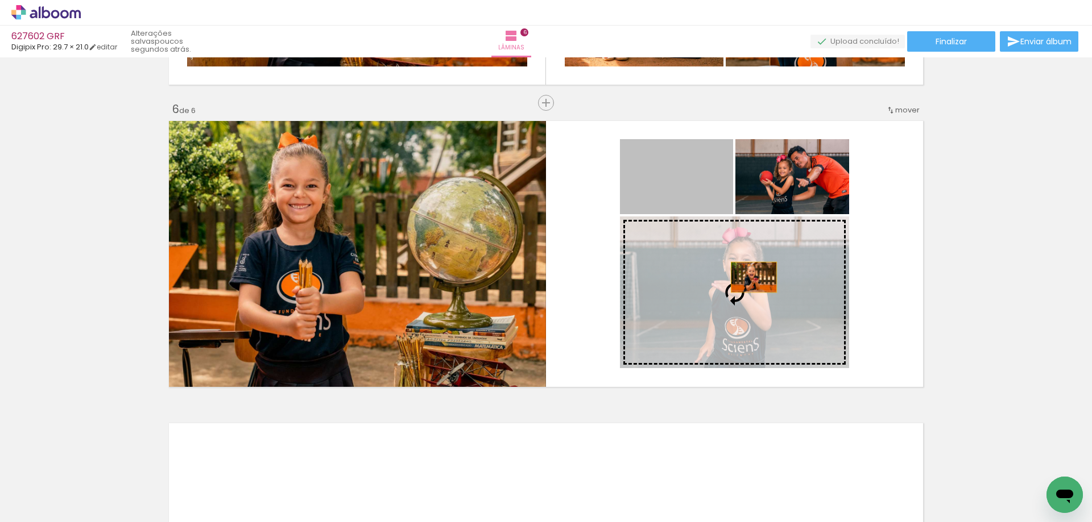
drag, startPoint x: 713, startPoint y: 180, endPoint x: 753, endPoint y: 280, distance: 107.5
click at [0, 0] on slot at bounding box center [0, 0] width 0 height 0
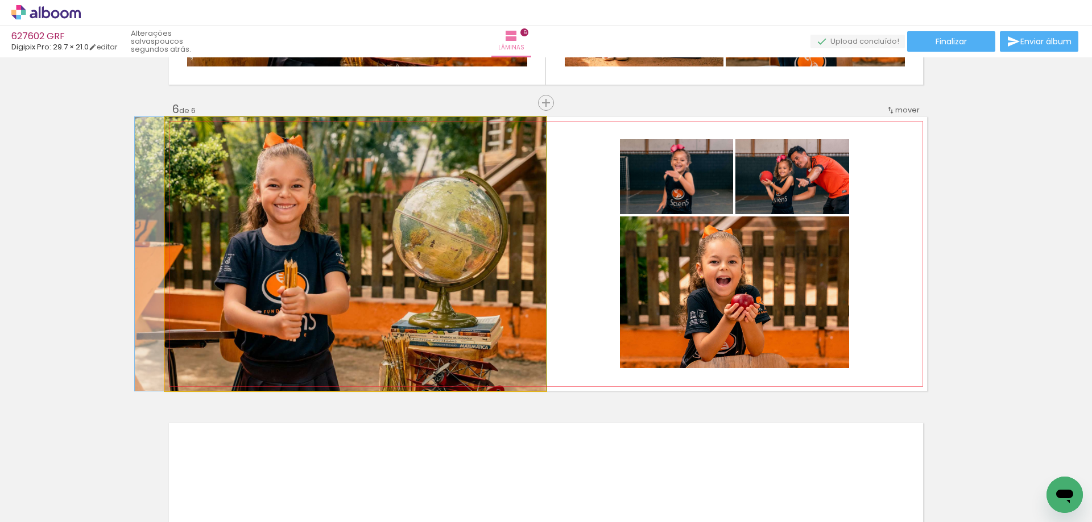
drag, startPoint x: 424, startPoint y: 303, endPoint x: 392, endPoint y: 302, distance: 31.3
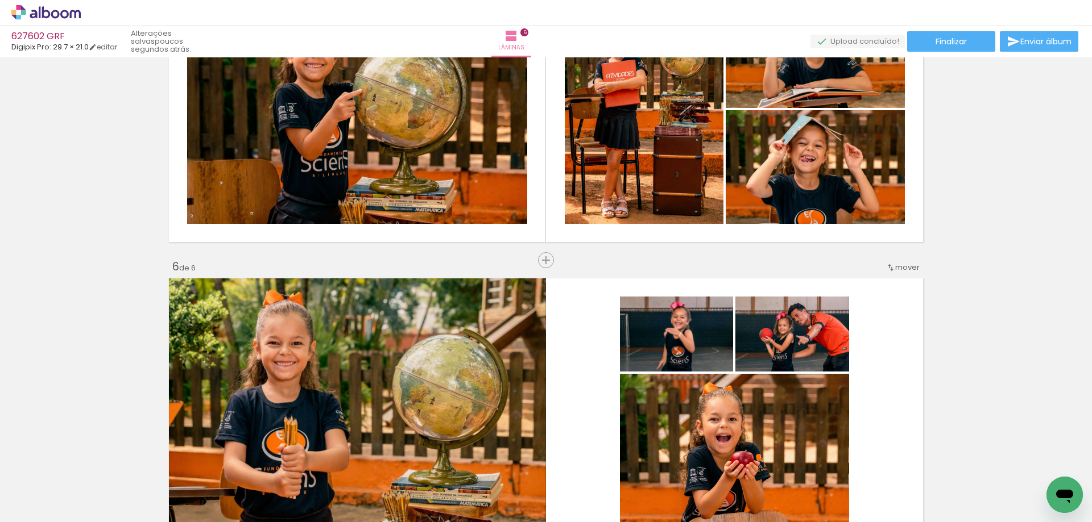
scroll to position [1448, 0]
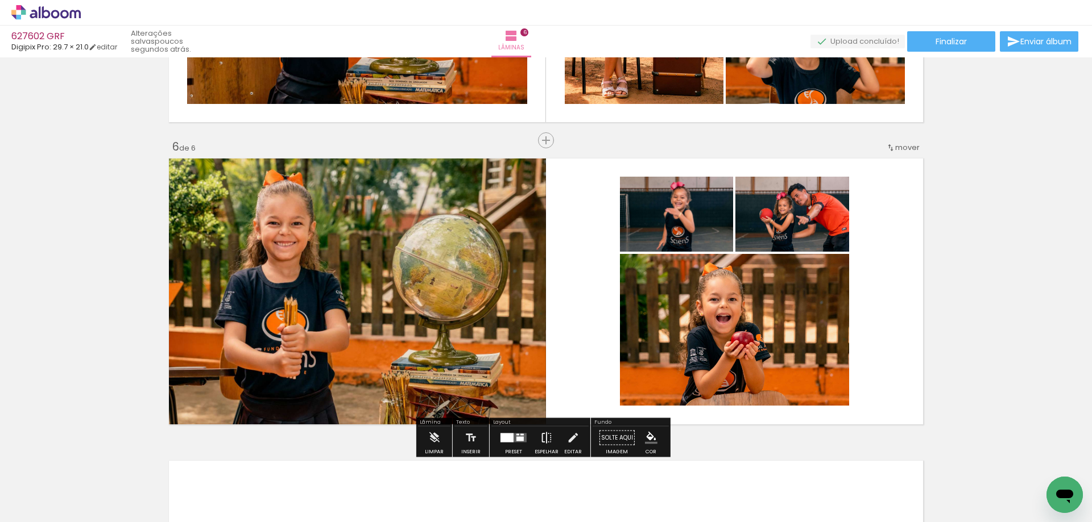
click at [543, 434] on iron-icon at bounding box center [546, 438] width 13 height 23
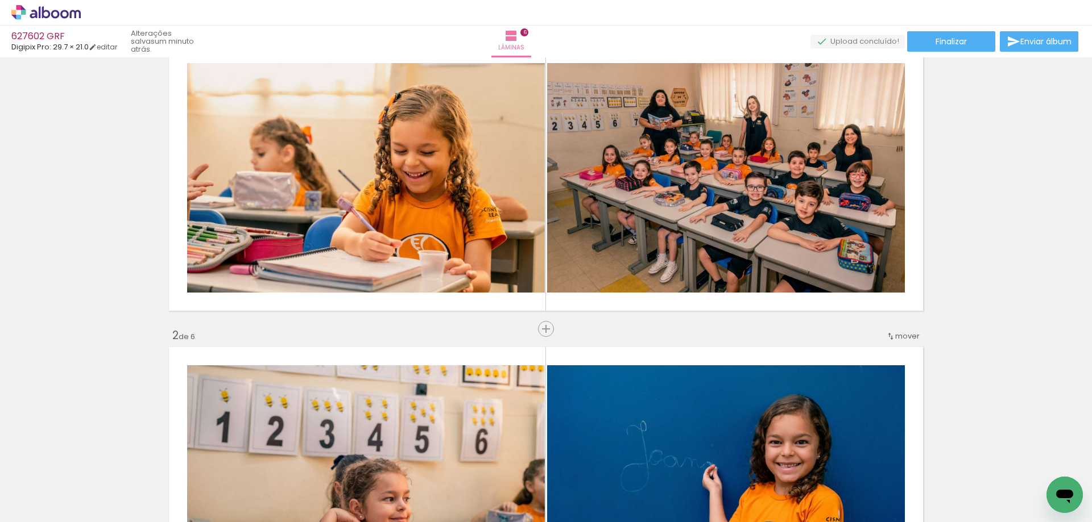
scroll to position [45, 0]
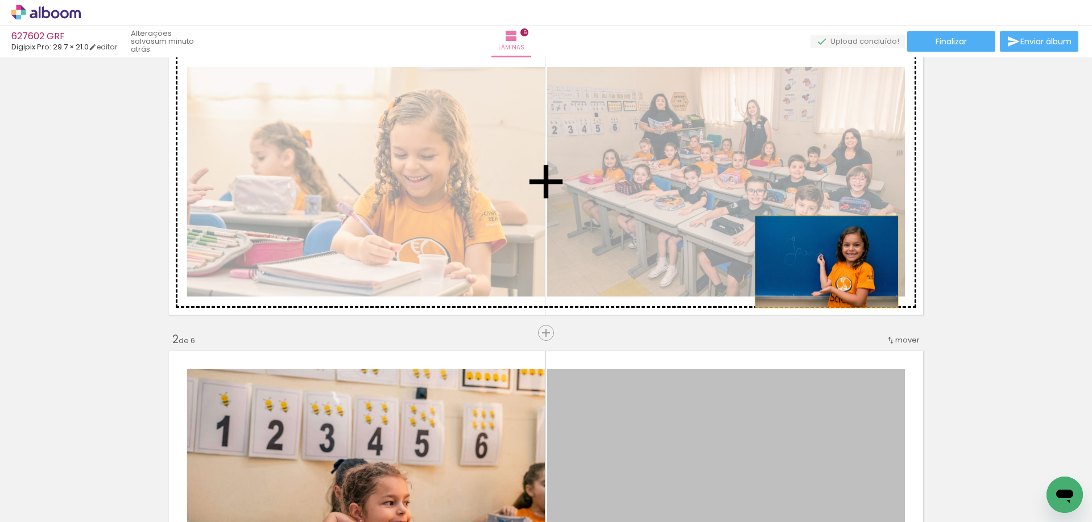
drag, startPoint x: 845, startPoint y: 363, endPoint x: 633, endPoint y: 272, distance: 230.0
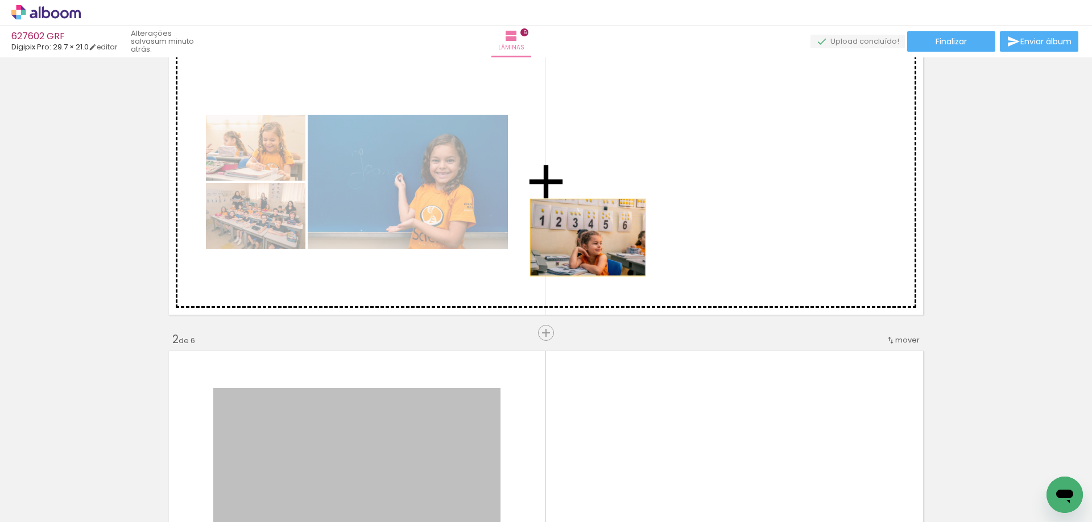
drag, startPoint x: 465, startPoint y: 416, endPoint x: 712, endPoint y: 328, distance: 261.8
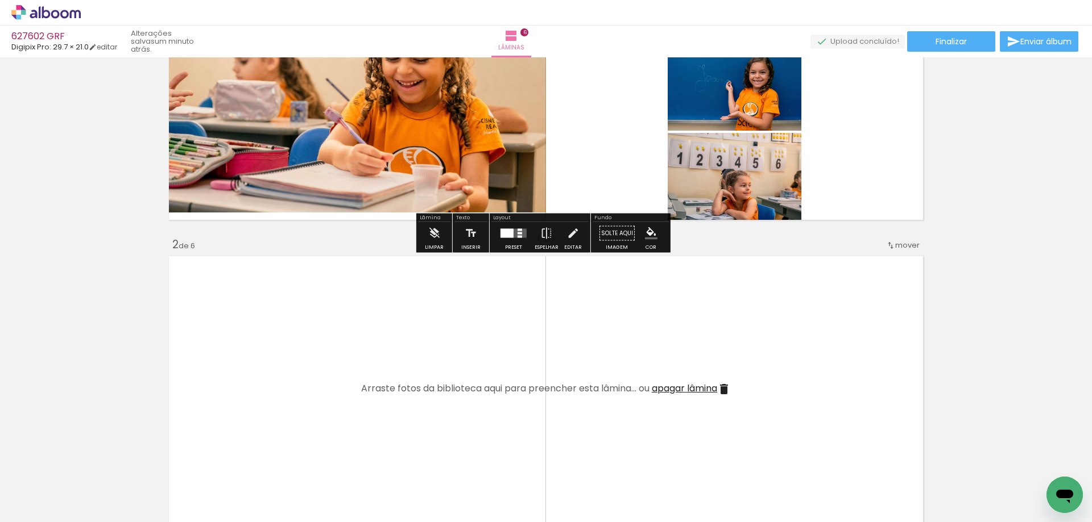
scroll to position [159, 0]
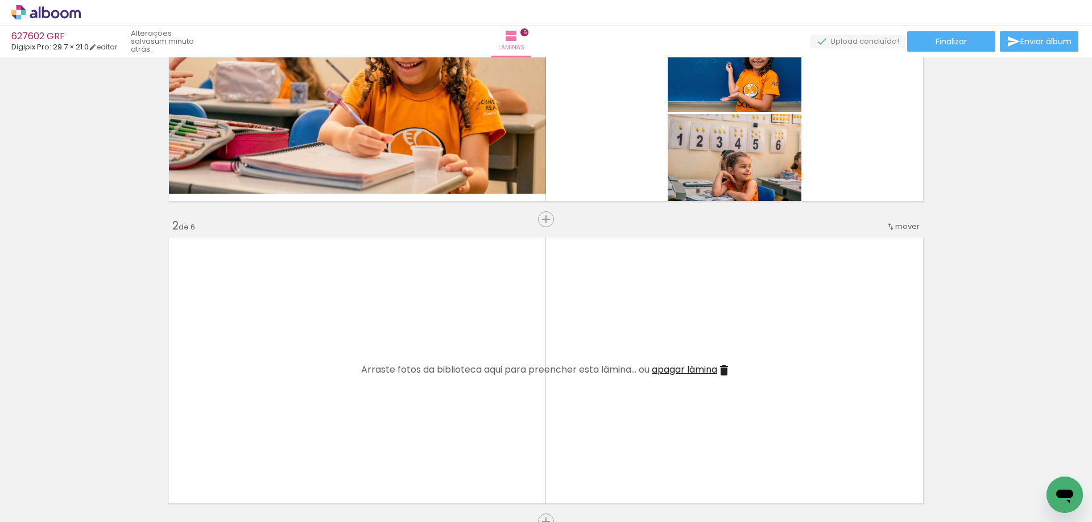
click at [677, 367] on span "apagar lâmina" at bounding box center [683, 369] width 65 height 13
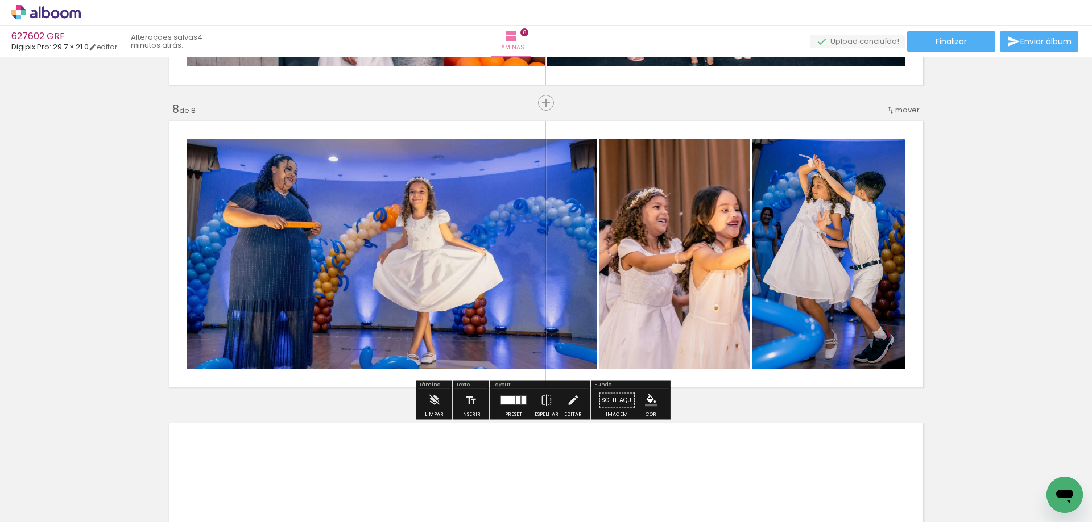
scroll to position [0, 1170]
click at [562, 254] on quentale-photo at bounding box center [391, 254] width 409 height 230
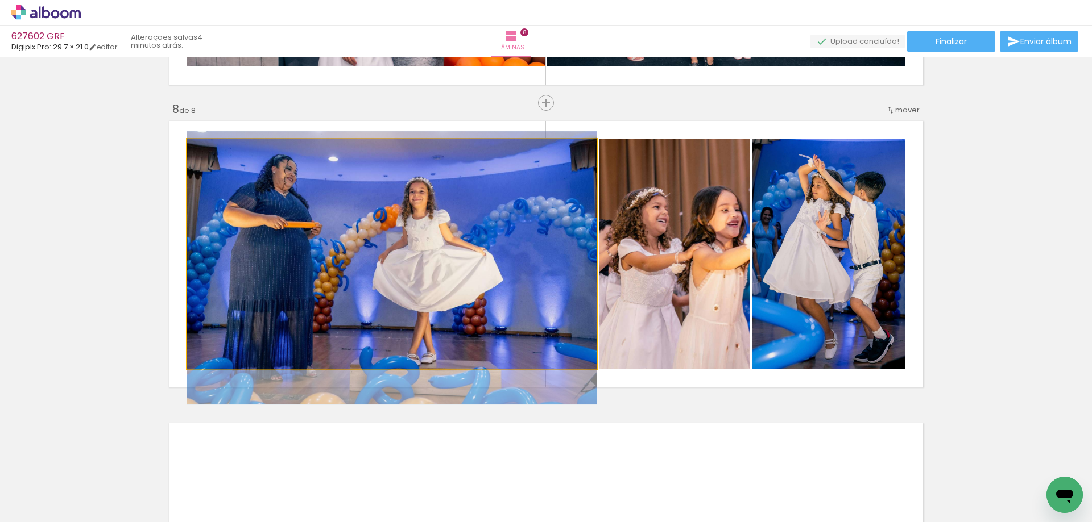
click at [562, 254] on quentale-photo at bounding box center [391, 254] width 409 height 230
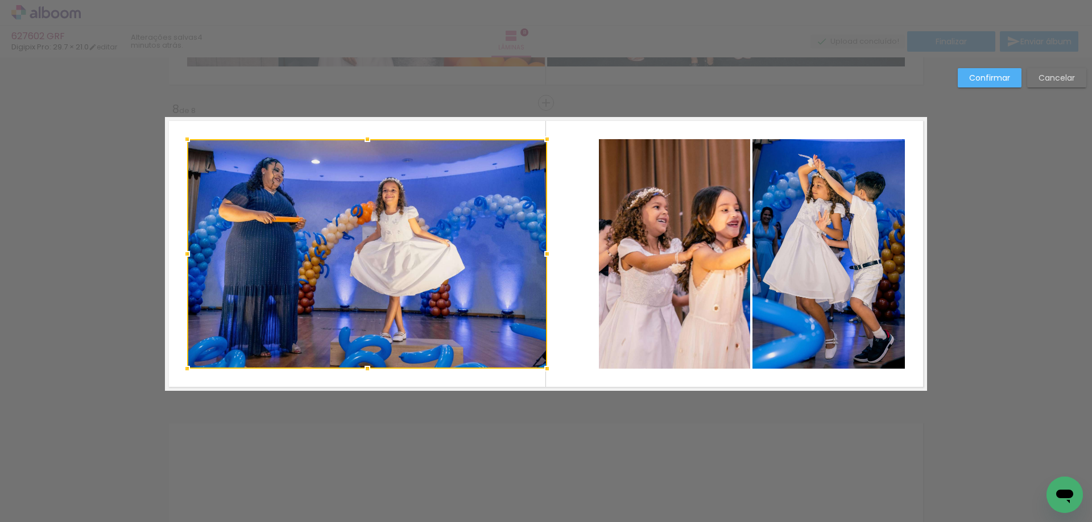
drag, startPoint x: 595, startPoint y: 256, endPoint x: 548, endPoint y: 264, distance: 47.8
click at [548, 264] on div at bounding box center [547, 254] width 23 height 23
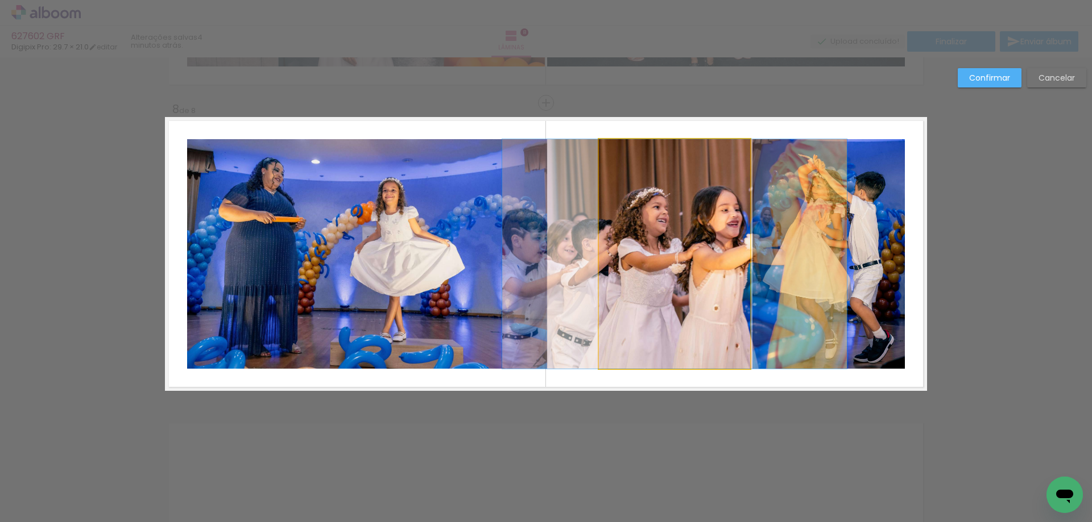
click at [654, 251] on quentale-photo at bounding box center [674, 254] width 151 height 230
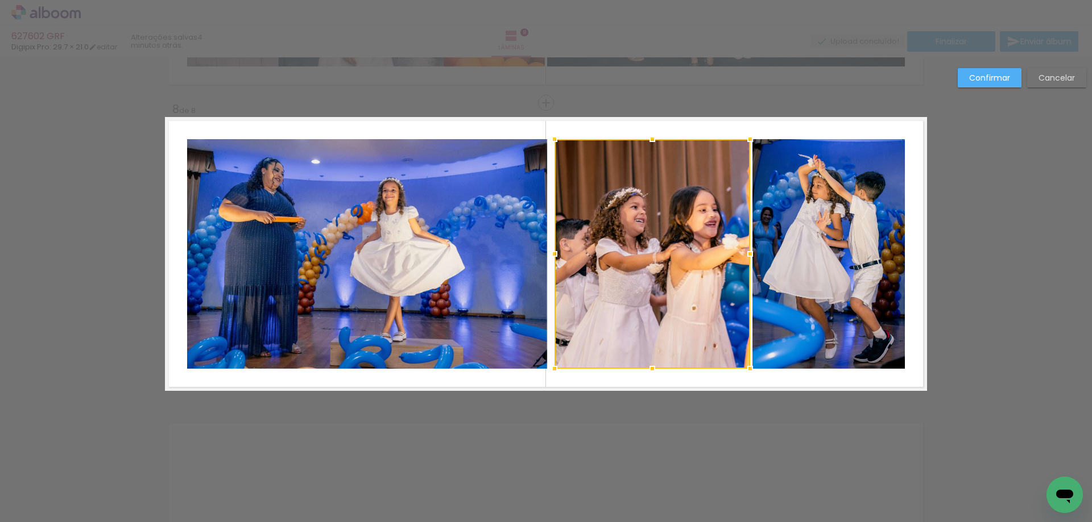
drag, startPoint x: 596, startPoint y: 260, endPoint x: 551, endPoint y: 263, distance: 44.4
click at [551, 263] on div at bounding box center [554, 254] width 23 height 23
click at [0, 0] on slot "Confirmar" at bounding box center [0, 0] width 0 height 0
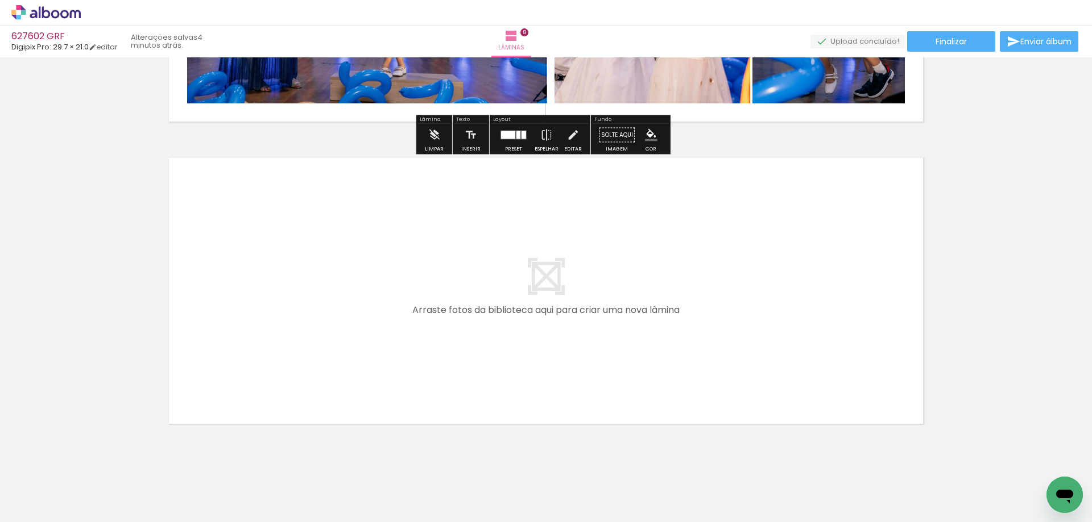
scroll to position [2372, 0]
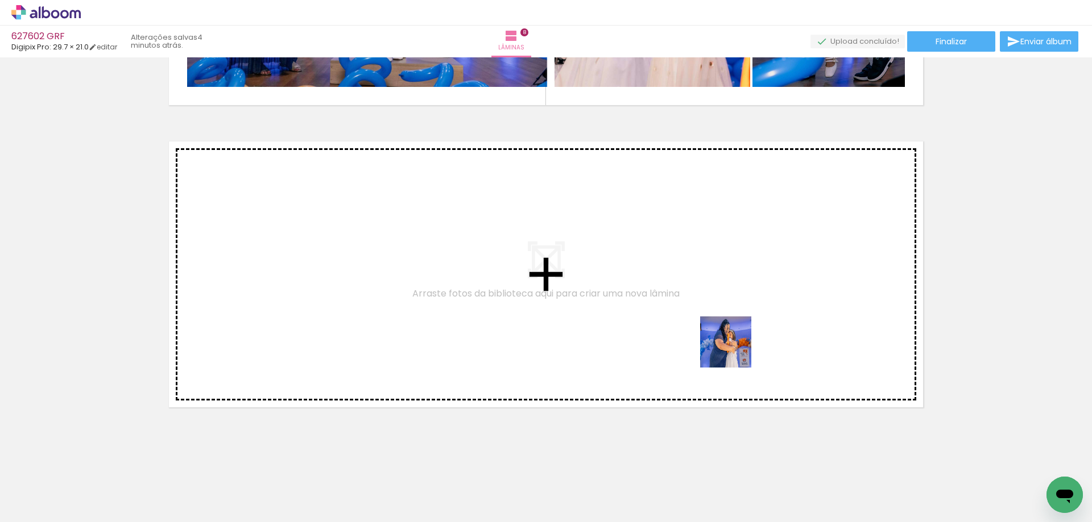
drag, startPoint x: 867, startPoint y: 487, endPoint x: 844, endPoint y: 415, distance: 75.3
click at [703, 312] on quentale-workspace at bounding box center [546, 261] width 1092 height 522
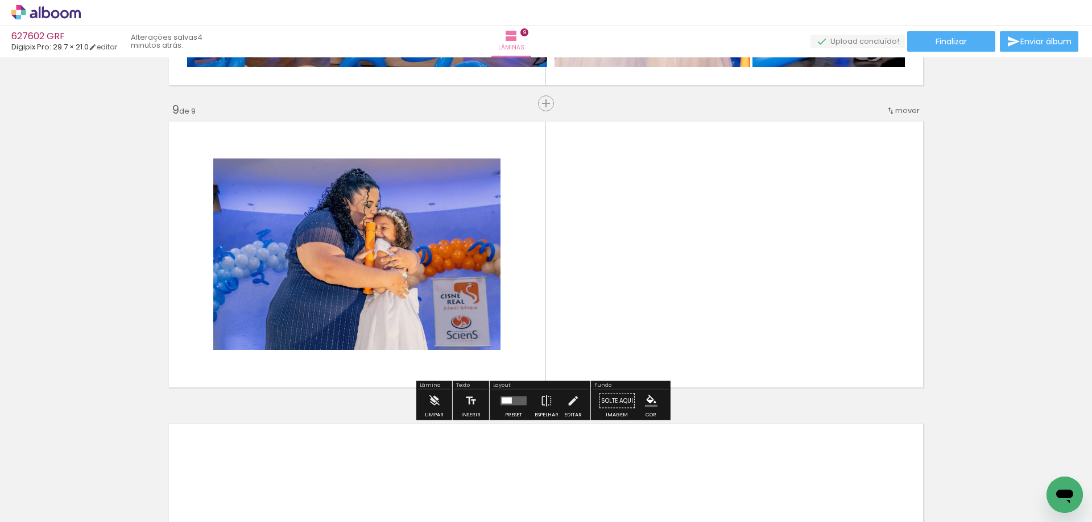
scroll to position [2393, 0]
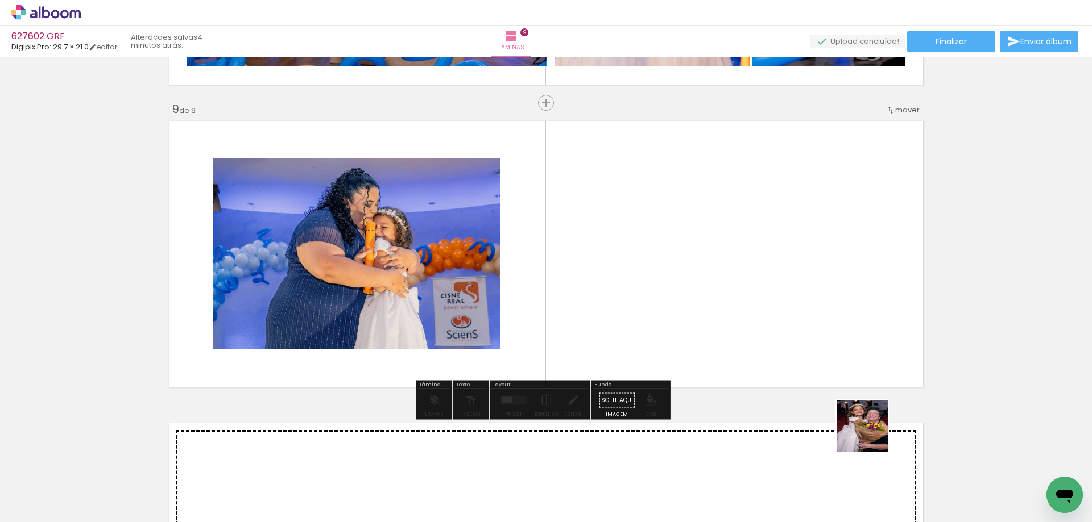
drag, startPoint x: 870, startPoint y: 435, endPoint x: 833, endPoint y: 479, distance: 57.3
click at [698, 277] on quentale-workspace at bounding box center [546, 261] width 1092 height 522
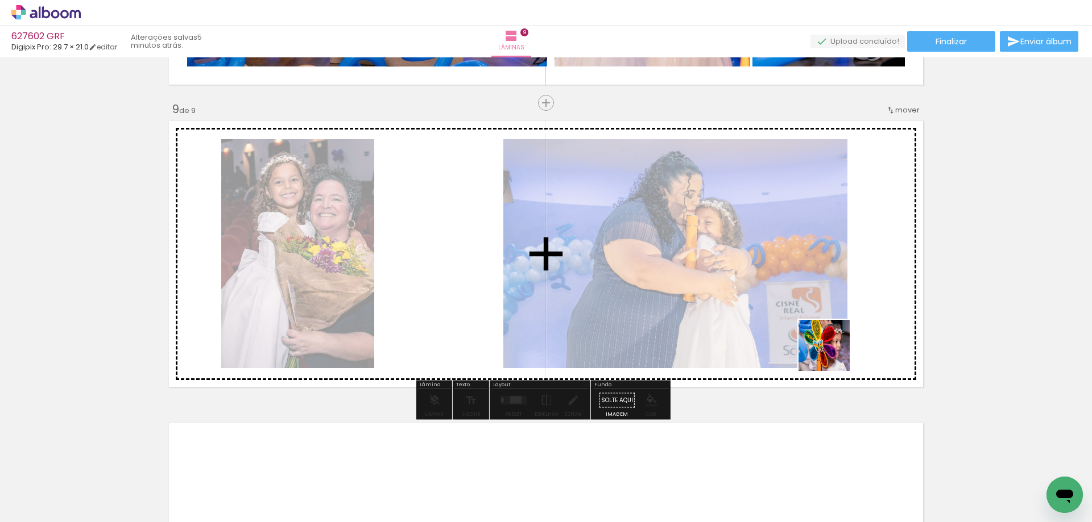
drag, startPoint x: 997, startPoint y: 484, endPoint x: 723, endPoint y: 441, distance: 277.4
click at [816, 321] on quentale-workspace at bounding box center [546, 261] width 1092 height 522
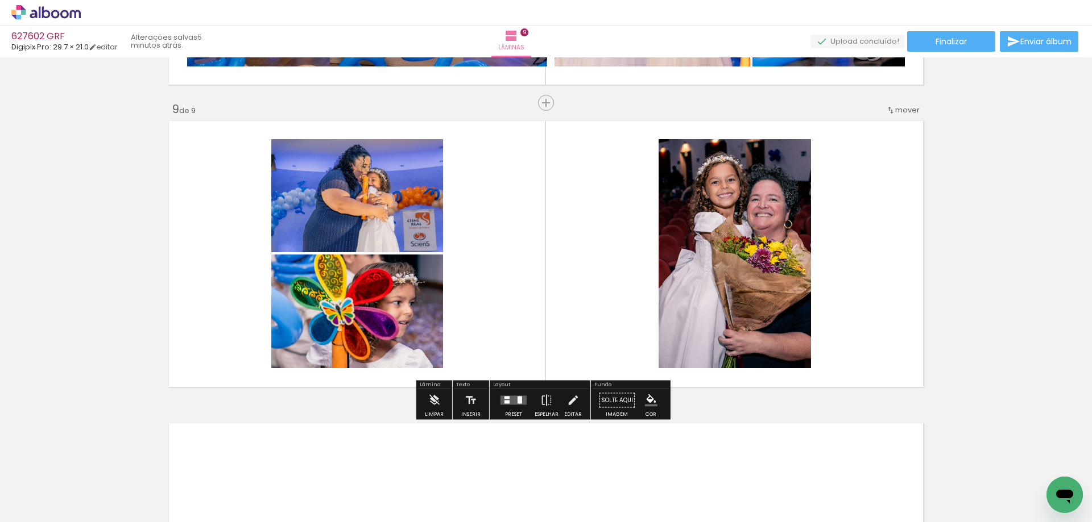
click at [510, 404] on quentale-layouter at bounding box center [513, 400] width 26 height 9
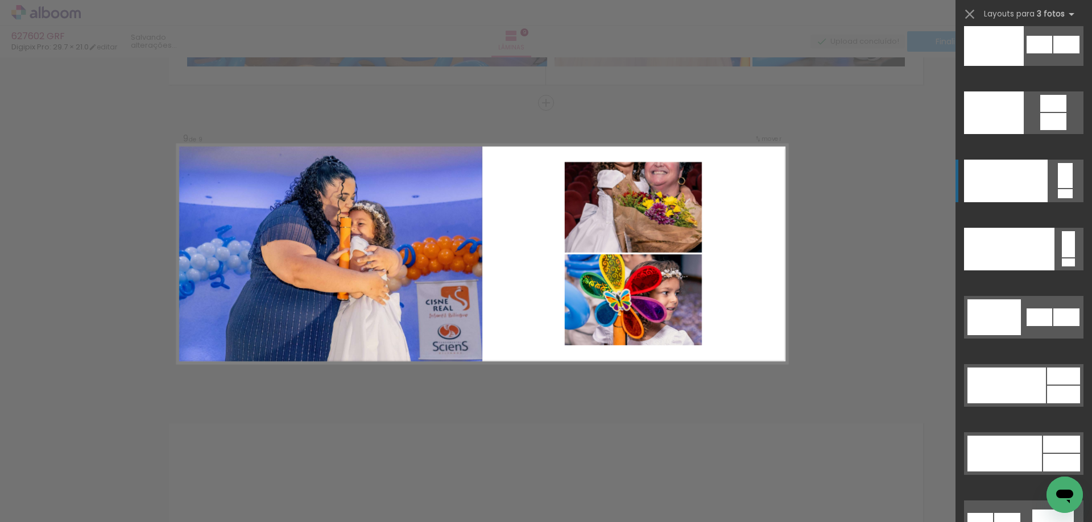
scroll to position [13769, 0]
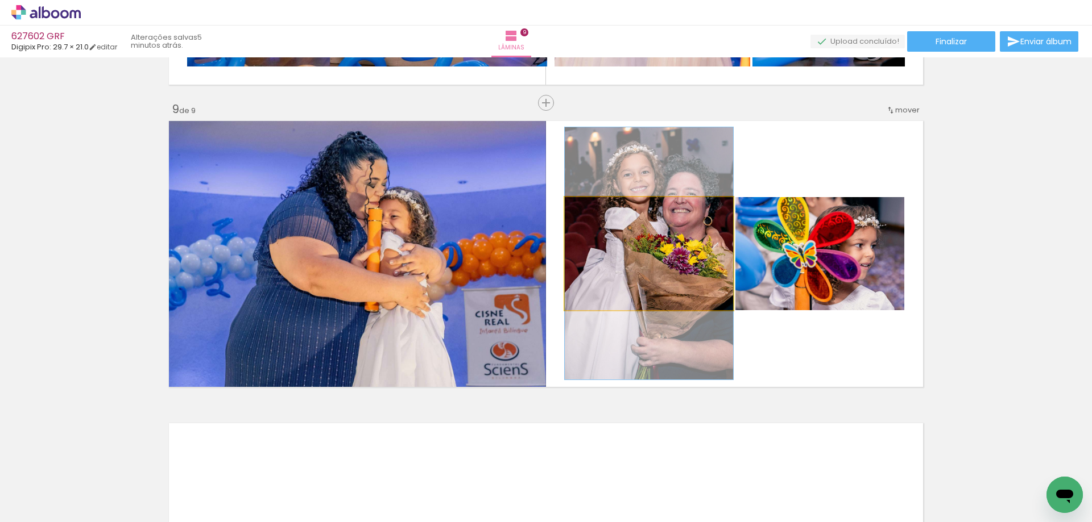
click at [648, 248] on quentale-photo at bounding box center [649, 253] width 168 height 113
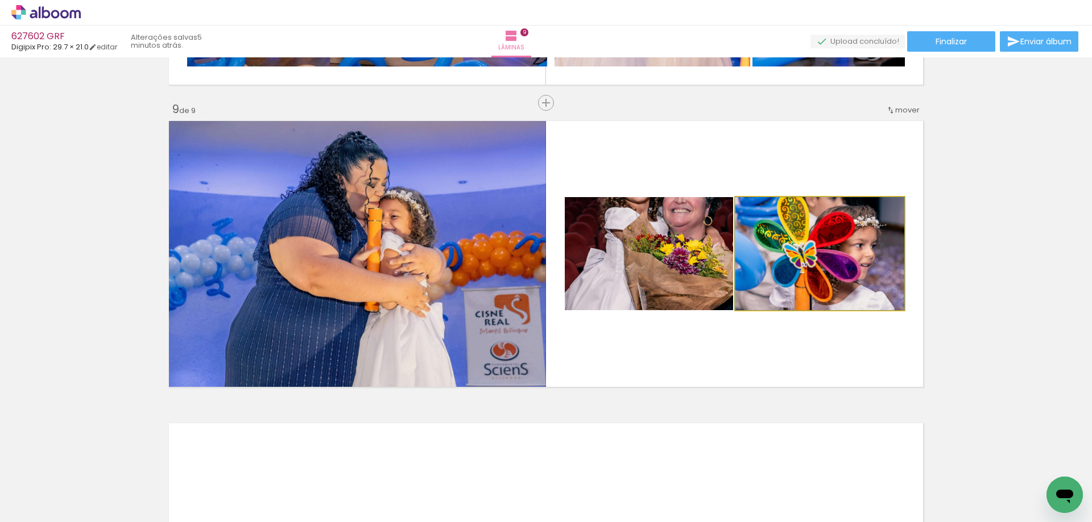
drag, startPoint x: 807, startPoint y: 260, endPoint x: 409, endPoint y: 283, distance: 399.2
click at [0, 0] on slot at bounding box center [0, 0] width 0 height 0
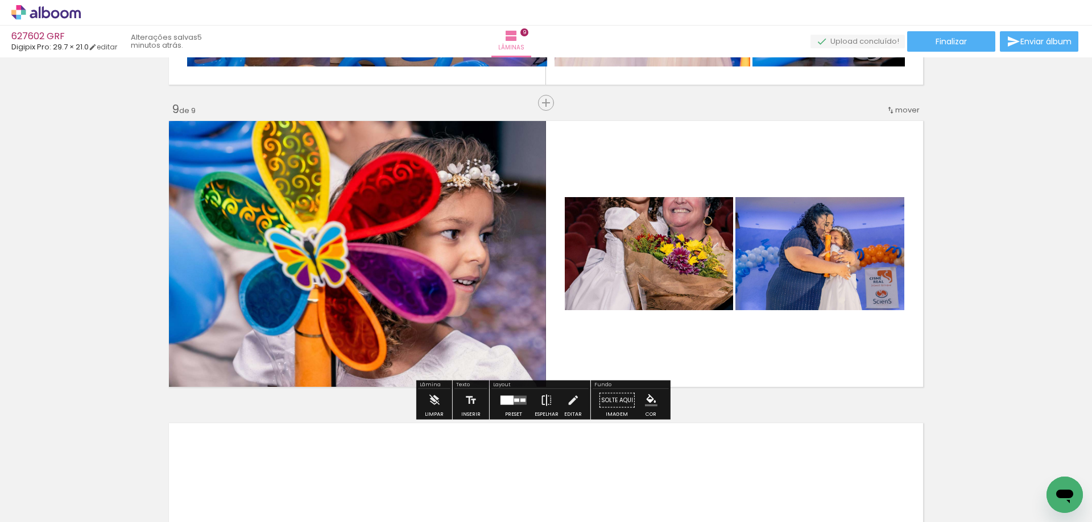
click at [549, 404] on iron-icon at bounding box center [546, 400] width 13 height 23
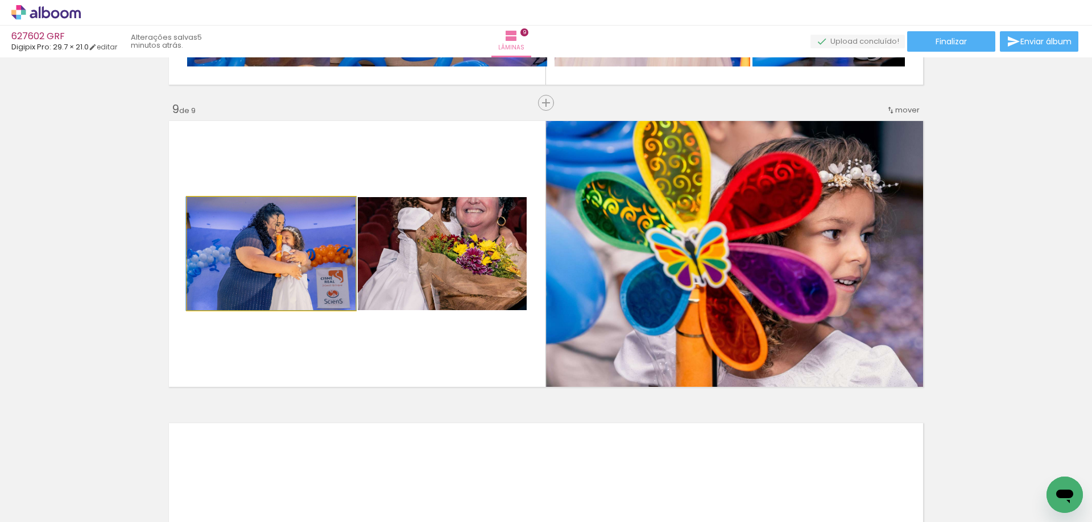
click at [347, 288] on quentale-photo at bounding box center [271, 253] width 168 height 113
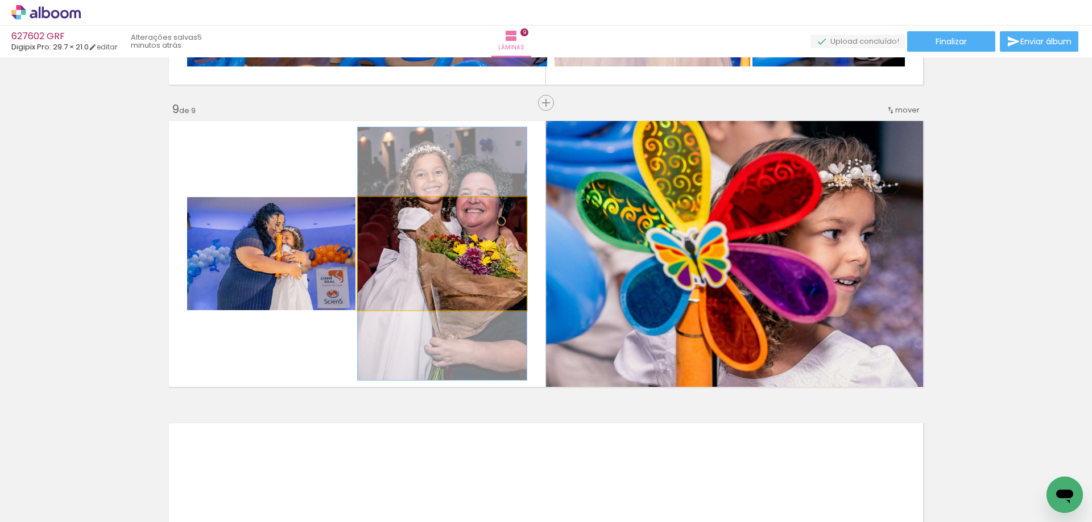
click at [426, 269] on quentale-photo at bounding box center [442, 253] width 169 height 113
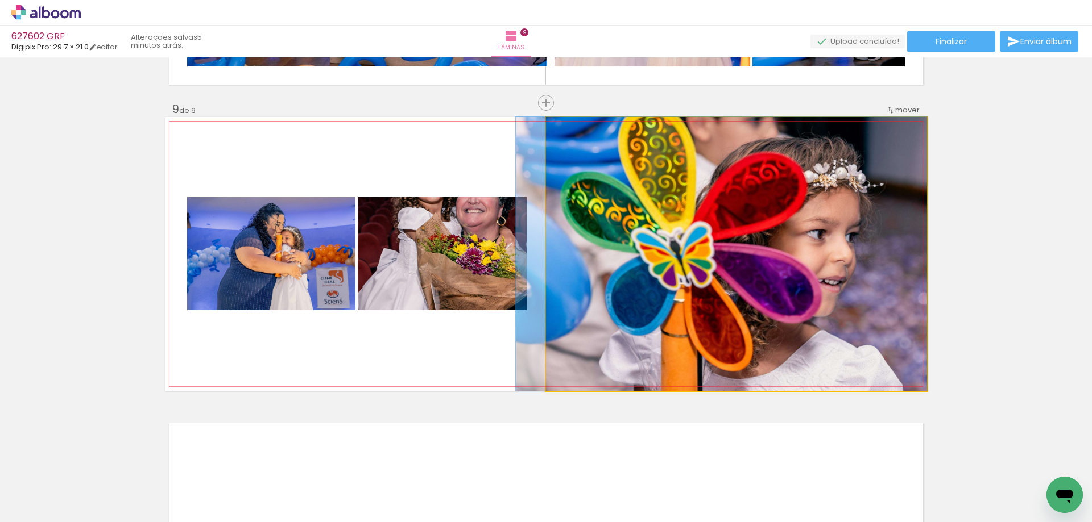
drag, startPoint x: 763, startPoint y: 260, endPoint x: 715, endPoint y: 261, distance: 48.9
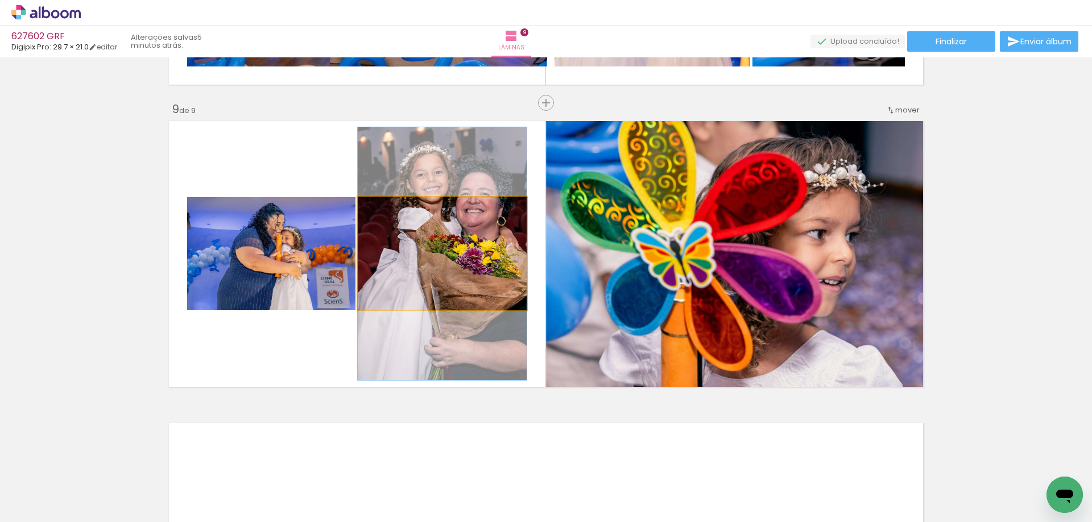
click at [453, 284] on quentale-photo at bounding box center [442, 253] width 169 height 113
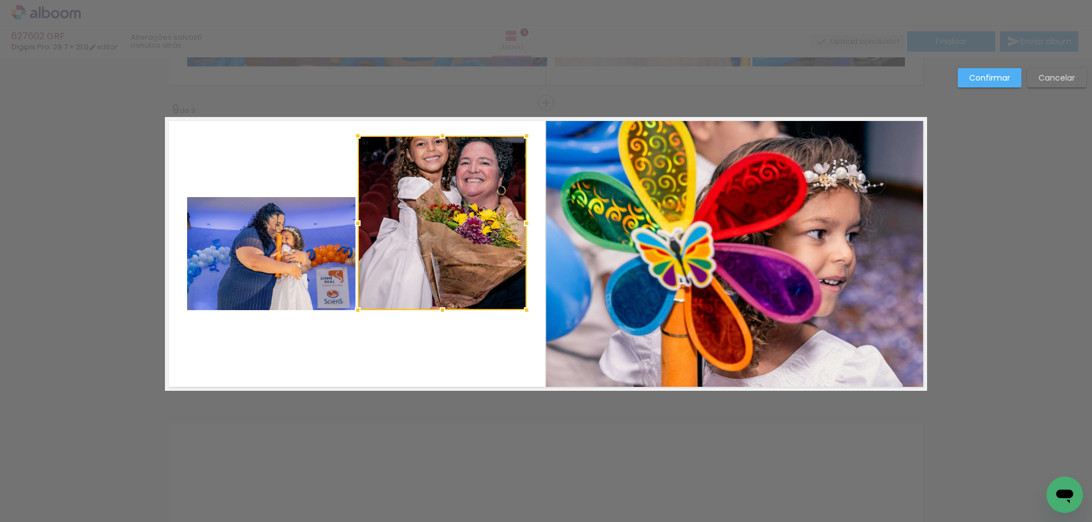
drag, startPoint x: 441, startPoint y: 198, endPoint x: 443, endPoint y: 136, distance: 61.5
click at [443, 136] on div at bounding box center [442, 136] width 23 height 23
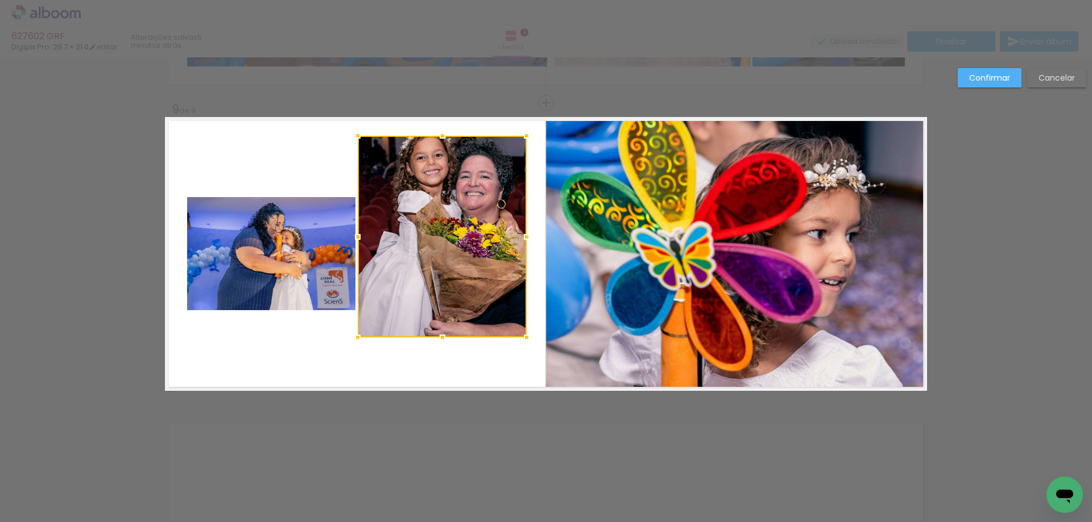
drag, startPoint x: 437, startPoint y: 316, endPoint x: 437, endPoint y: 343, distance: 27.3
click at [437, 343] on div at bounding box center [442, 337] width 23 height 23
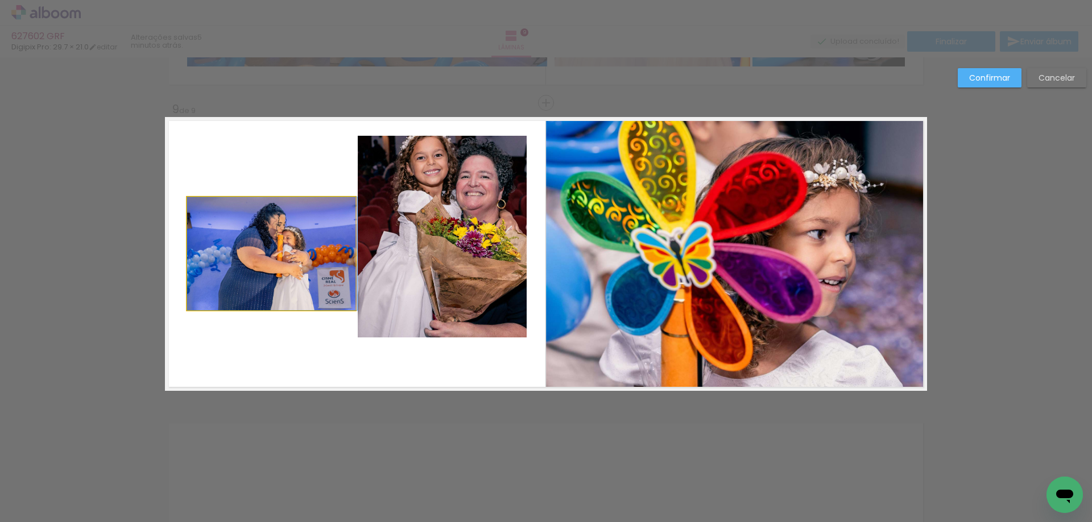
drag, startPoint x: 300, startPoint y: 235, endPoint x: 301, endPoint y: 204, distance: 30.7
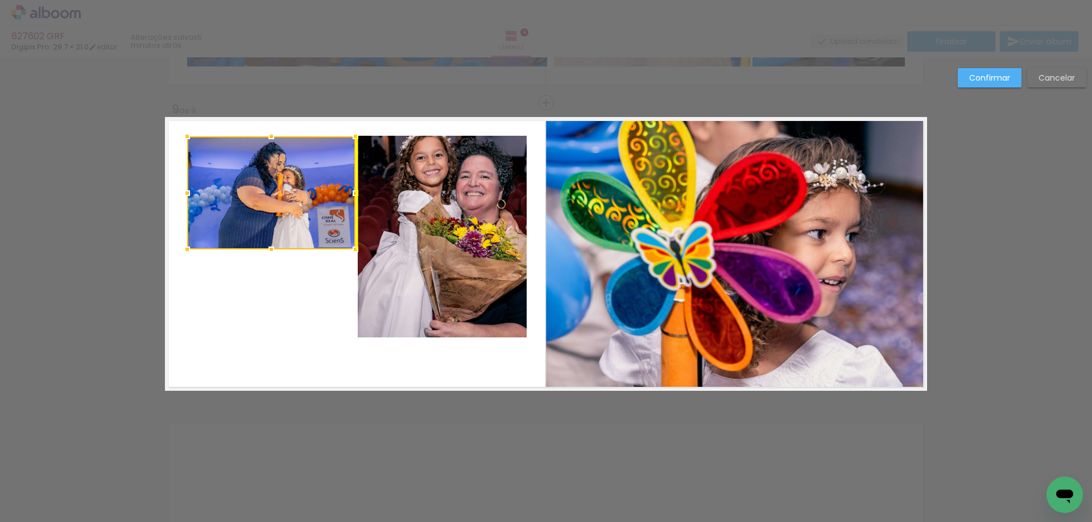
drag, startPoint x: 296, startPoint y: 224, endPoint x: 294, endPoint y: 163, distance: 60.8
click at [294, 163] on div at bounding box center [271, 192] width 168 height 113
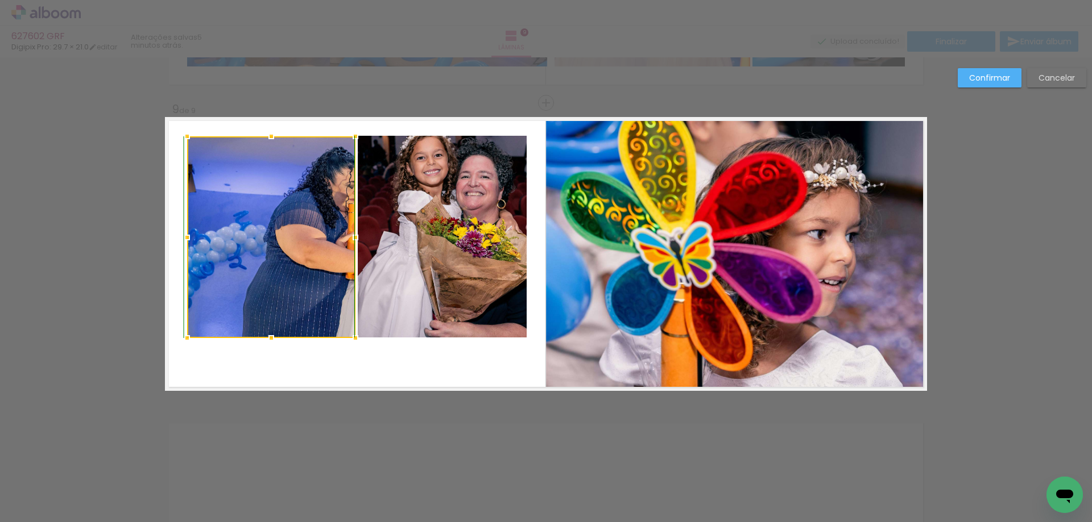
drag, startPoint x: 269, startPoint y: 252, endPoint x: 264, endPoint y: 338, distance: 86.5
click at [264, 338] on div at bounding box center [271, 338] width 23 height 23
click at [0, 0] on slot "Confirmar" at bounding box center [0, 0] width 0 height 0
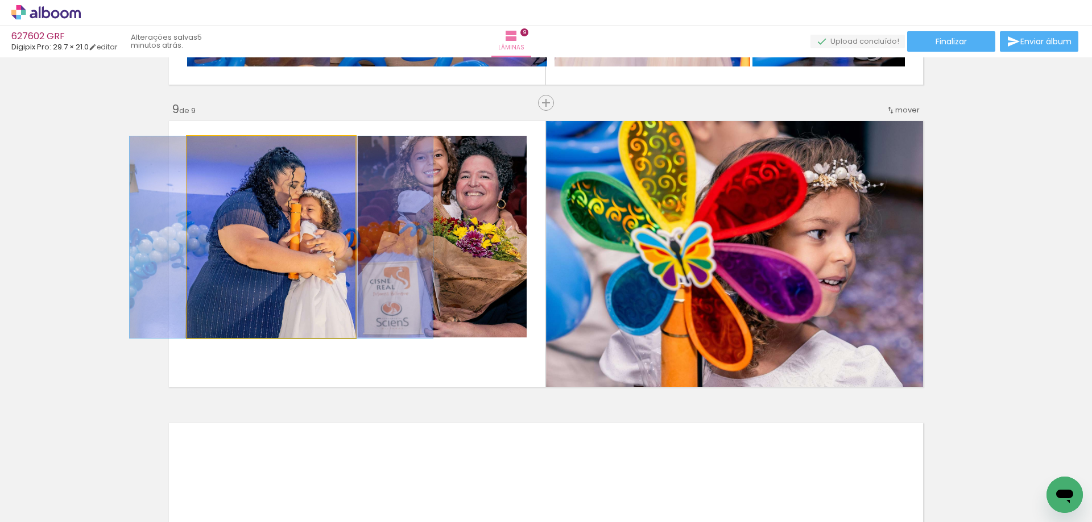
drag, startPoint x: 328, startPoint y: 258, endPoint x: 273, endPoint y: 261, distance: 54.6
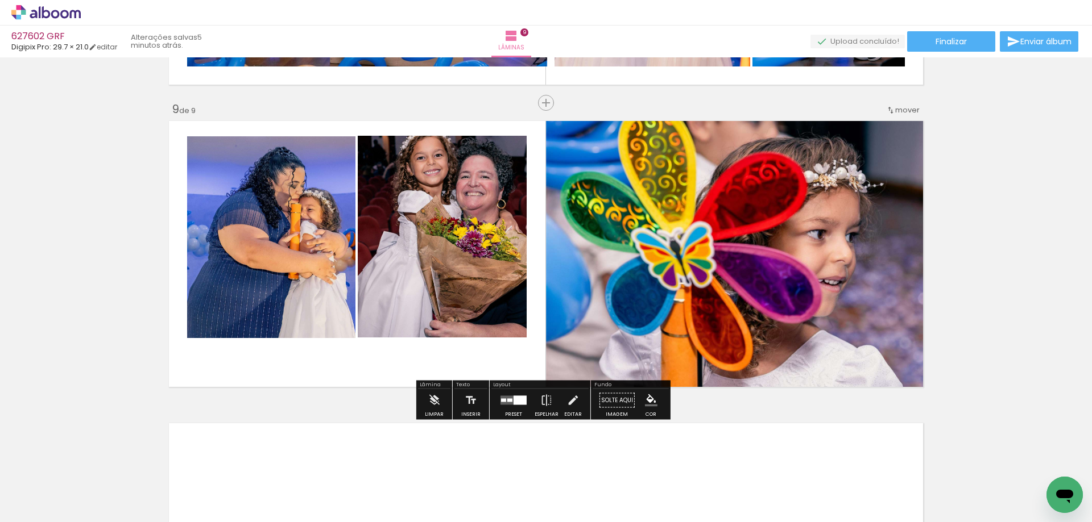
click at [273, 260] on quentale-photo at bounding box center [271, 237] width 168 height 202
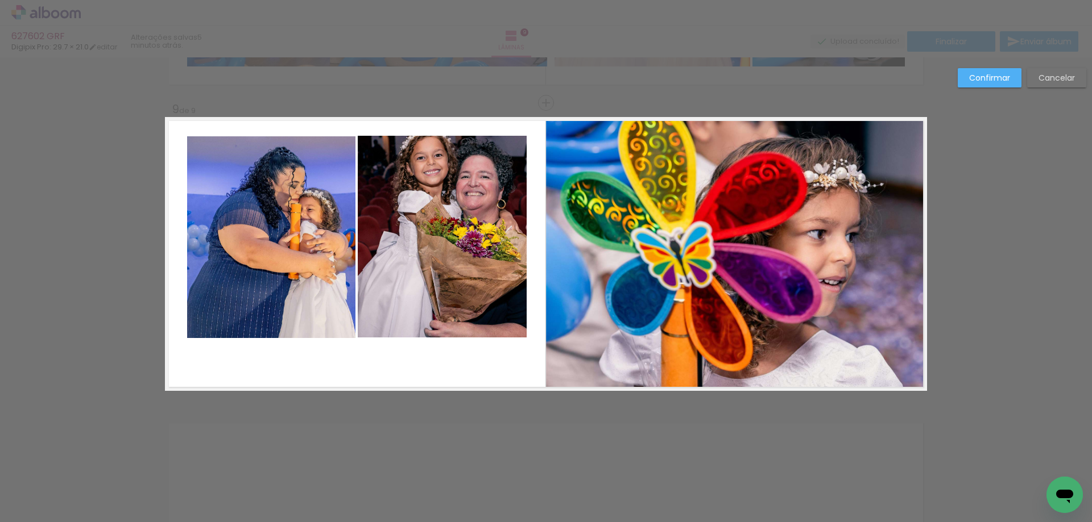
click at [397, 255] on quentale-photo at bounding box center [442, 237] width 169 height 202
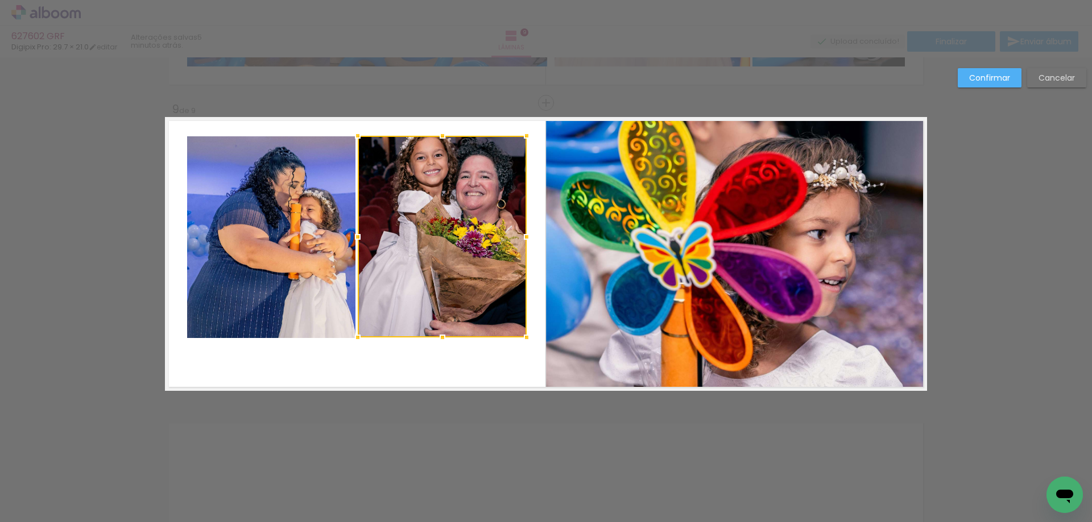
click at [277, 246] on quentale-photo at bounding box center [271, 237] width 168 height 202
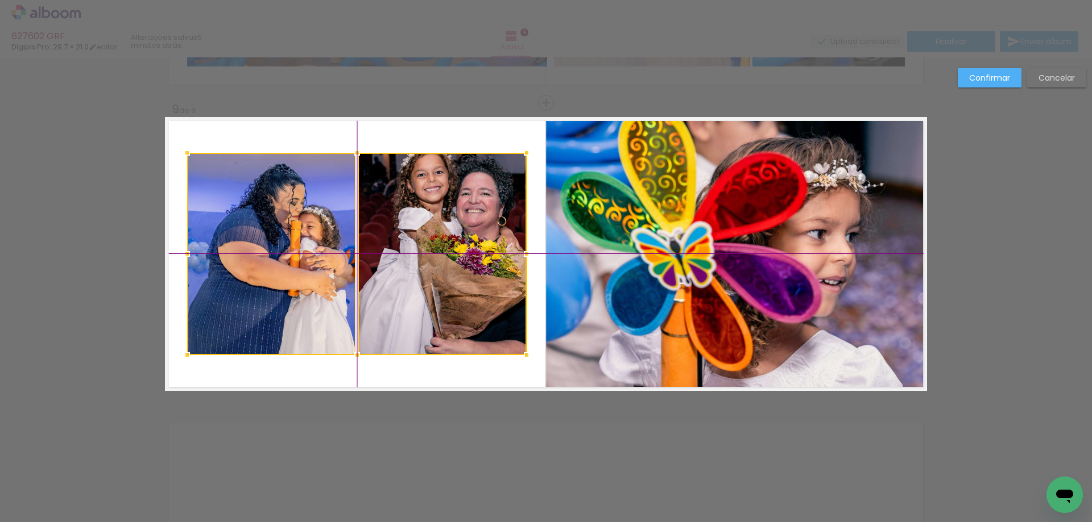
drag, startPoint x: 363, startPoint y: 242, endPoint x: 360, endPoint y: 262, distance: 19.5
click at [360, 262] on div at bounding box center [356, 254] width 339 height 202
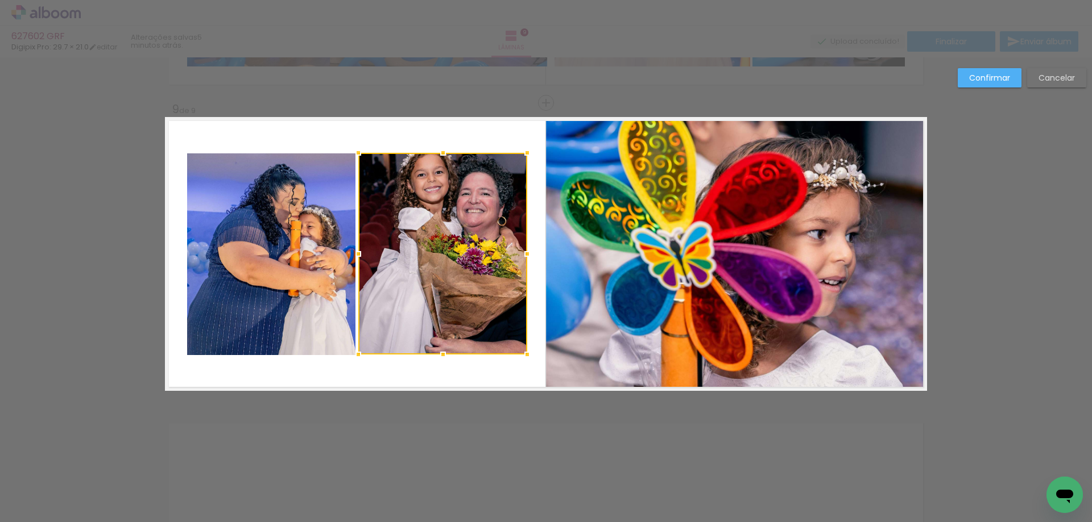
click at [0, 0] on slot "Confirmar" at bounding box center [0, 0] width 0 height 0
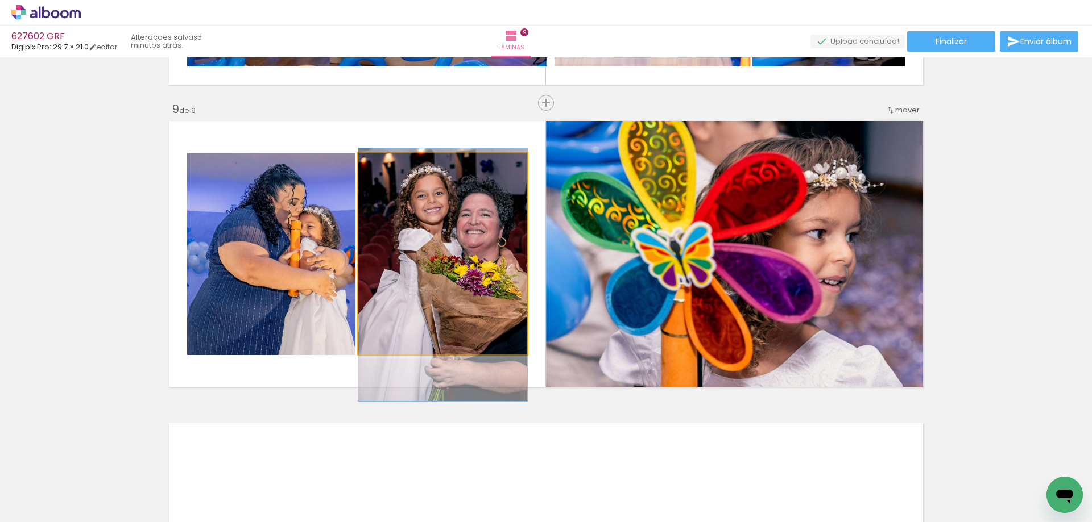
drag, startPoint x: 484, startPoint y: 250, endPoint x: 482, endPoint y: 270, distance: 20.6
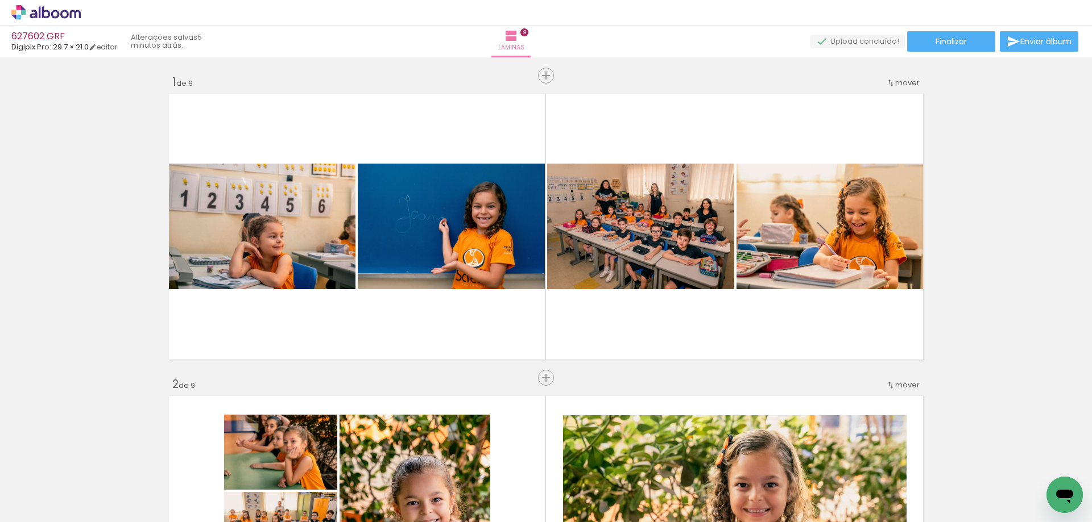
scroll to position [0, 0]
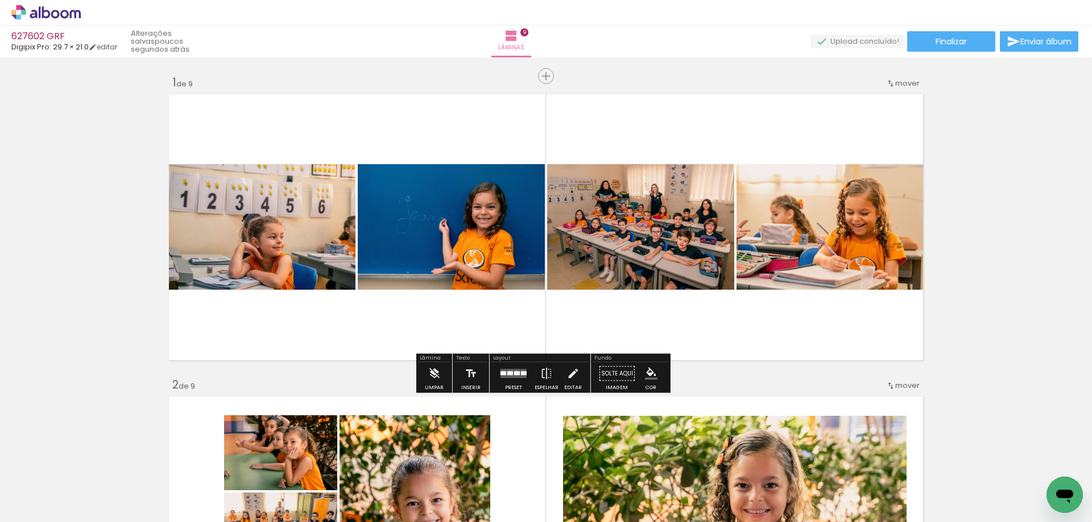
click at [532, 275] on quentale-photo at bounding box center [451, 227] width 187 height 126
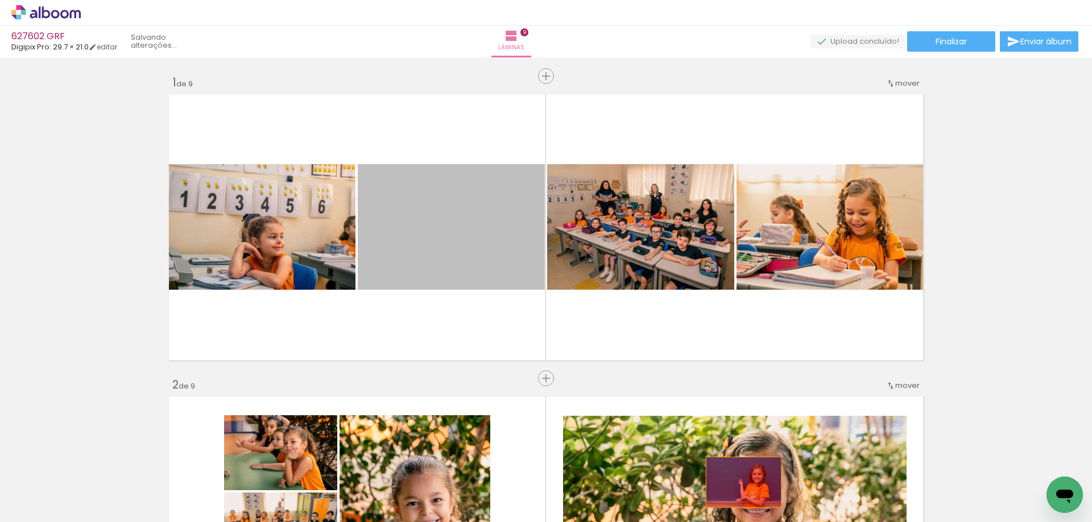
drag, startPoint x: 467, startPoint y: 223, endPoint x: 739, endPoint y: 483, distance: 375.6
click at [739, 483] on quentale-workspace at bounding box center [546, 261] width 1092 height 522
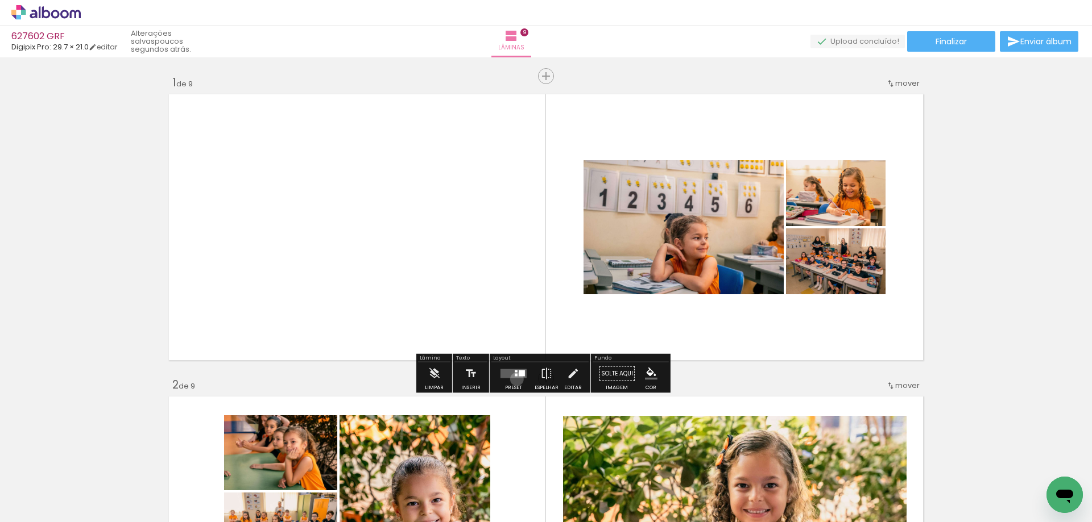
click at [514, 379] on div at bounding box center [513, 374] width 31 height 23
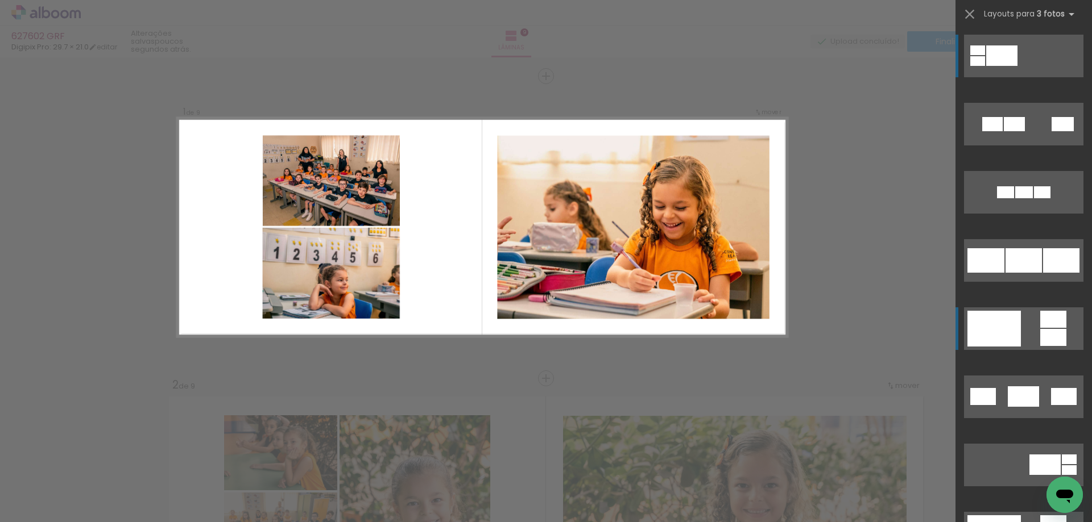
click at [1027, 146] on quentale-layouter at bounding box center [1023, 124] width 119 height 43
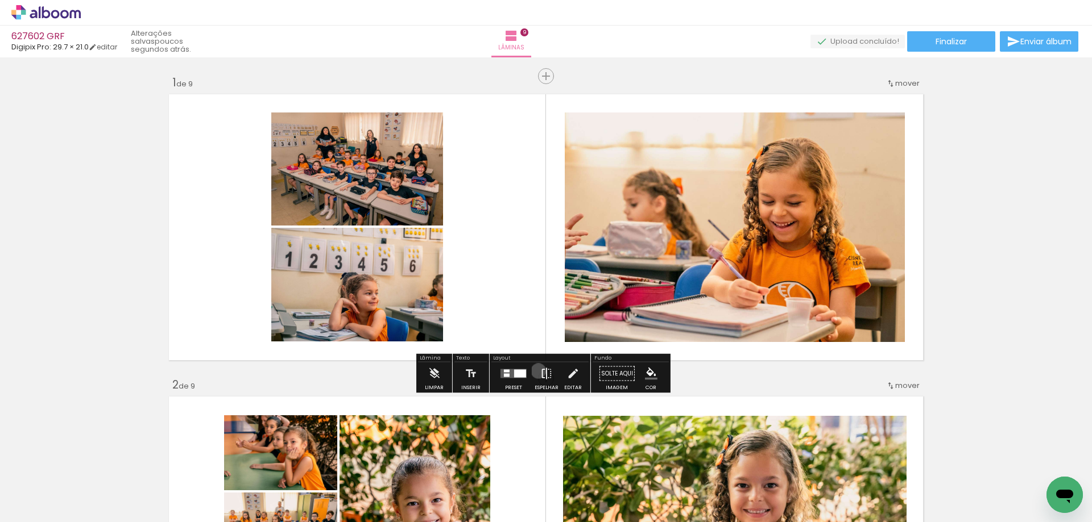
click at [536, 371] on paper-button "Espelhar" at bounding box center [547, 377] width 30 height 29
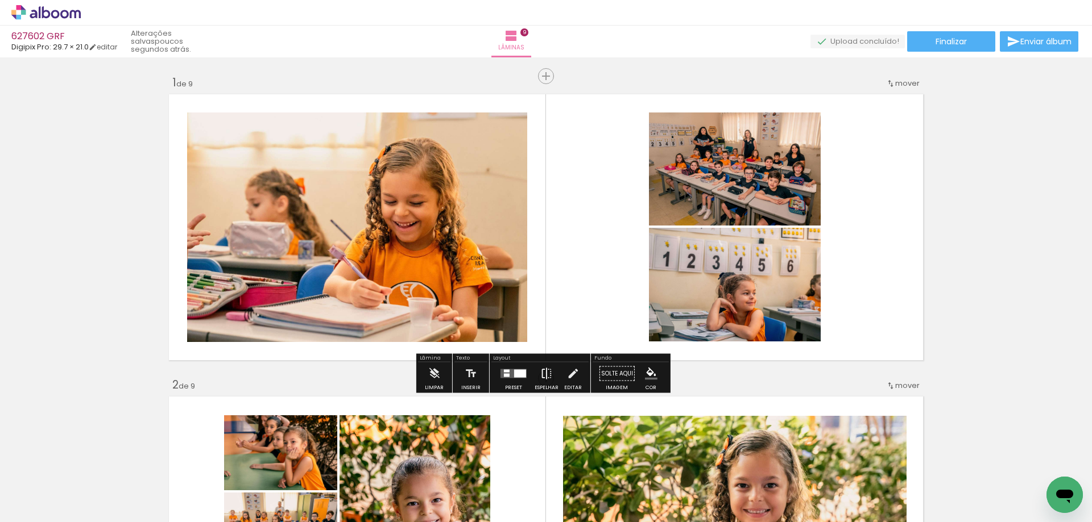
click at [536, 371] on paper-button "Espelhar" at bounding box center [547, 377] width 30 height 29
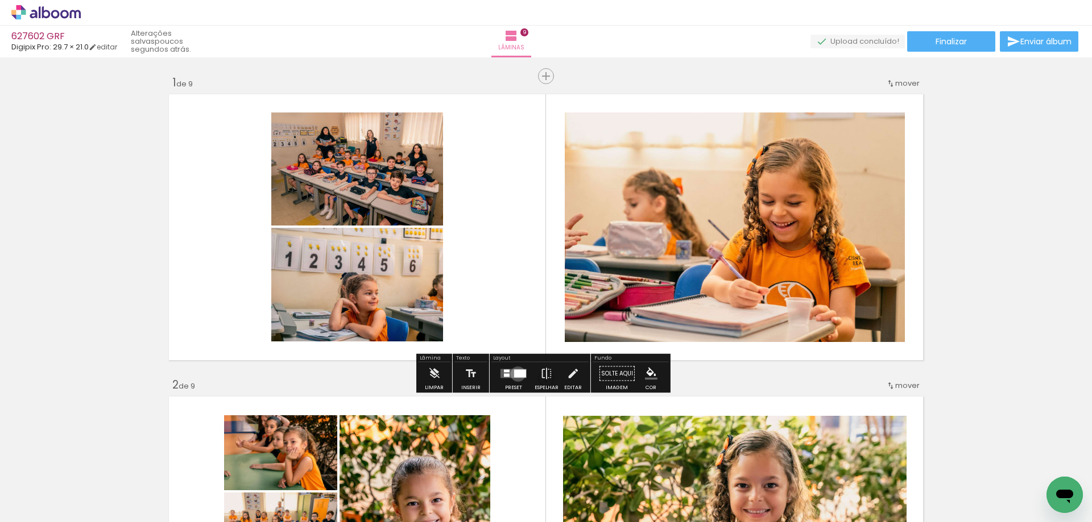
click at [515, 374] on div at bounding box center [520, 374] width 12 height 8
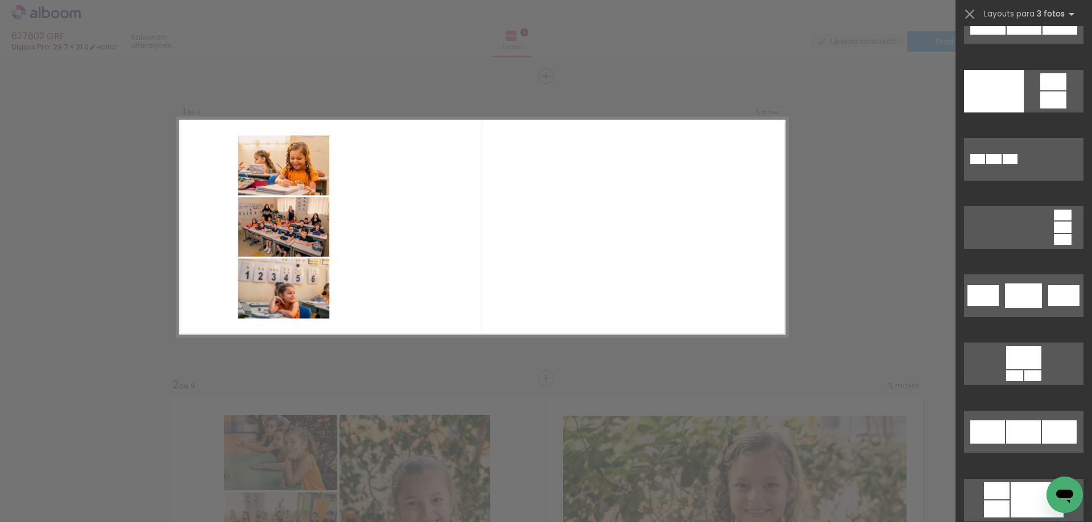
scroll to position [2130, 0]
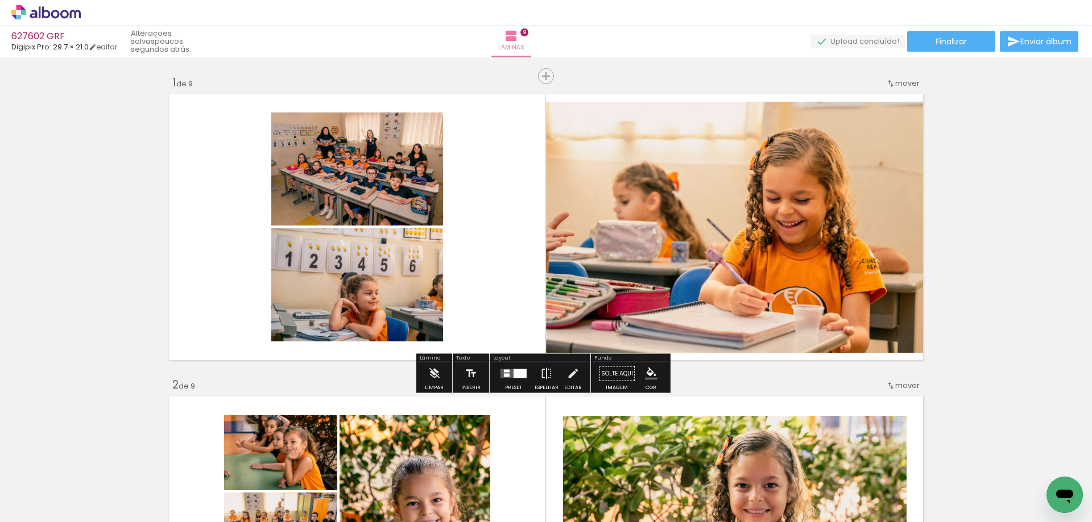
click at [730, 209] on quentale-photo at bounding box center [736, 227] width 381 height 251
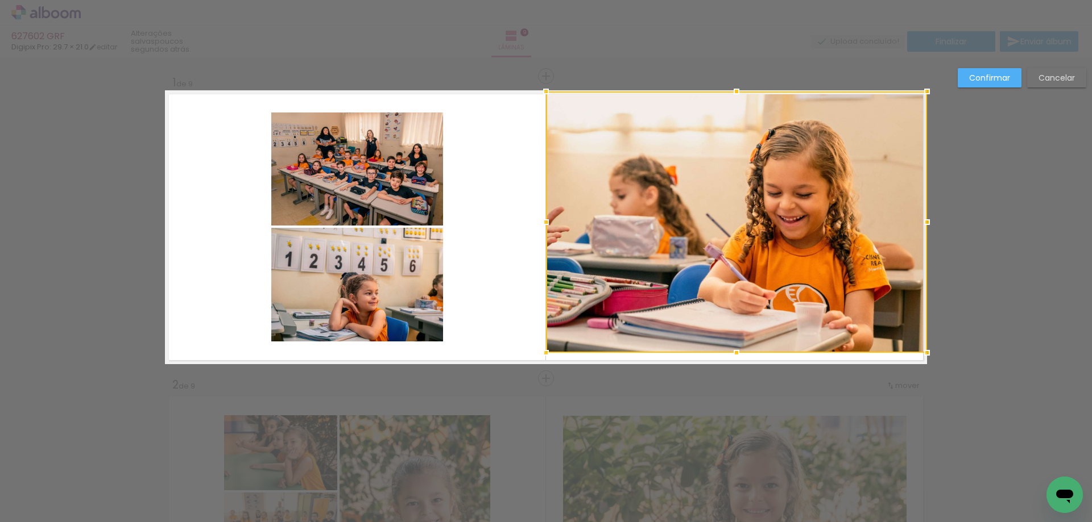
drag, startPoint x: 733, startPoint y: 103, endPoint x: 733, endPoint y: 79, distance: 23.9
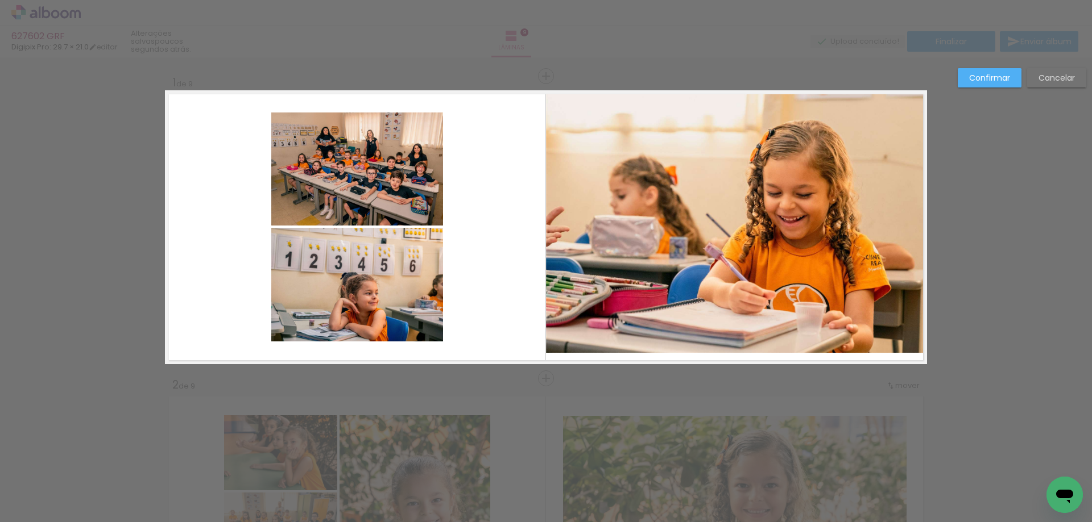
click at [750, 141] on quentale-photo at bounding box center [736, 223] width 381 height 262
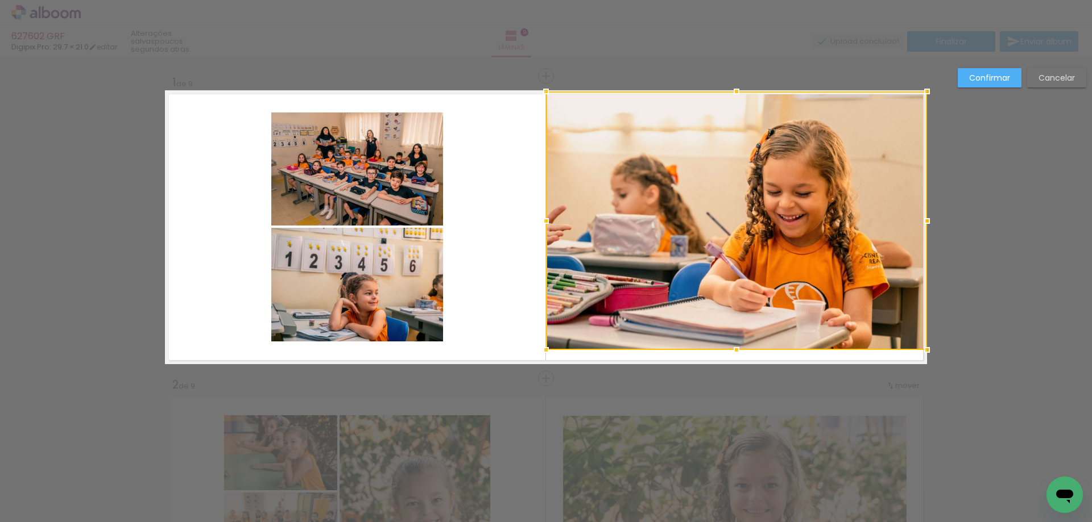
drag, startPoint x: 733, startPoint y: 356, endPoint x: 738, endPoint y: 403, distance: 47.5
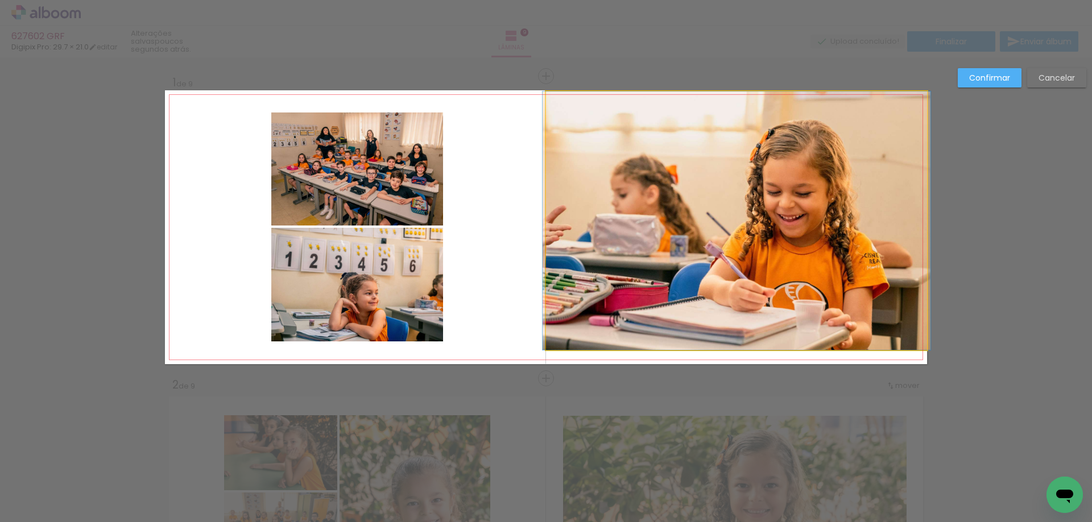
click at [732, 346] on quentale-photo at bounding box center [736, 221] width 381 height 259
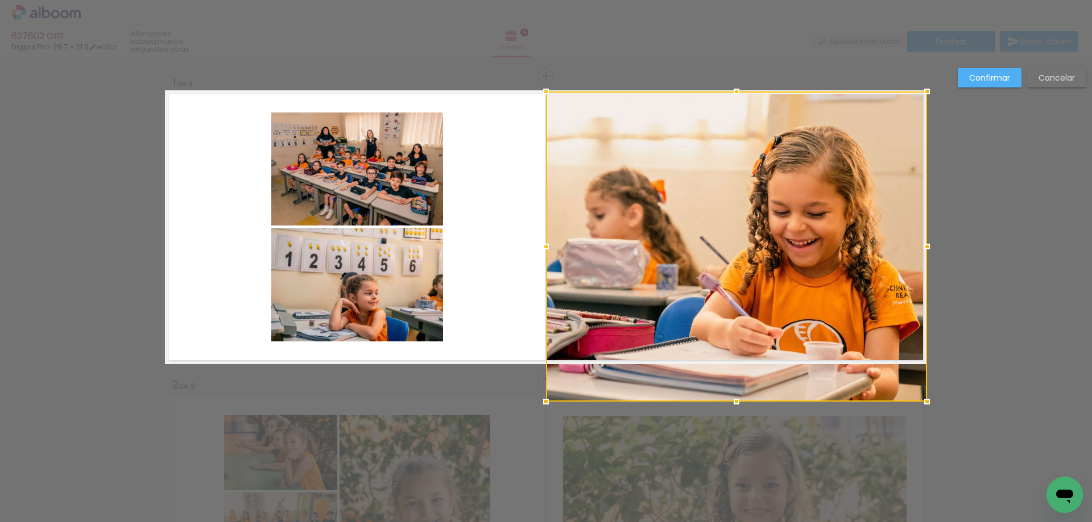
drag, startPoint x: 734, startPoint y: 351, endPoint x: 735, endPoint y: 380, distance: 28.4
click at [735, 380] on div at bounding box center [736, 247] width 381 height 310
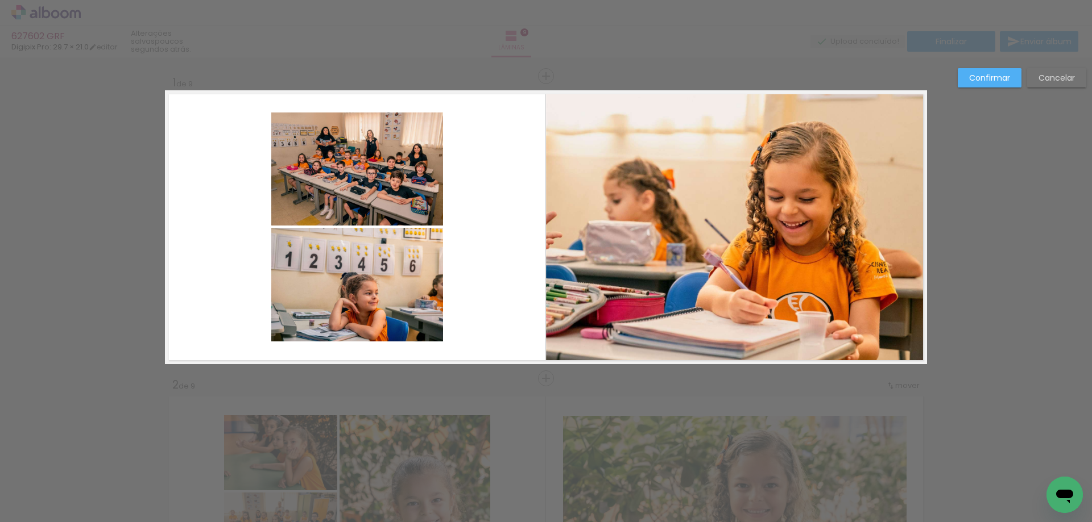
click at [0, 0] on slot "Confirmar" at bounding box center [0, 0] width 0 height 0
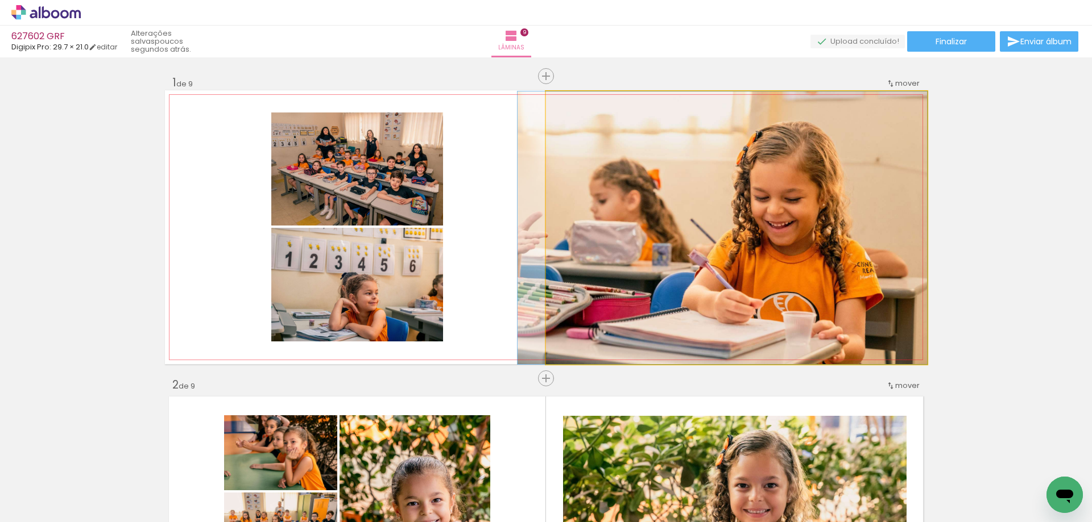
drag, startPoint x: 844, startPoint y: 248, endPoint x: 791, endPoint y: 208, distance: 67.0
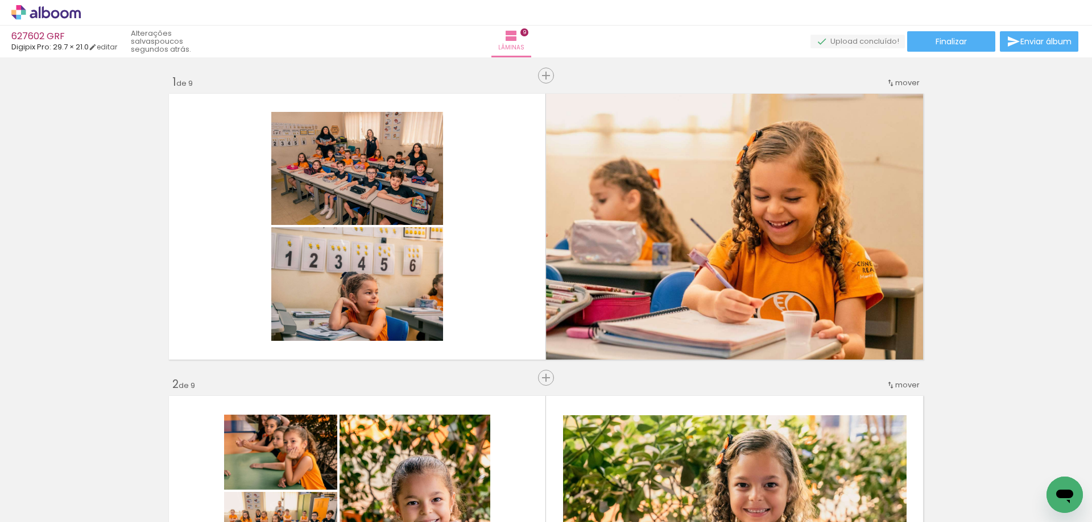
scroll to position [0, 0]
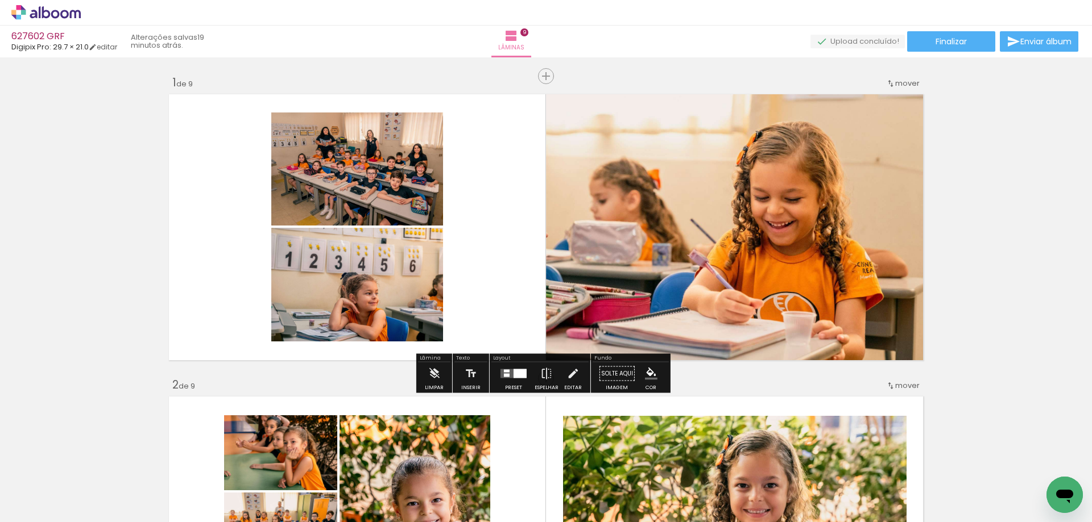
scroll to position [0, 1170]
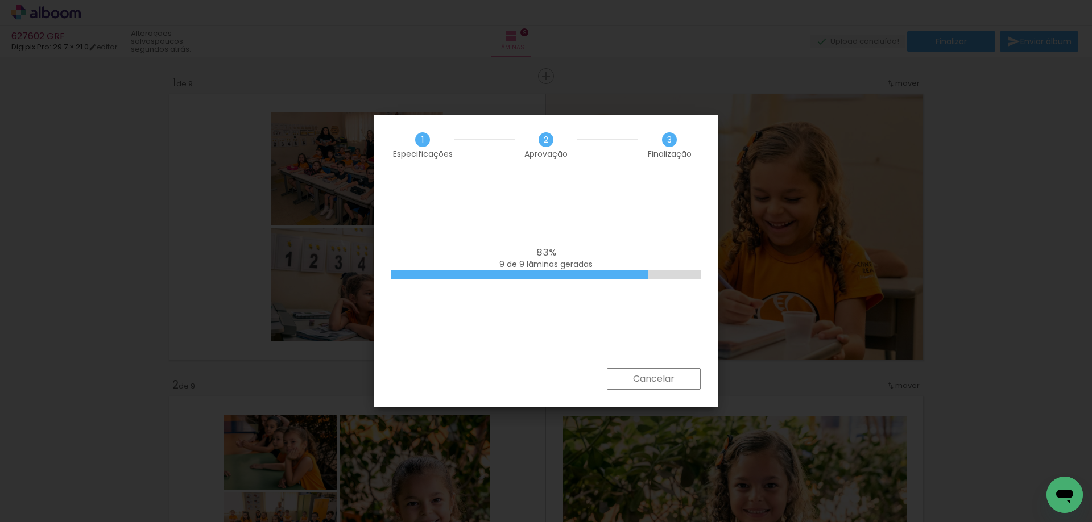
scroll to position [0, 1170]
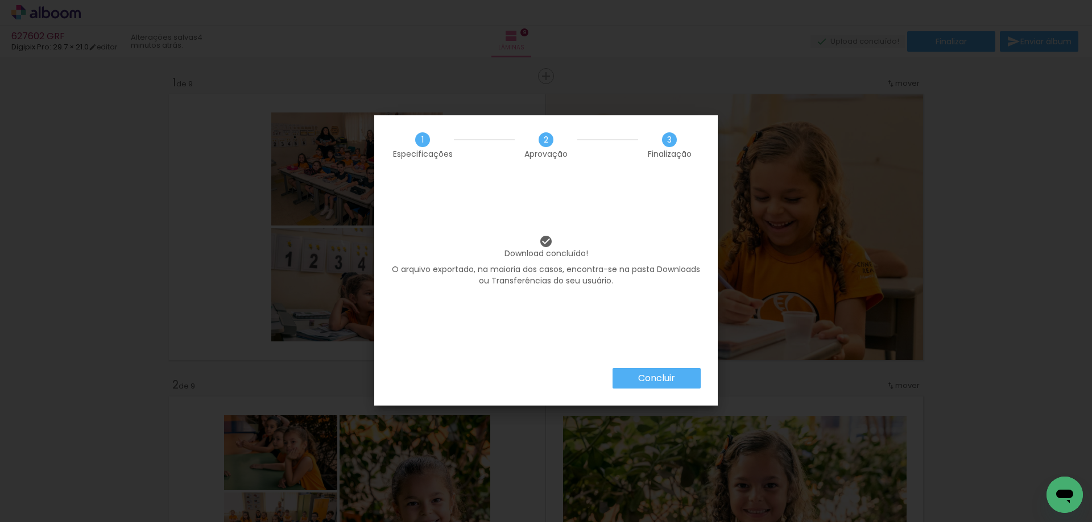
scroll to position [0, 1170]
click at [0, 0] on slot "Concluir" at bounding box center [0, 0] width 0 height 0
